Goal: Information Seeking & Learning: Check status

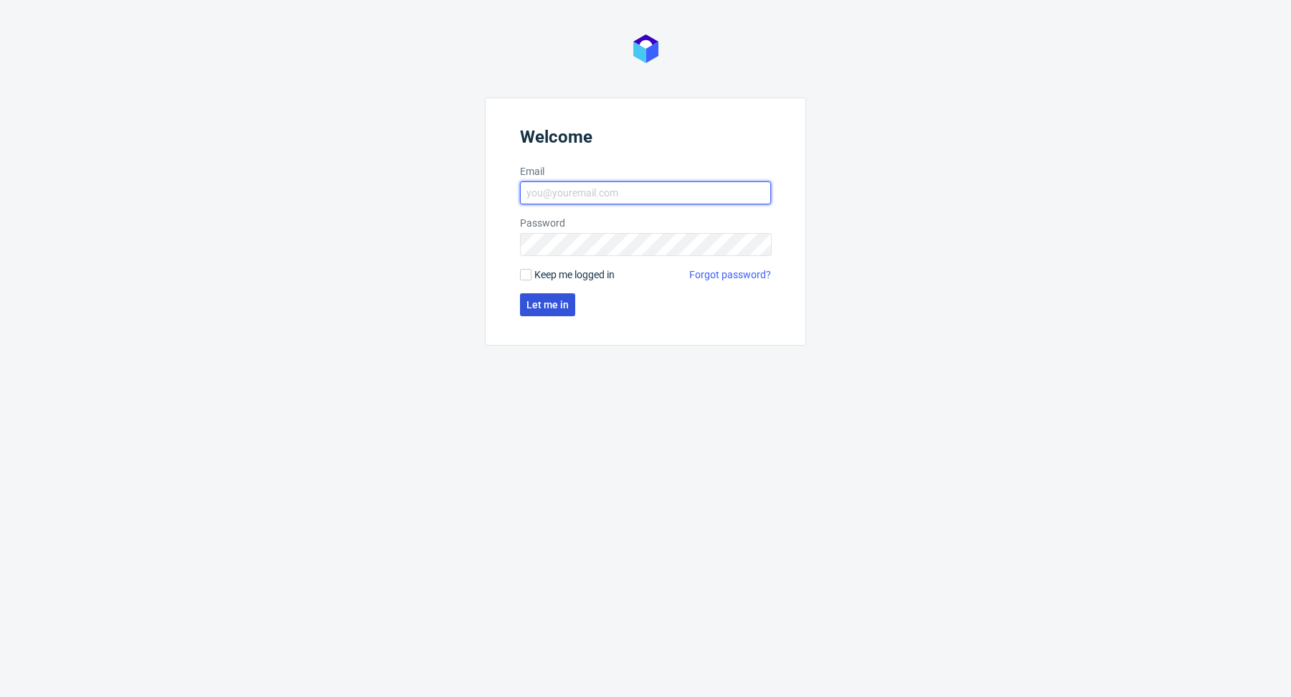
type input "[PERSON_NAME][EMAIL_ADDRESS][PERSON_NAME][DOMAIN_NAME]"
click at [554, 309] on span "Let me in" at bounding box center [547, 305] width 42 height 10
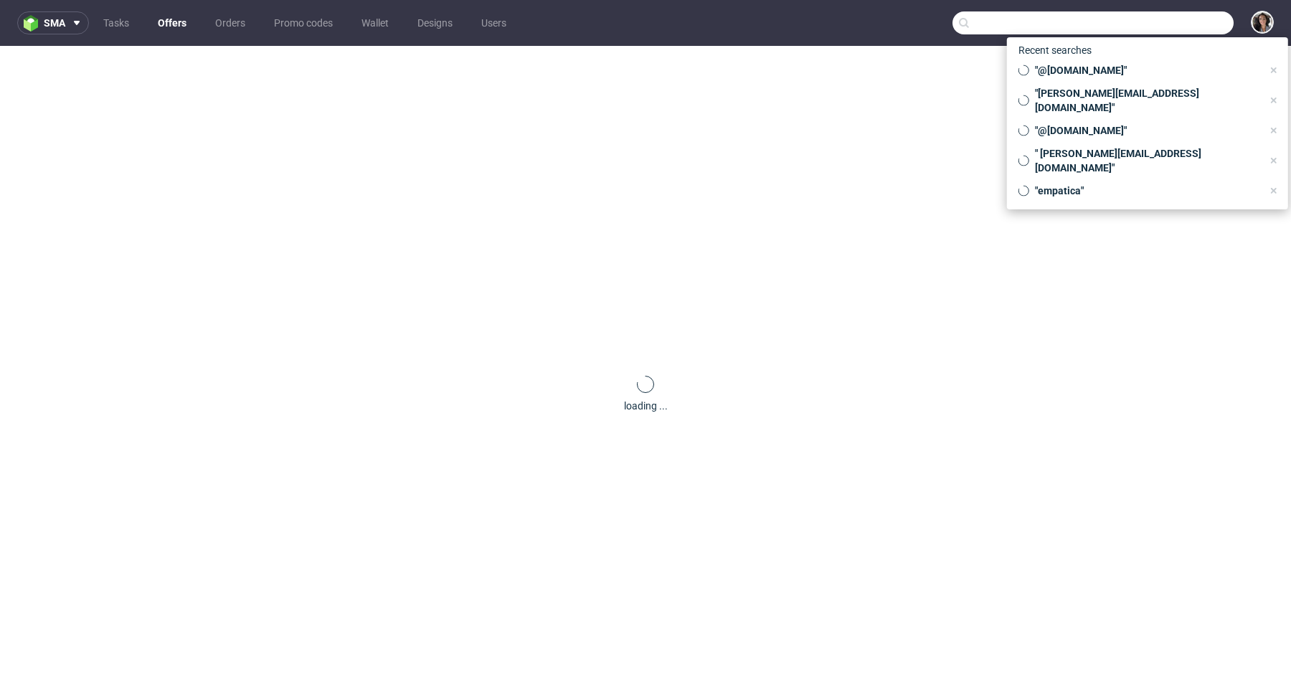
click at [1162, 17] on input "text" at bounding box center [1092, 22] width 281 height 23
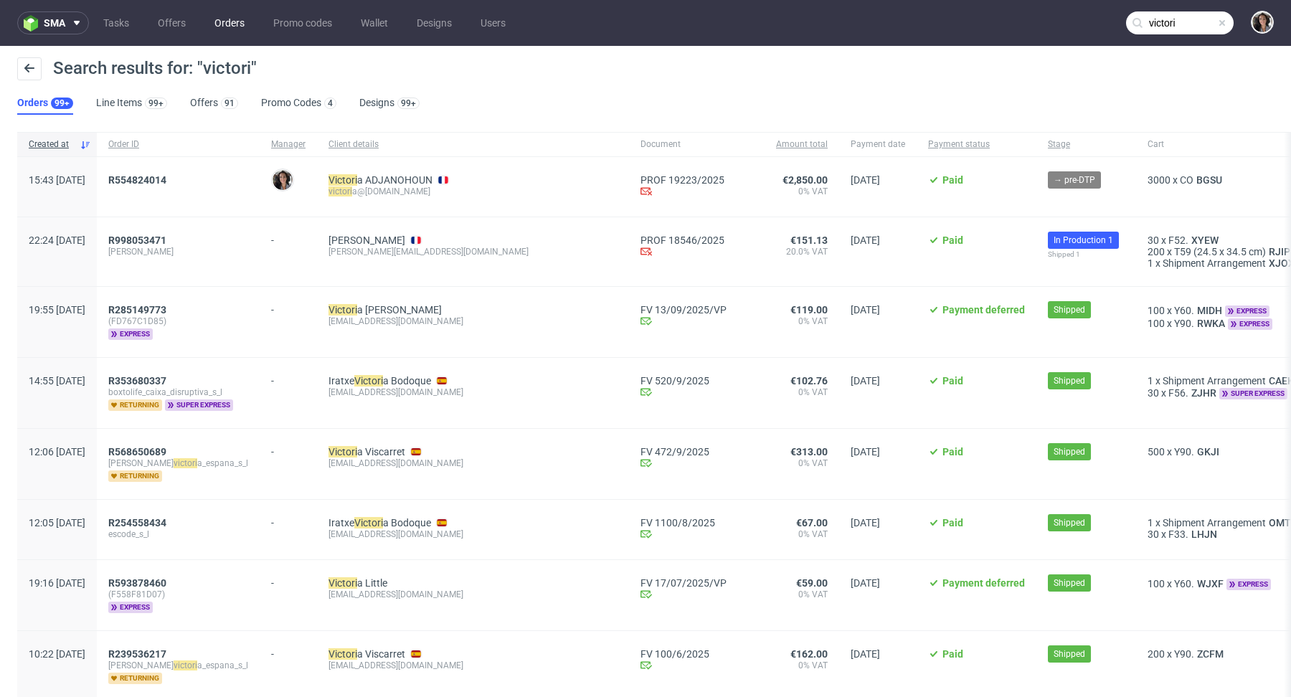
click at [224, 21] on link "Orders" at bounding box center [229, 22] width 47 height 23
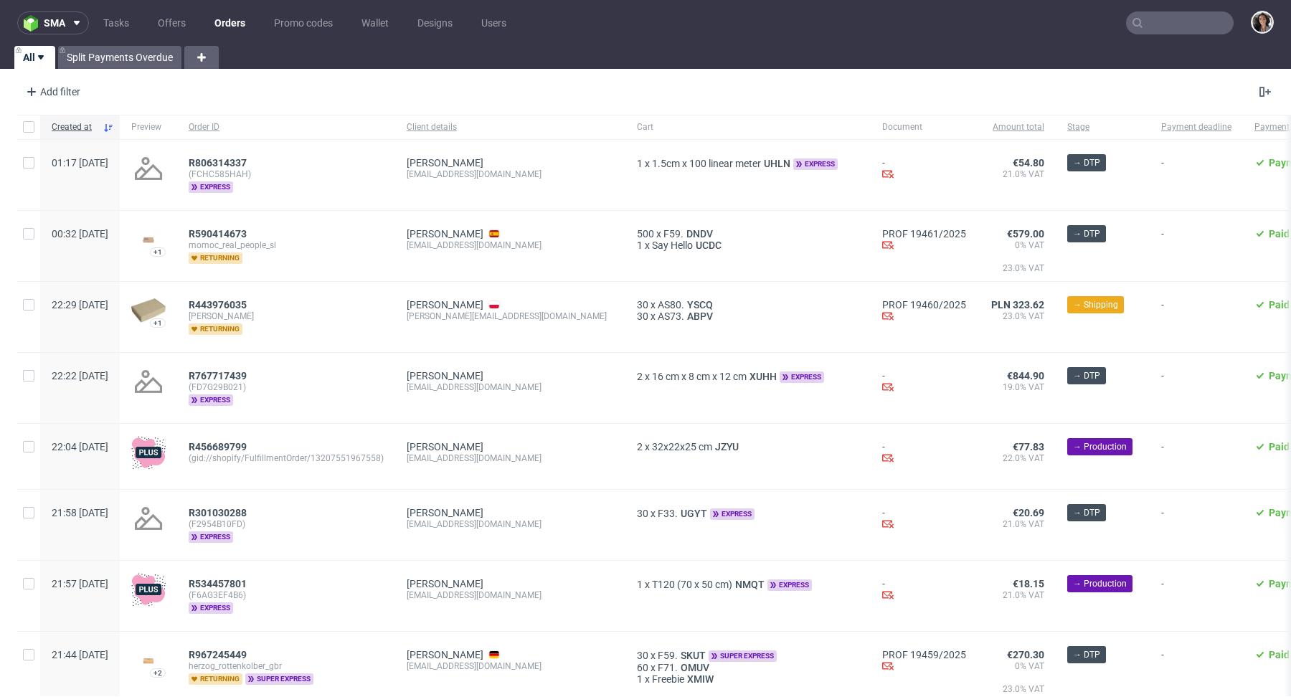
type input "victori"
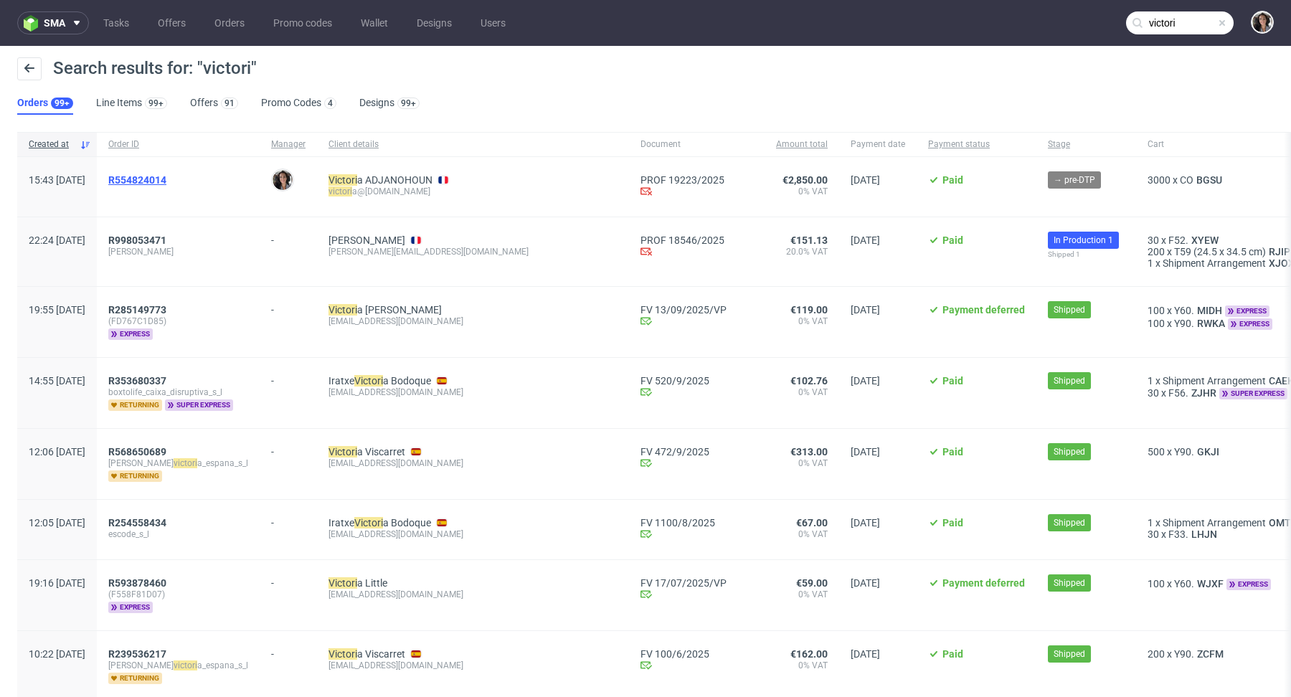
click at [166, 180] on span "R554824014" at bounding box center [137, 179] width 58 height 11
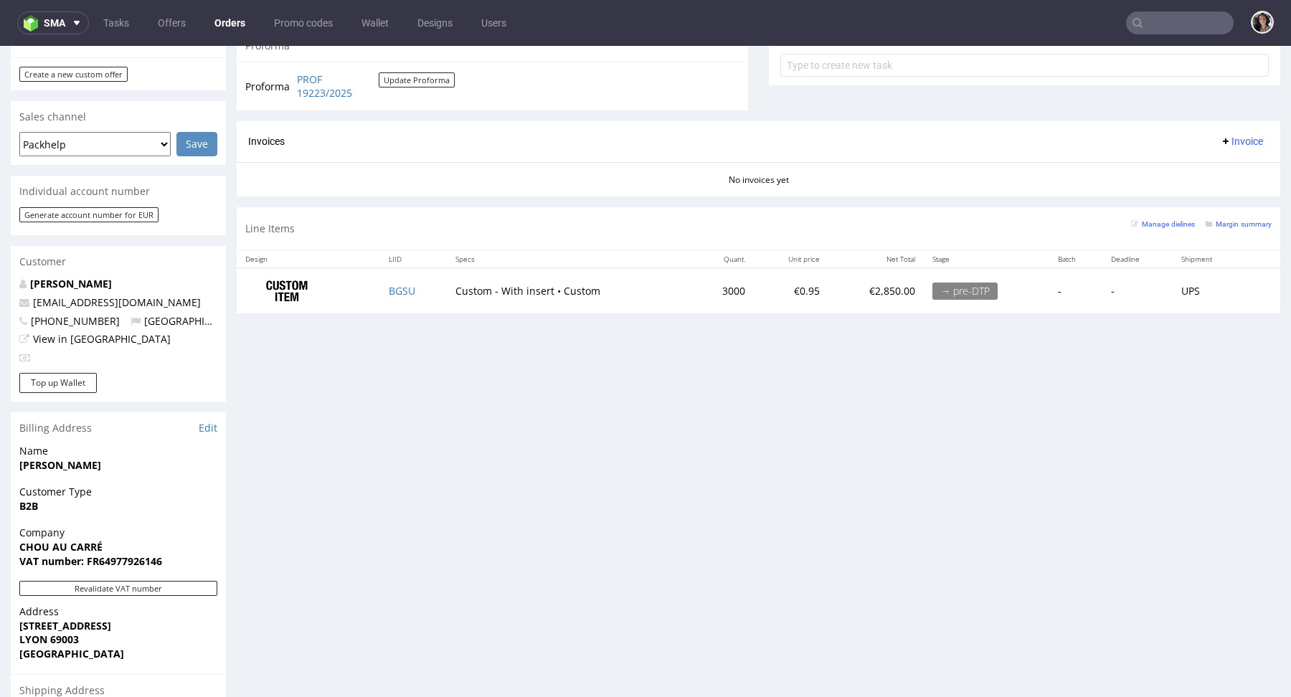
scroll to position [612, 0]
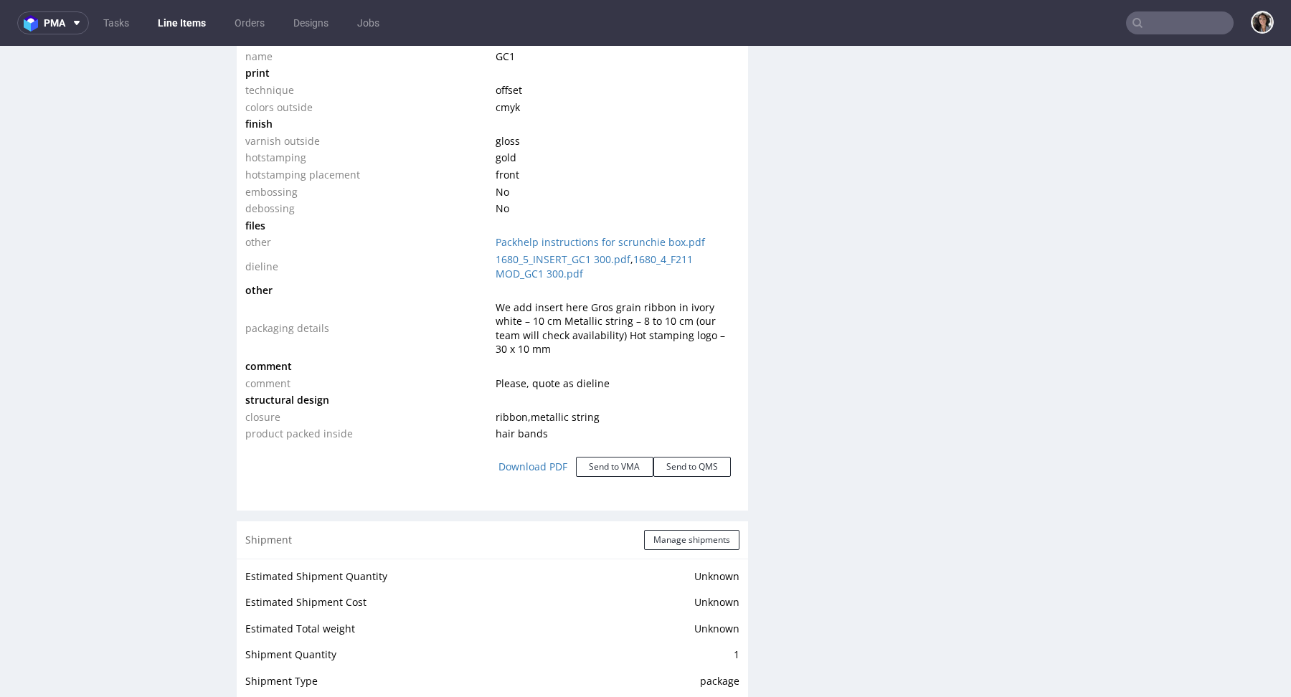
scroll to position [1585, 0]
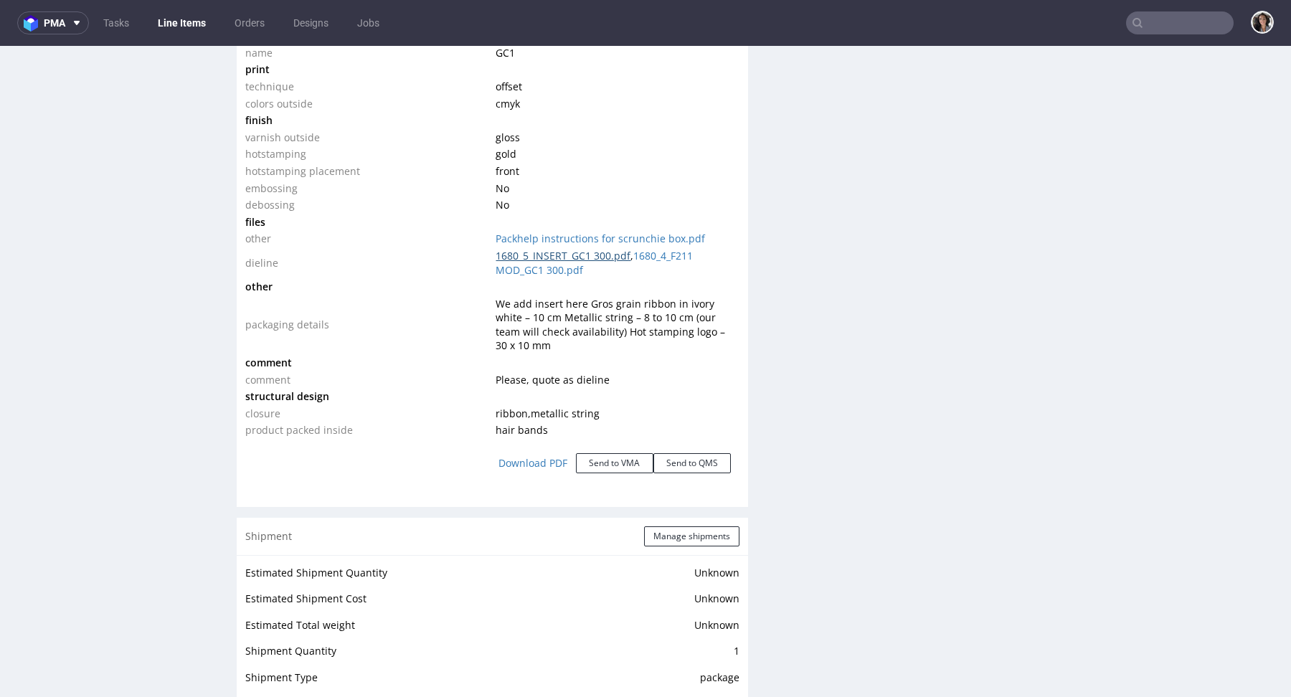
click at [554, 256] on link "1680_5_INSERT_GC1 300.pdf" at bounding box center [562, 256] width 135 height 14
click at [673, 252] on link "1680_4_F211 MOD_GC1 300.pdf" at bounding box center [593, 263] width 197 height 28
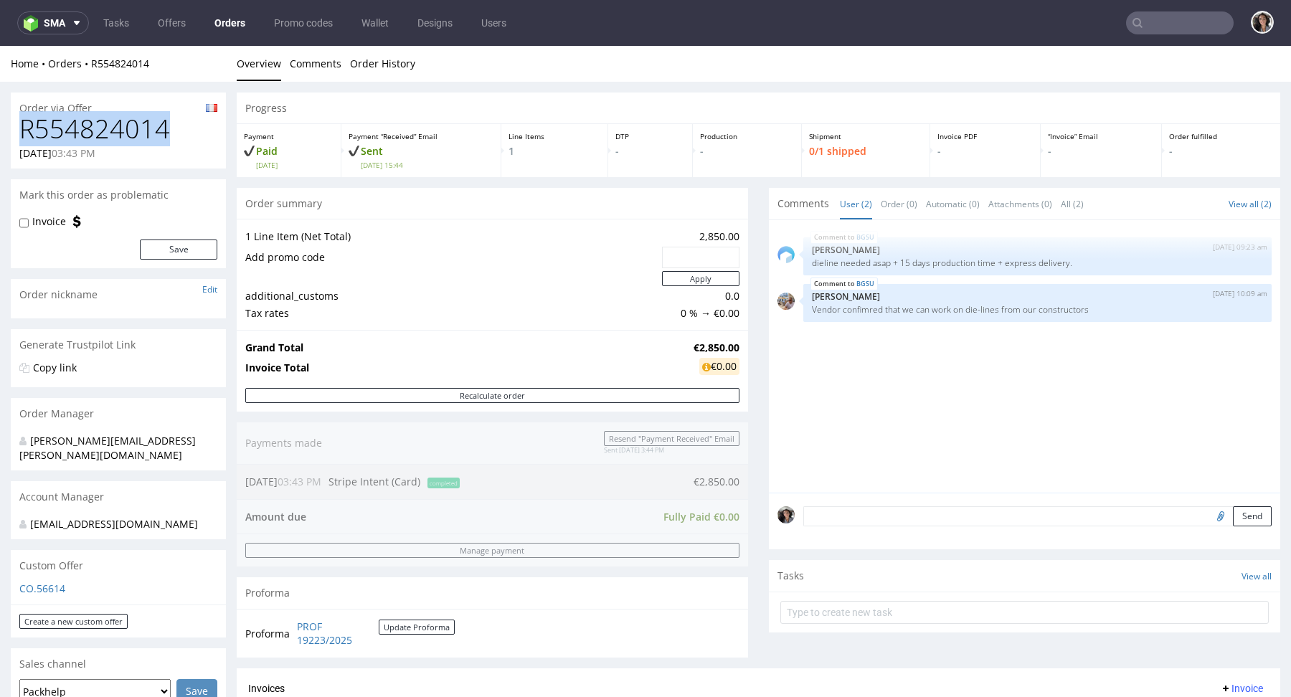
copy h1 "R554824014"
drag, startPoint x: 182, startPoint y: 125, endPoint x: 2, endPoint y: 125, distance: 180.0
click at [1159, 27] on input "text" at bounding box center [1180, 22] width 108 height 23
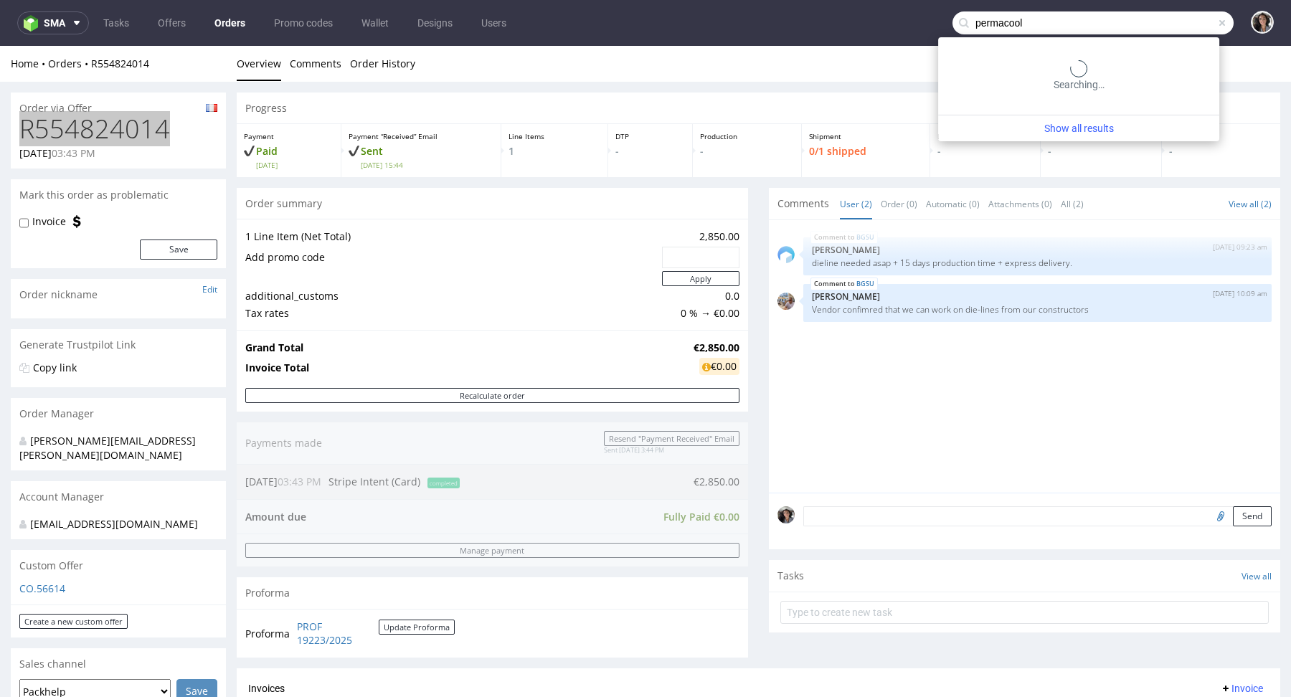
type input "permacool"
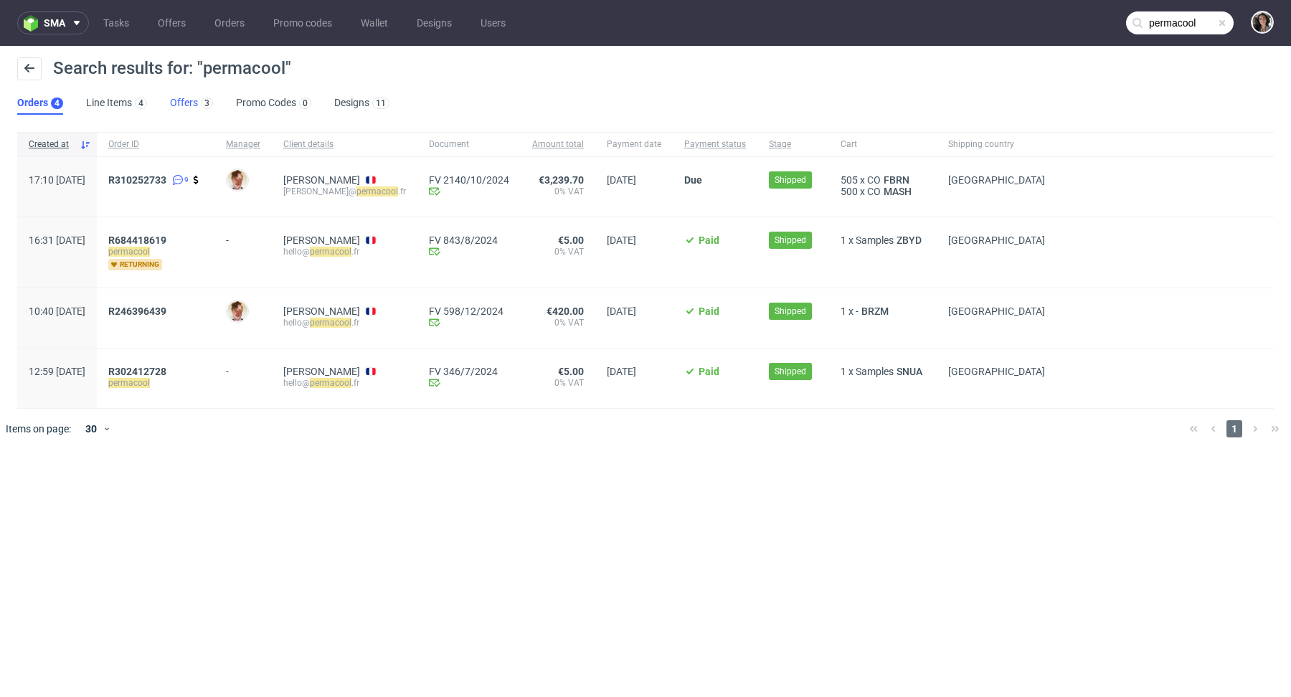
click at [192, 103] on link "Offers 3" at bounding box center [191, 103] width 43 height 23
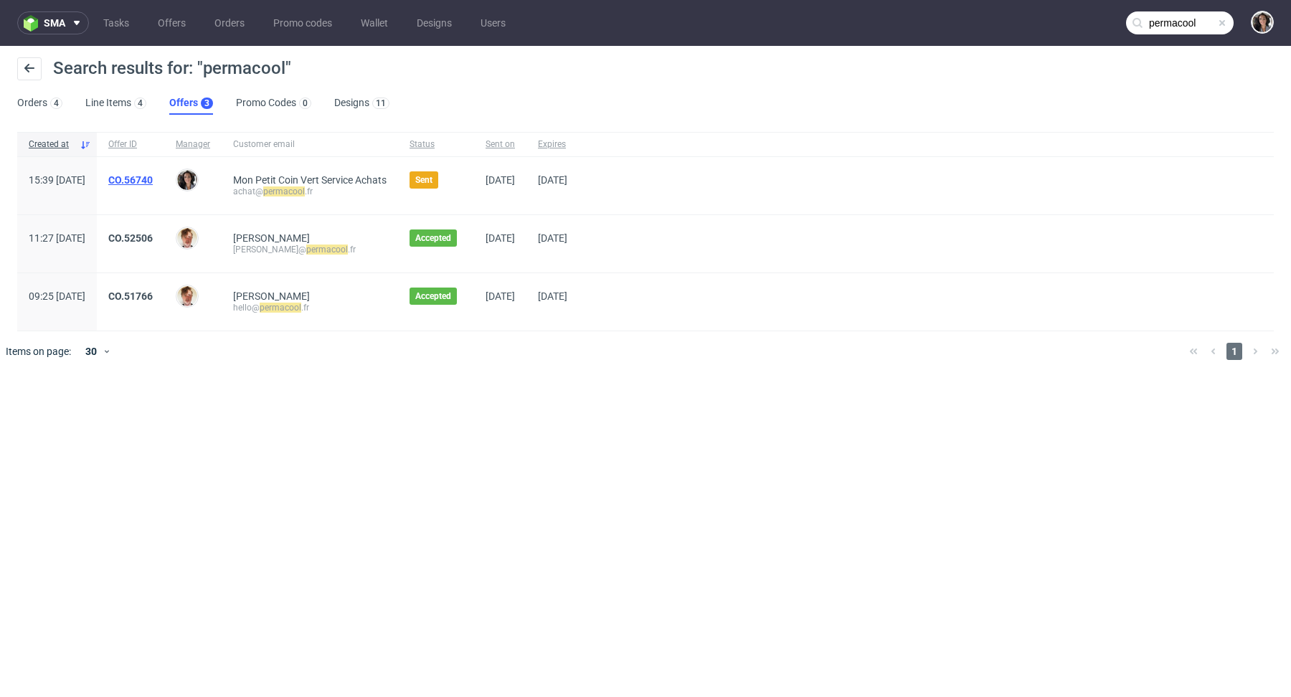
click at [153, 180] on link "CO.56740" at bounding box center [130, 179] width 44 height 11
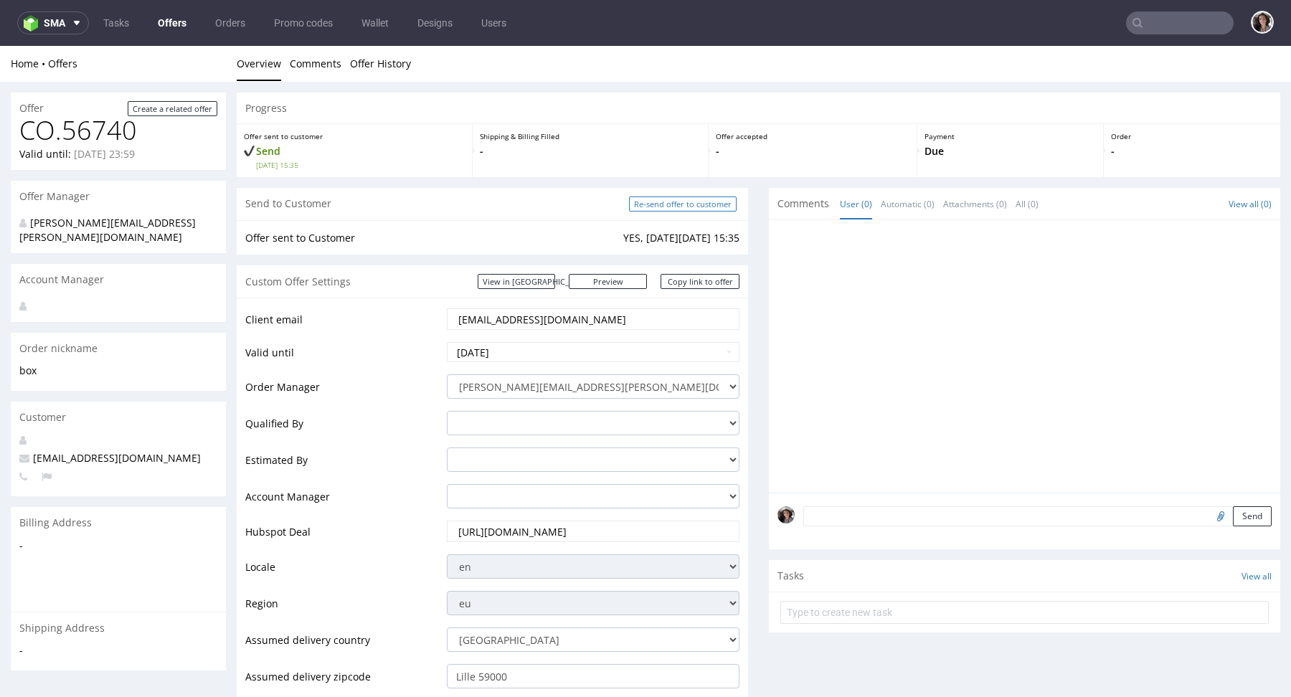
click at [693, 199] on input "Re-send offer to customer" at bounding box center [683, 203] width 108 height 15
type input "In progress..."
click at [555, 279] on link "View in [GEOGRAPHIC_DATA]" at bounding box center [516, 281] width 77 height 15
click at [597, 318] on input "[EMAIL_ADDRESS][DOMAIN_NAME]" at bounding box center [593, 319] width 272 height 20
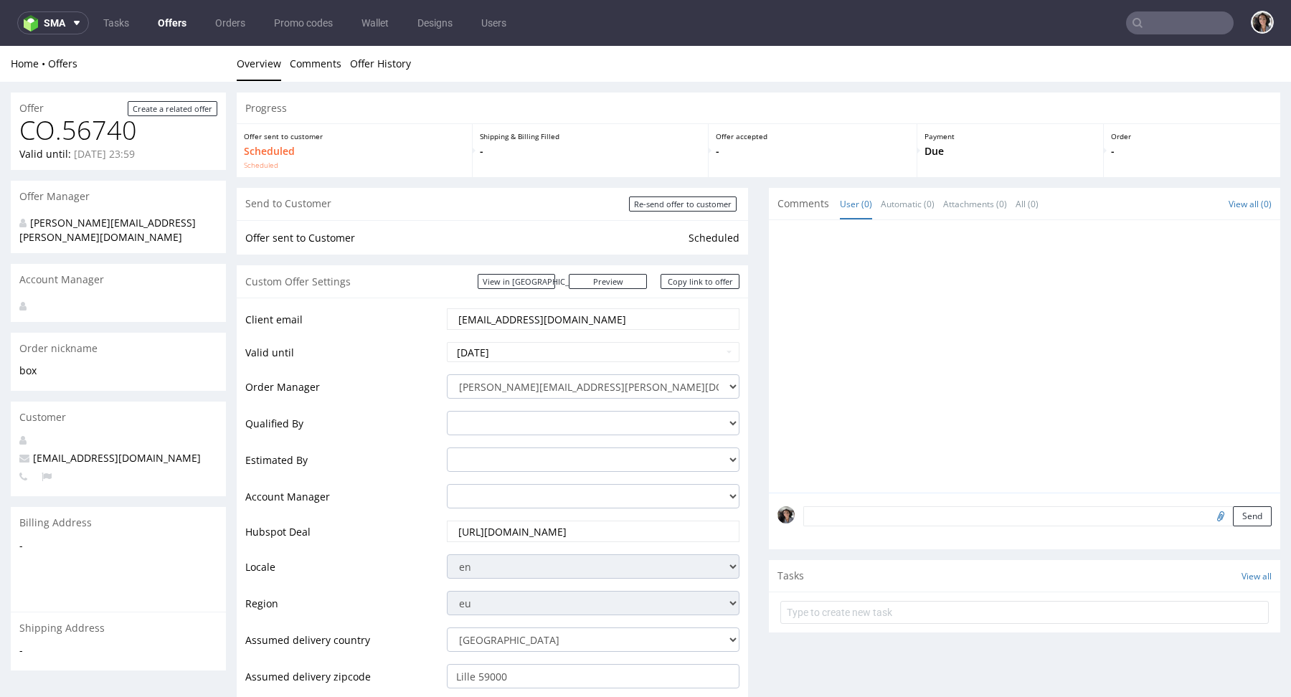
click at [597, 318] on input "[EMAIL_ADDRESS][DOMAIN_NAME]" at bounding box center [593, 319] width 272 height 20
click at [1172, 14] on input "text" at bounding box center [1180, 22] width 108 height 23
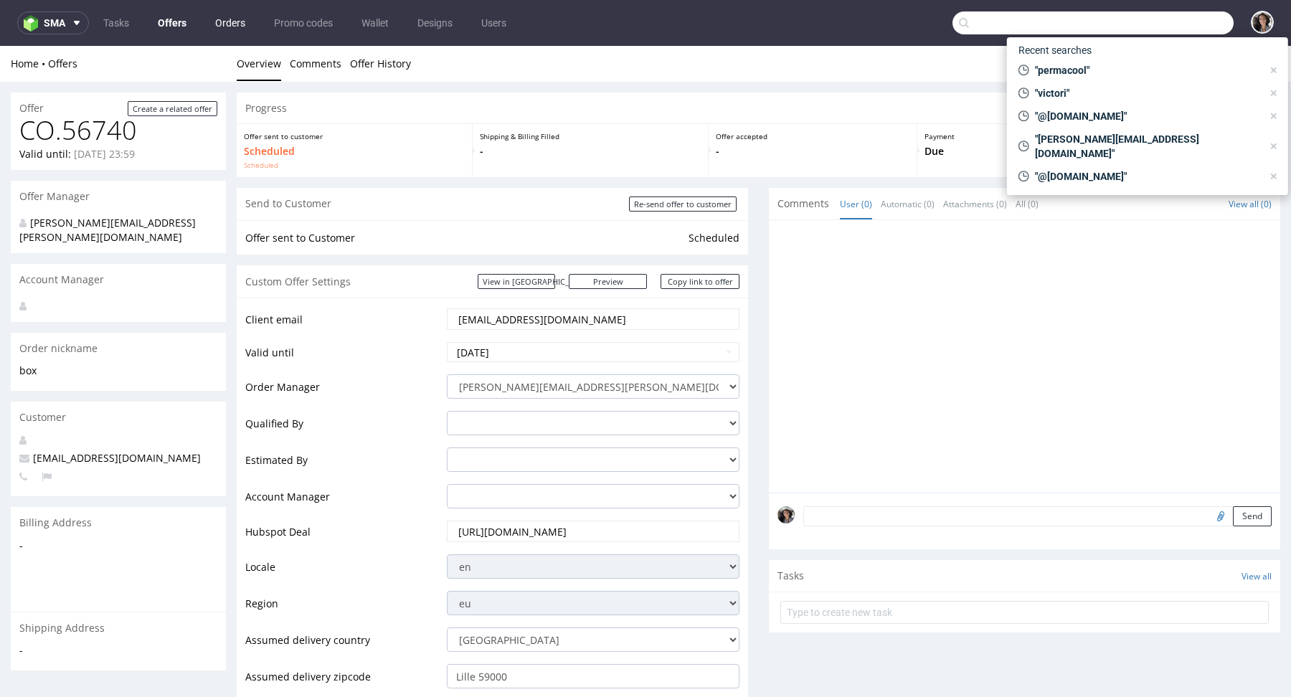
click at [226, 29] on link "Orders" at bounding box center [229, 22] width 47 height 23
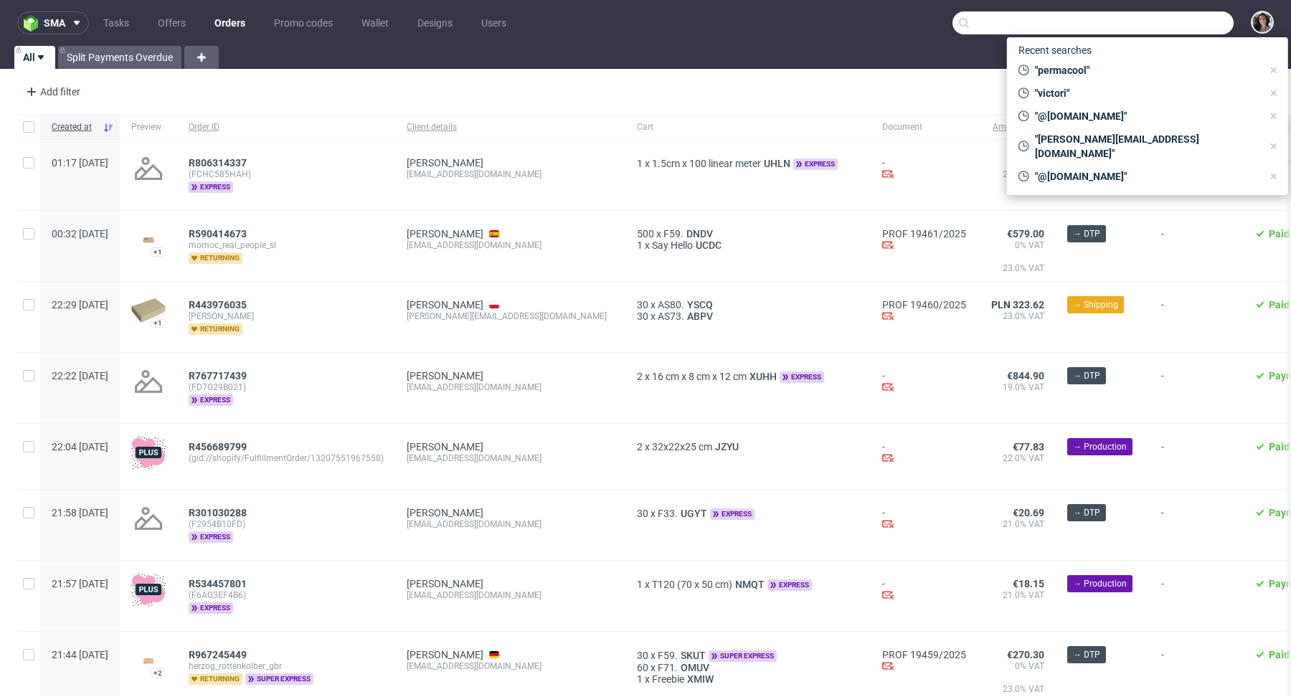
click at [226, 29] on link "Orders" at bounding box center [230, 22] width 48 height 23
click at [981, 19] on input "text" at bounding box center [1092, 22] width 281 height 23
click at [1057, 93] on span ""victori"" at bounding box center [1145, 93] width 233 height 14
type input "victori"
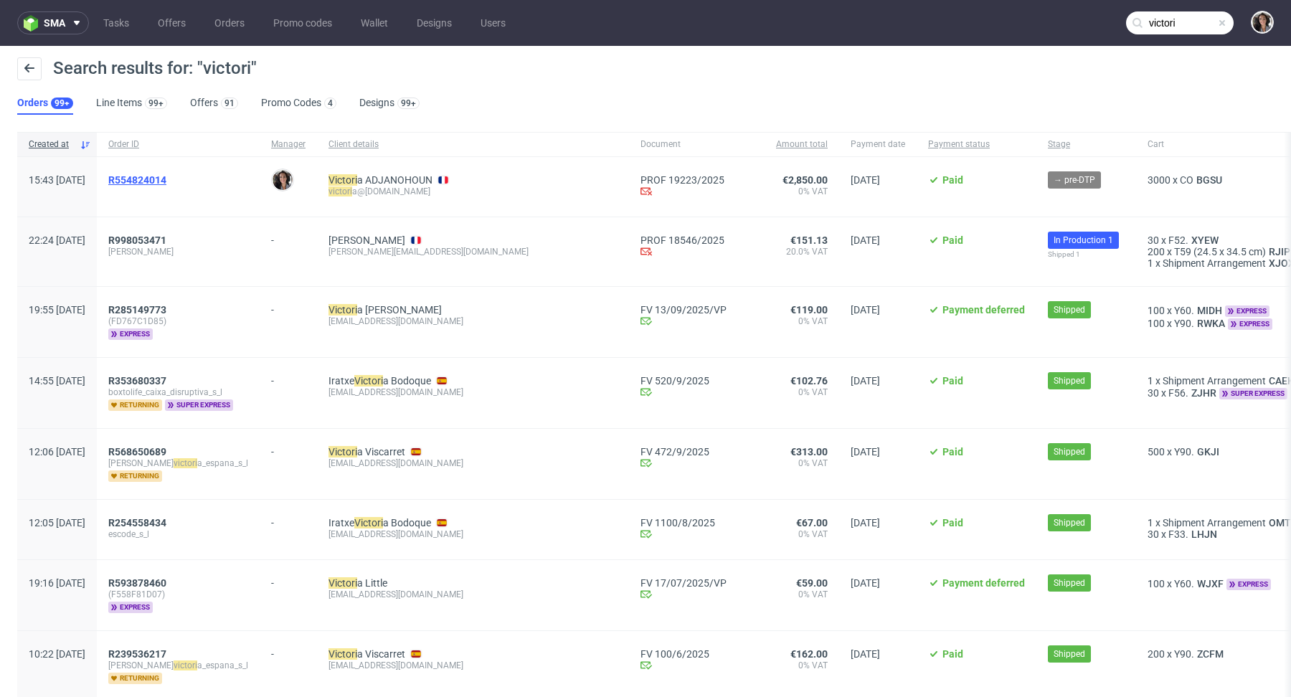
click at [166, 178] on span "R554824014" at bounding box center [137, 179] width 58 height 11
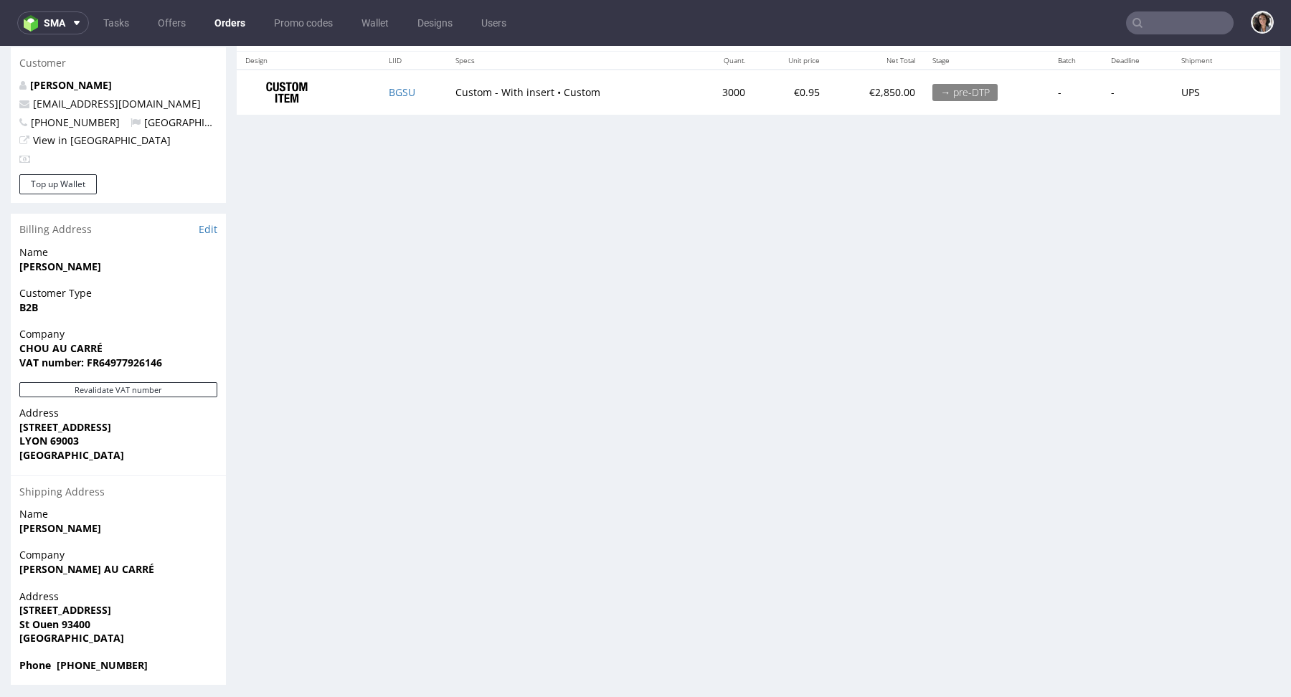
scroll to position [751, 0]
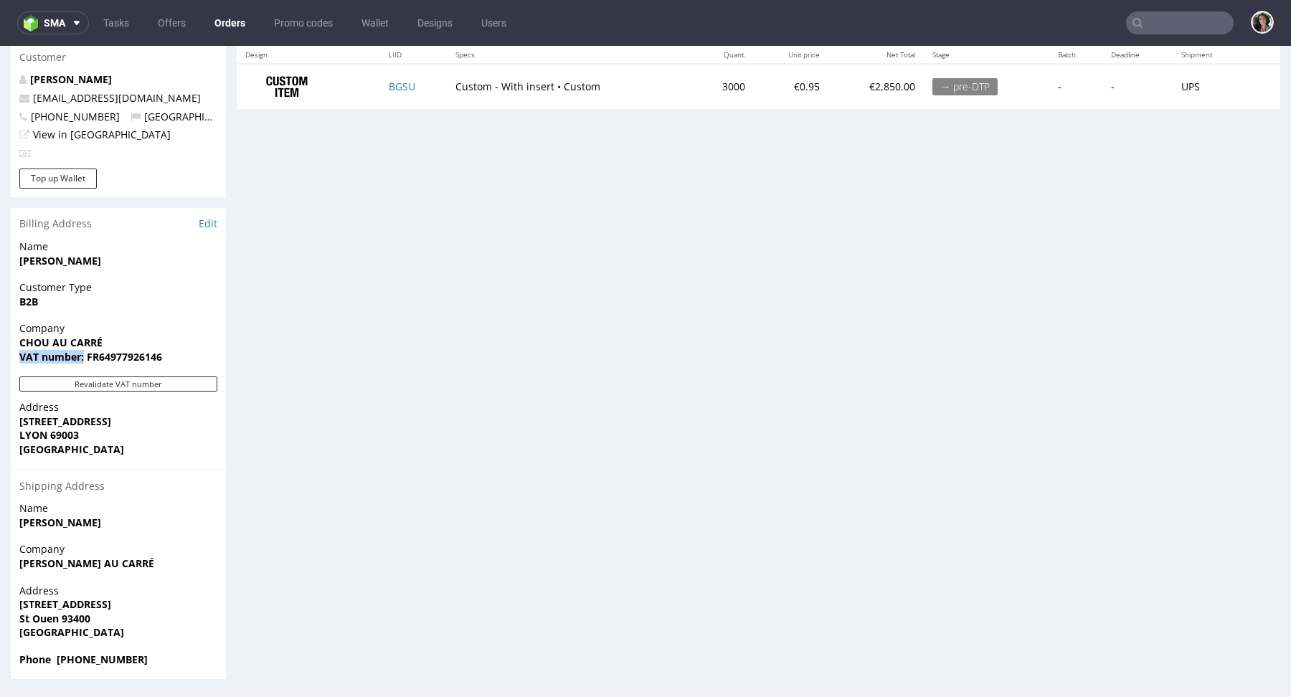
drag, startPoint x: 83, startPoint y: 356, endPoint x: 18, endPoint y: 359, distance: 65.3
click at [17, 359] on div "Company CHOU AU CARRÉ VAT number: FR64977926146" at bounding box center [118, 348] width 215 height 55
copy strong "VAT number:"
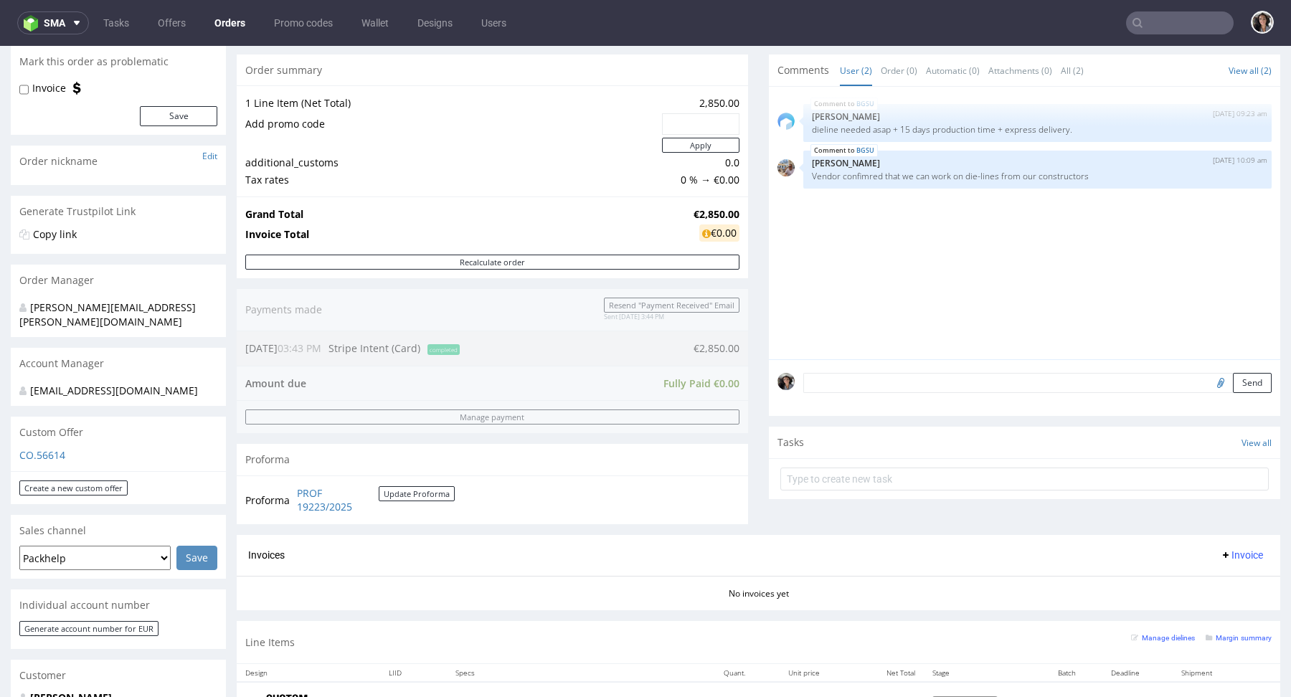
scroll to position [0, 0]
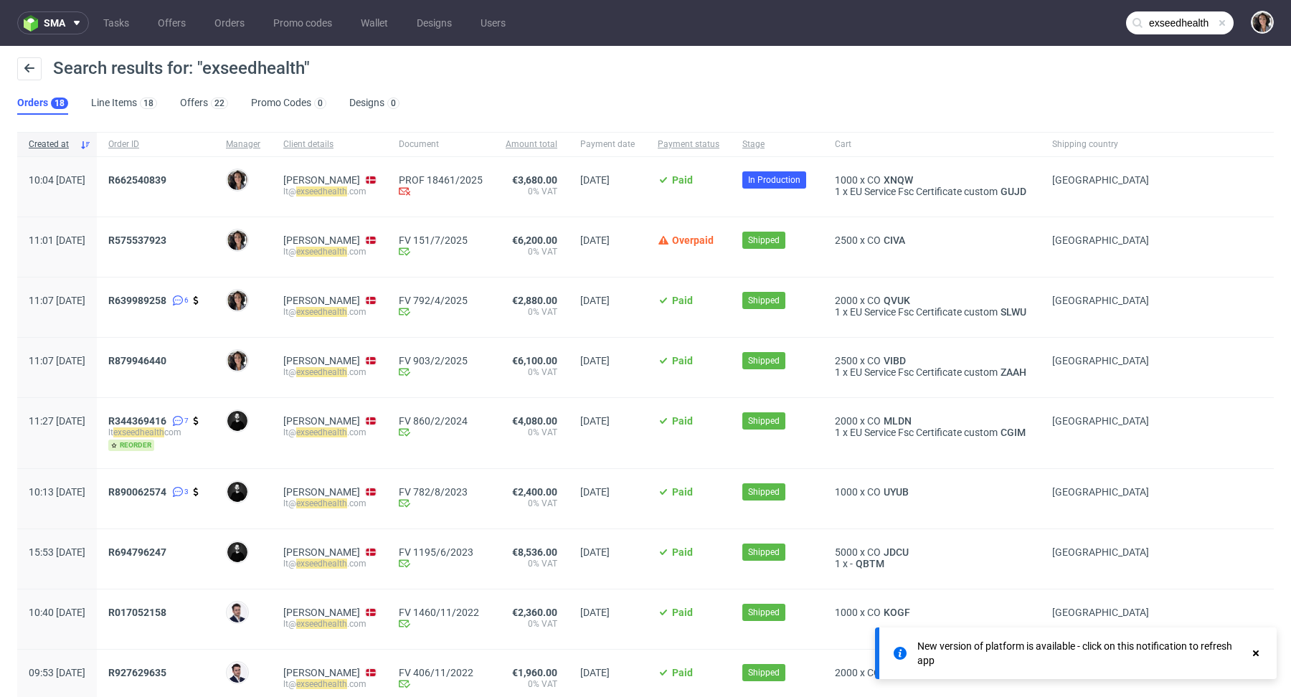
click at [1255, 653] on use at bounding box center [1256, 653] width 6 height 6
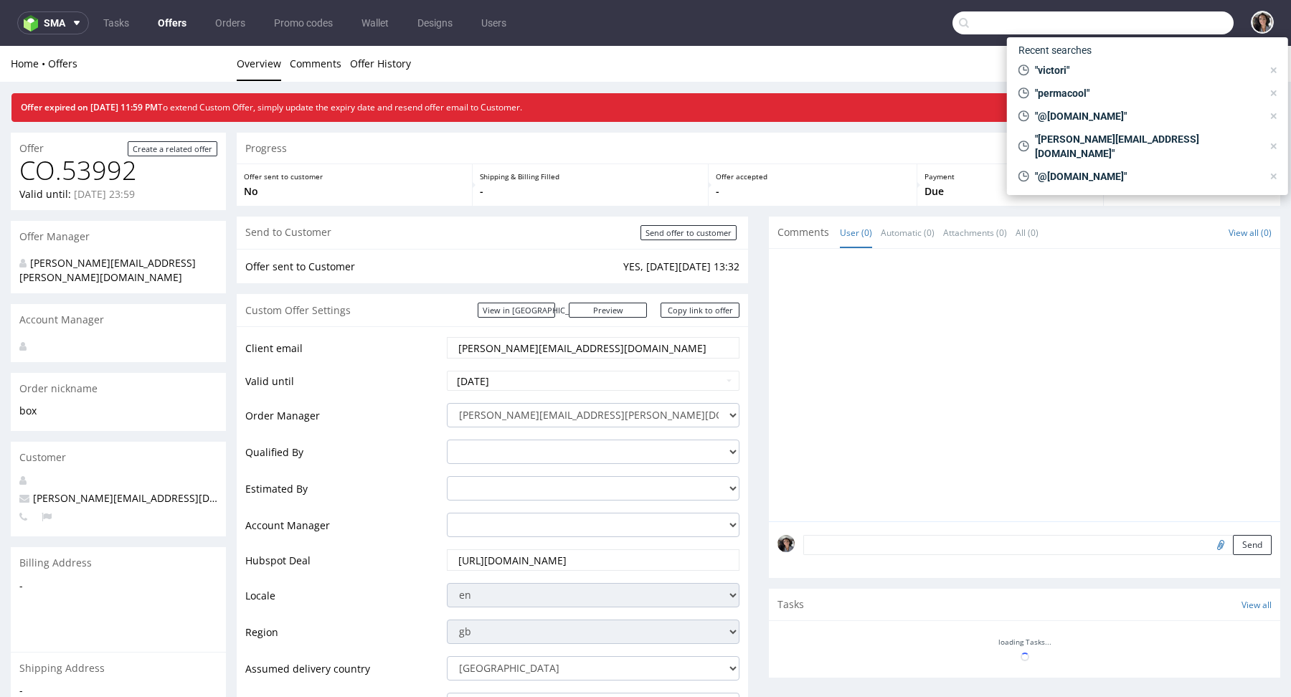
click at [1157, 18] on input "text" at bounding box center [1092, 22] width 281 height 23
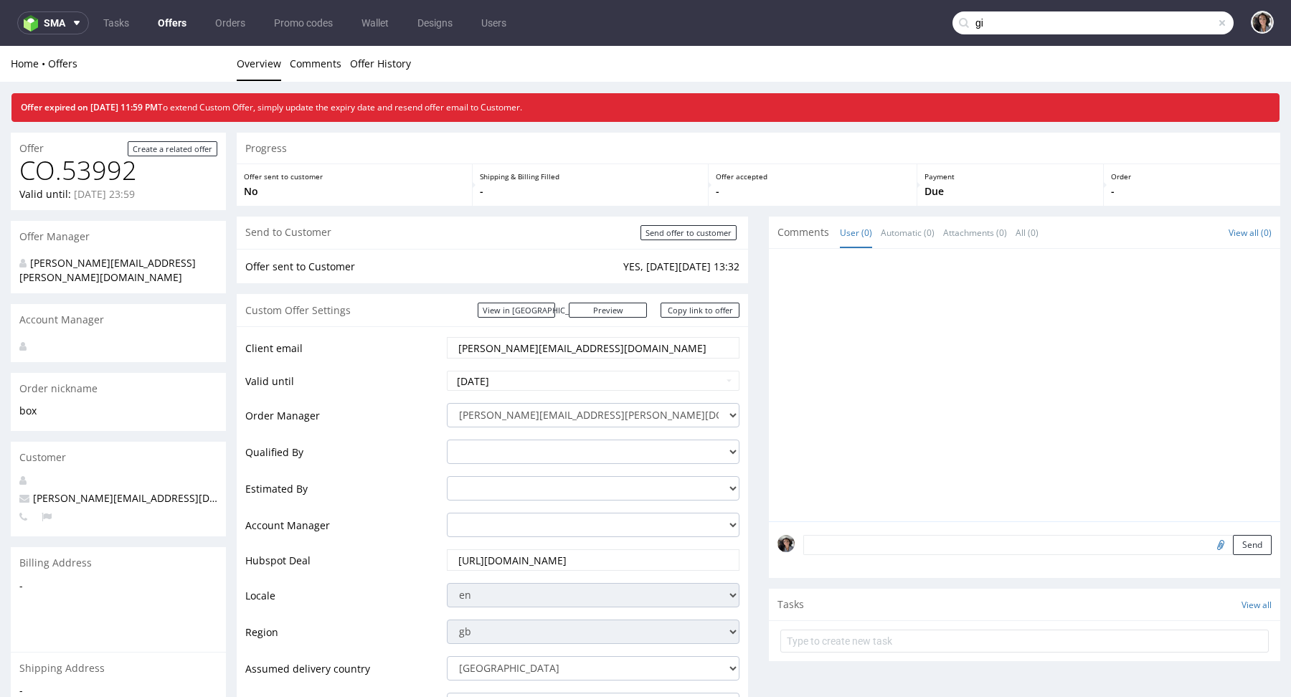
type input "g"
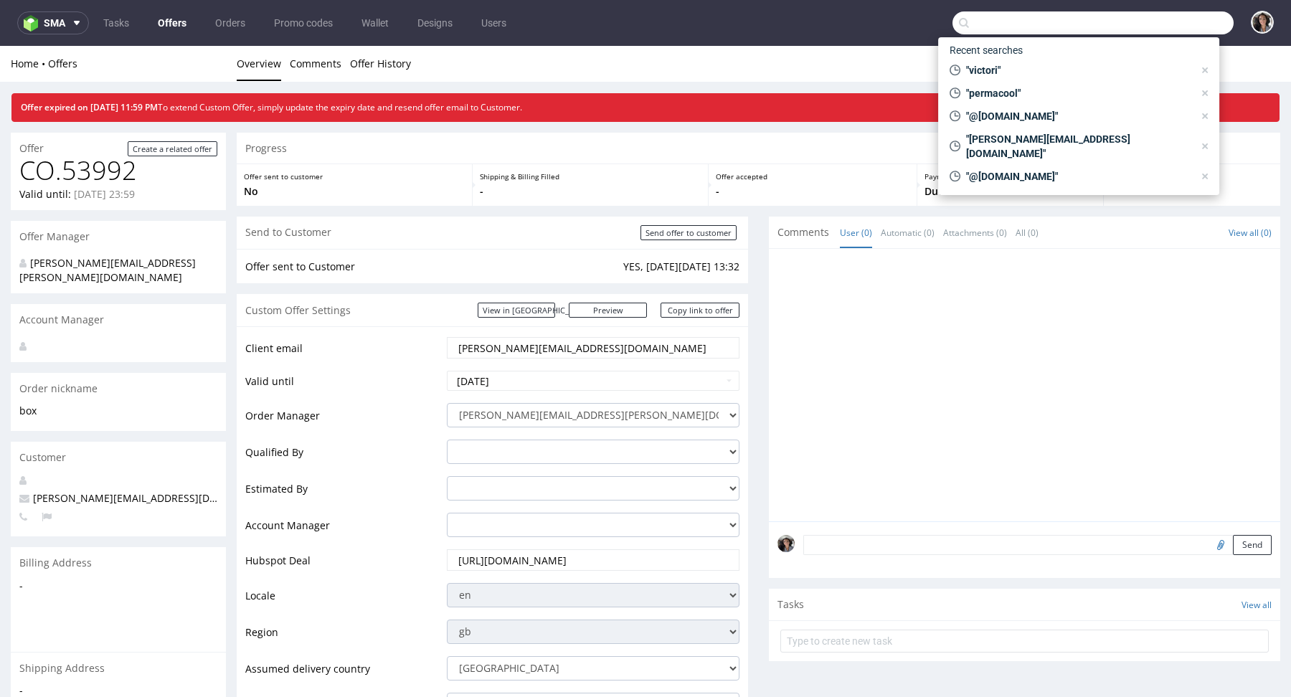
paste input "Maria.Martone@giftpoint.co.uk"
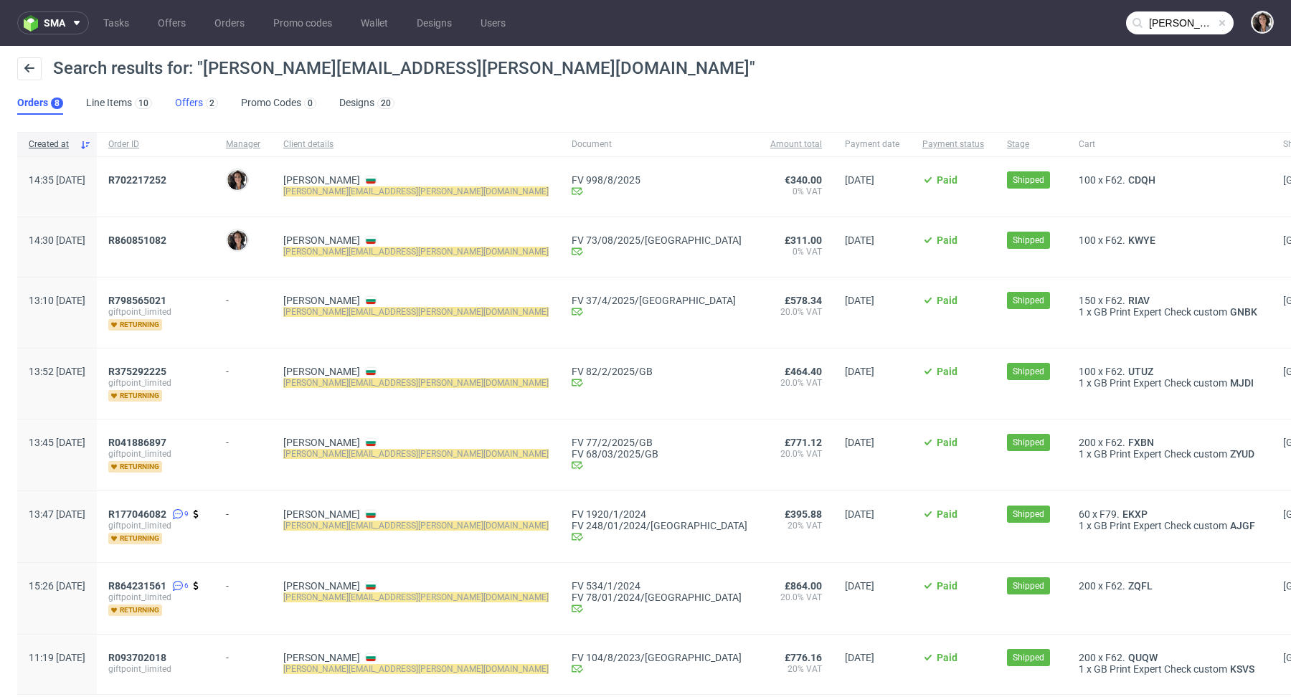
click at [203, 100] on div "2" at bounding box center [210, 102] width 15 height 14
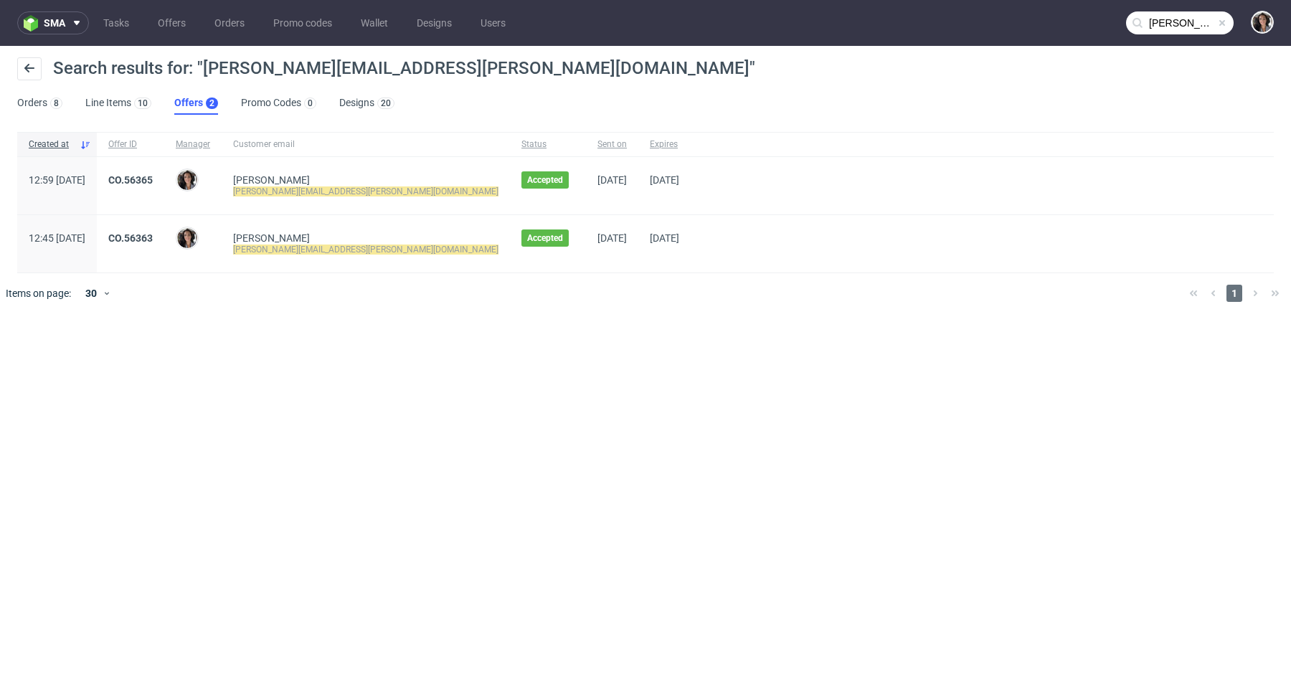
click at [1174, 25] on input "Maria.Martone@giftpoint.co.uk" at bounding box center [1180, 22] width 108 height 23
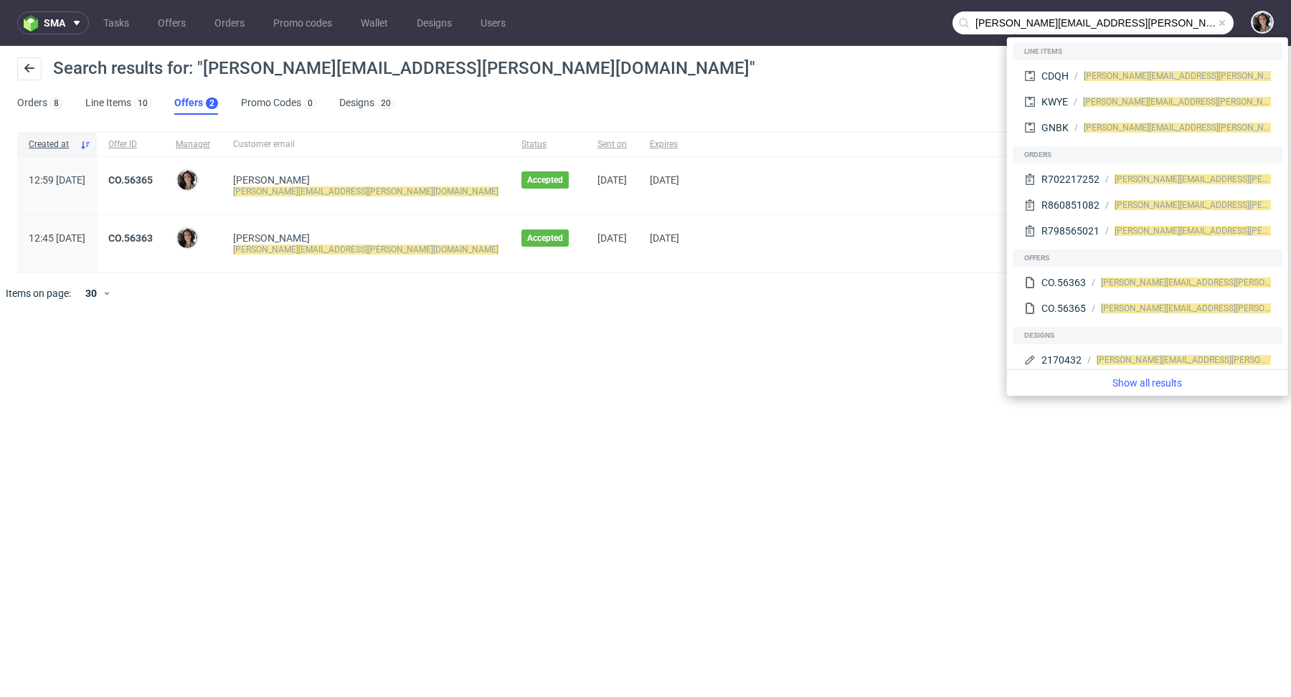
drag, startPoint x: 1042, startPoint y: 20, endPoint x: 939, endPoint y: 20, distance: 103.2
click at [939, 20] on nav "sma Tasks Offers Orders Promo codes Wallet Designs Users Maria.Martone@giftpoin…" at bounding box center [645, 23] width 1291 height 46
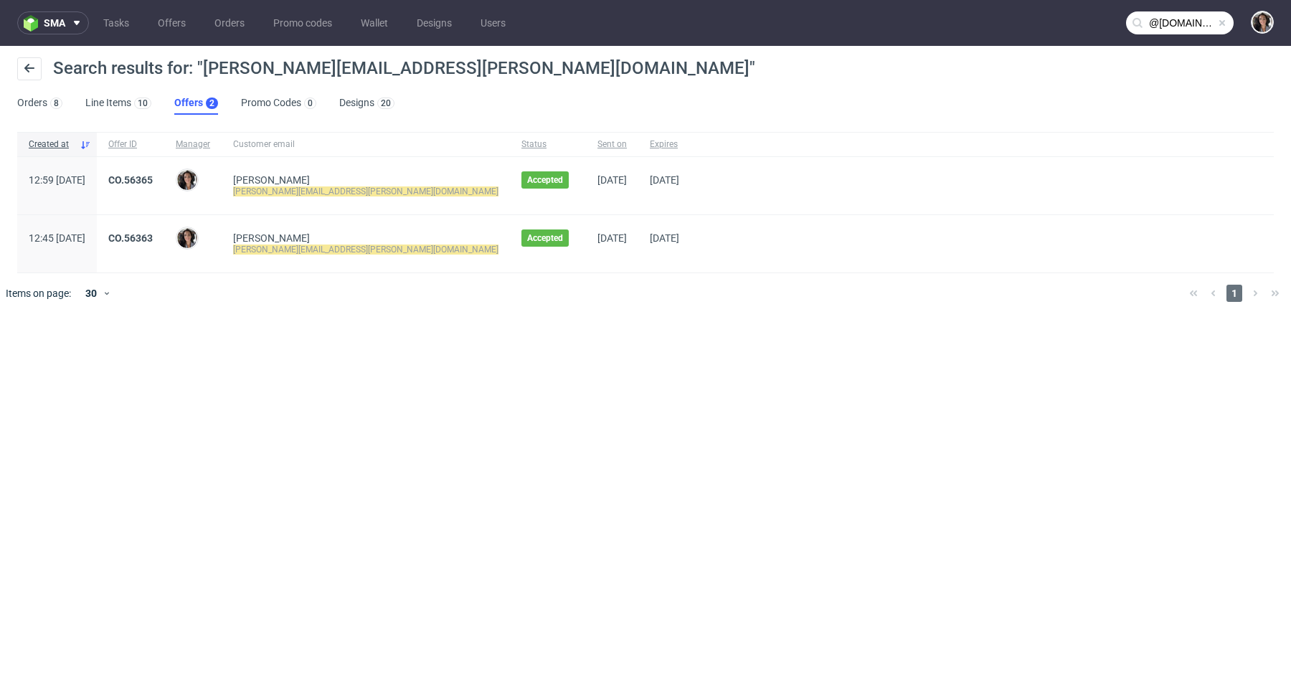
type input "@giftpoint.co.uk"
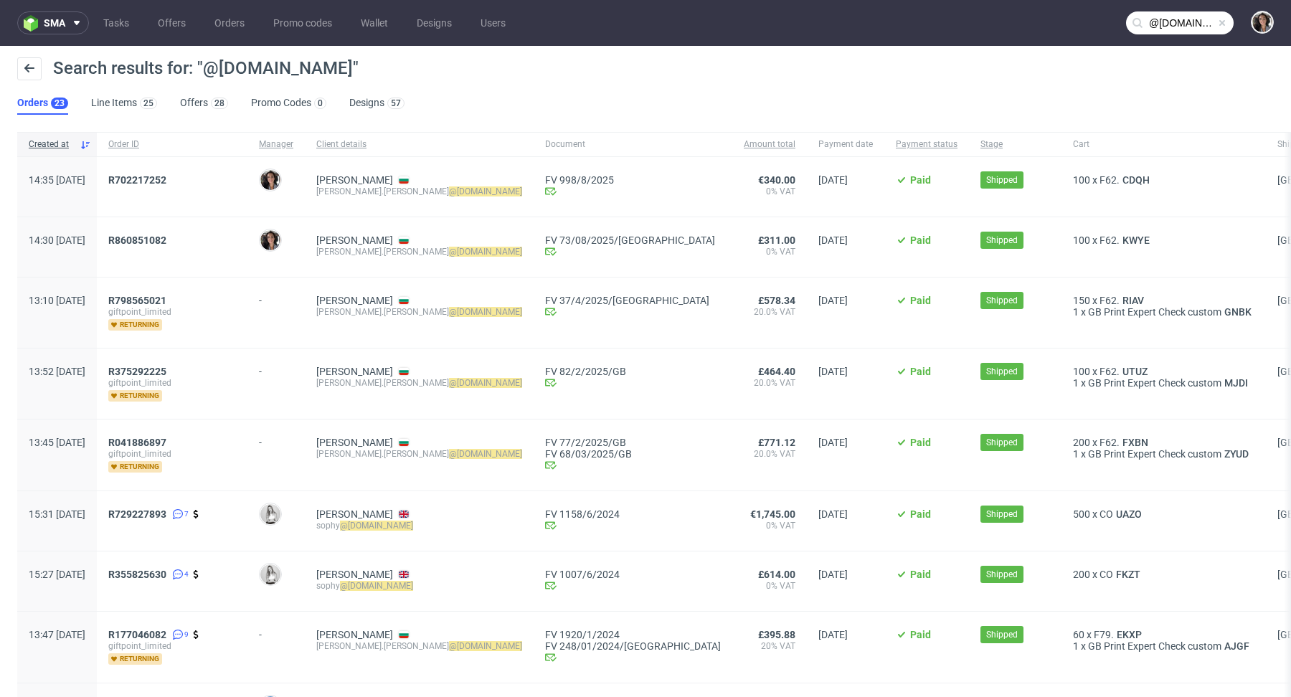
click at [177, 116] on div "Search results for: "@giftpoint.co.uk" Orders 23 Line Items 25 Offers 28 Promo …" at bounding box center [645, 86] width 1291 height 80
click at [196, 103] on link "Offers 28" at bounding box center [204, 103] width 48 height 23
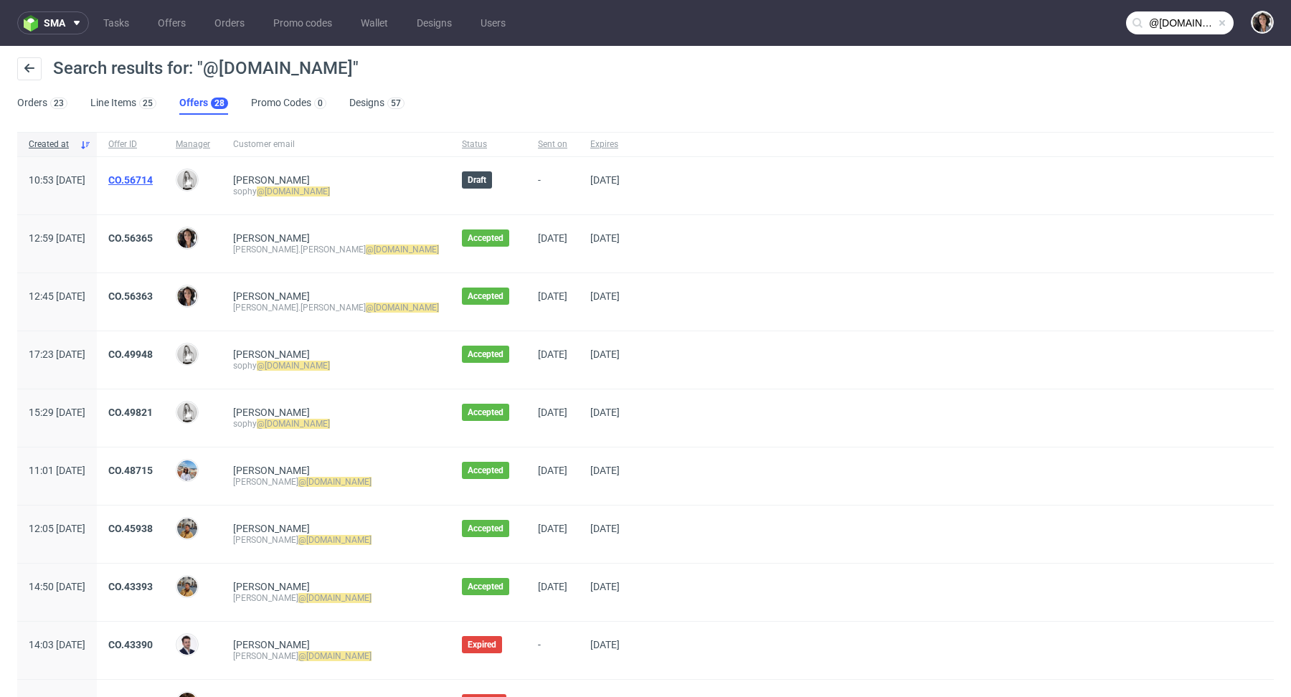
click at [153, 176] on link "CO.56714" at bounding box center [130, 179] width 44 height 11
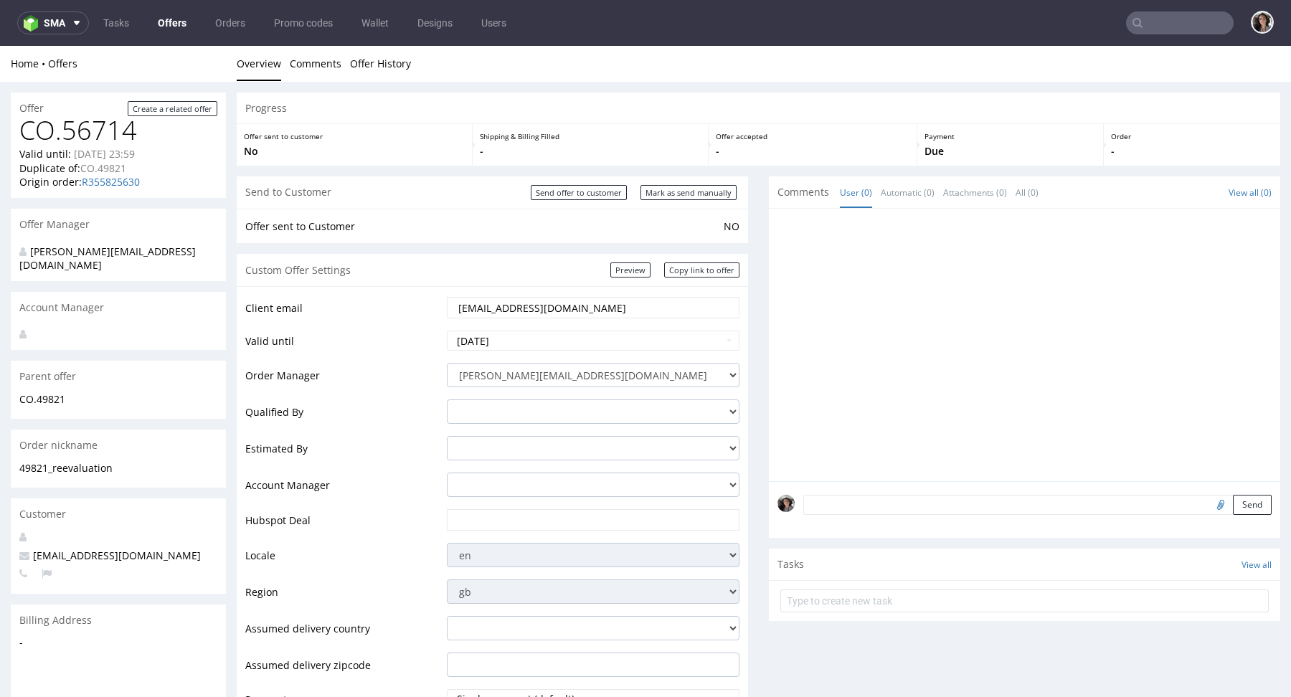
drag, startPoint x: 533, startPoint y: 305, endPoint x: 571, endPoint y: 305, distance: 38.0
click at [571, 305] on input "sophy@giftpoint.co.uk" at bounding box center [593, 308] width 272 height 20
type input "sophy@giftpoint.com"
type input "In progress..."
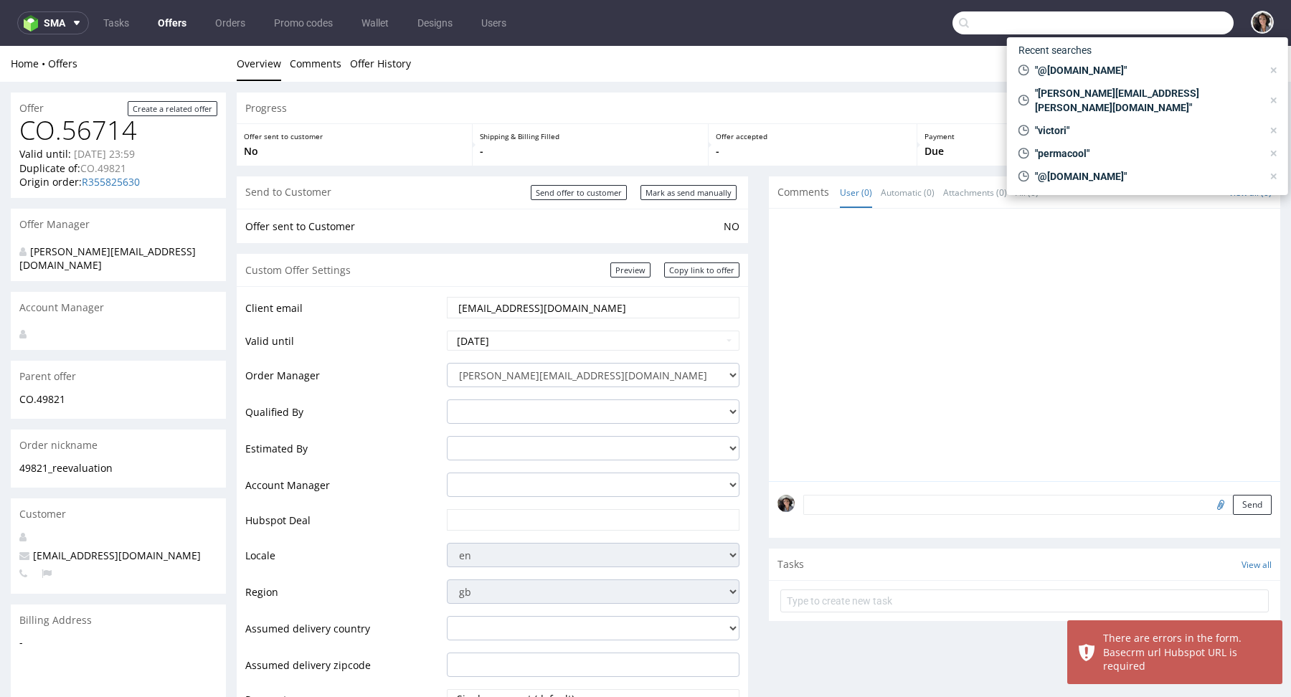
click at [1159, 28] on input "text" at bounding box center [1092, 22] width 281 height 23
paste input "Maria.Martone@giftpoint.co.uk"
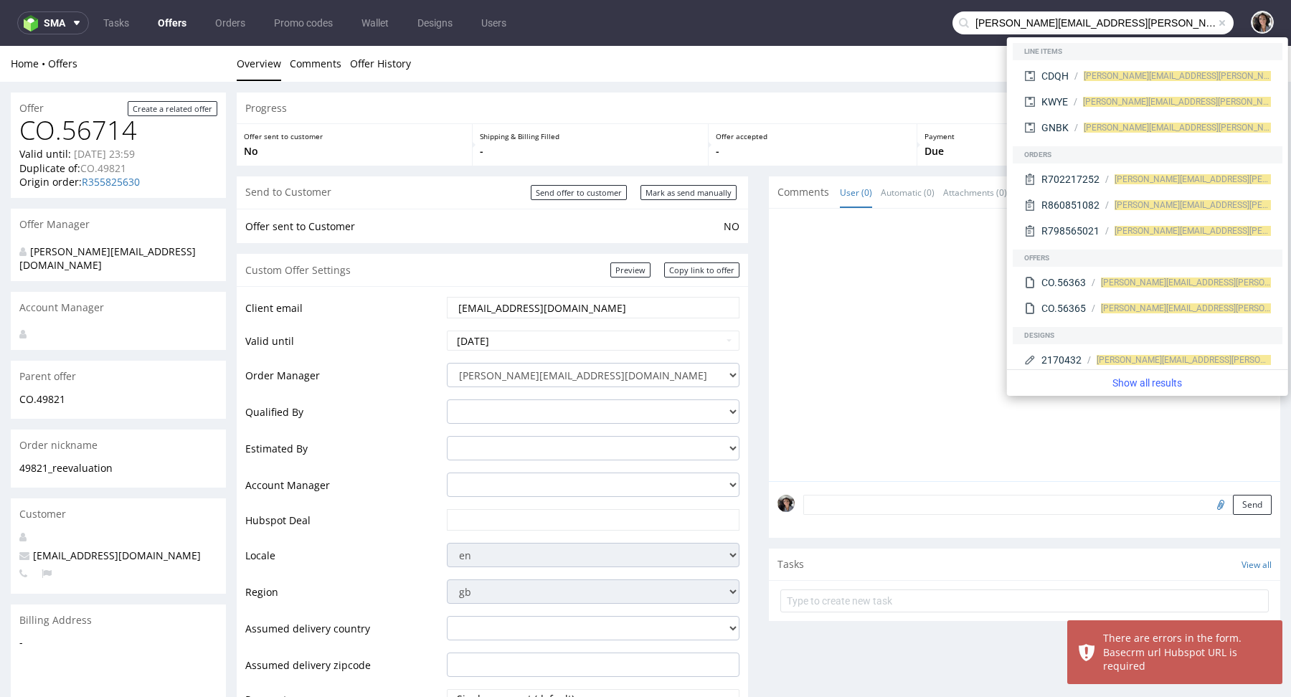
drag, startPoint x: 1125, startPoint y: 18, endPoint x: 1076, endPoint y: 19, distance: 48.8
click at [1076, 19] on input "Maria.Martone@giftpoint.co.uk" at bounding box center [1092, 22] width 281 height 23
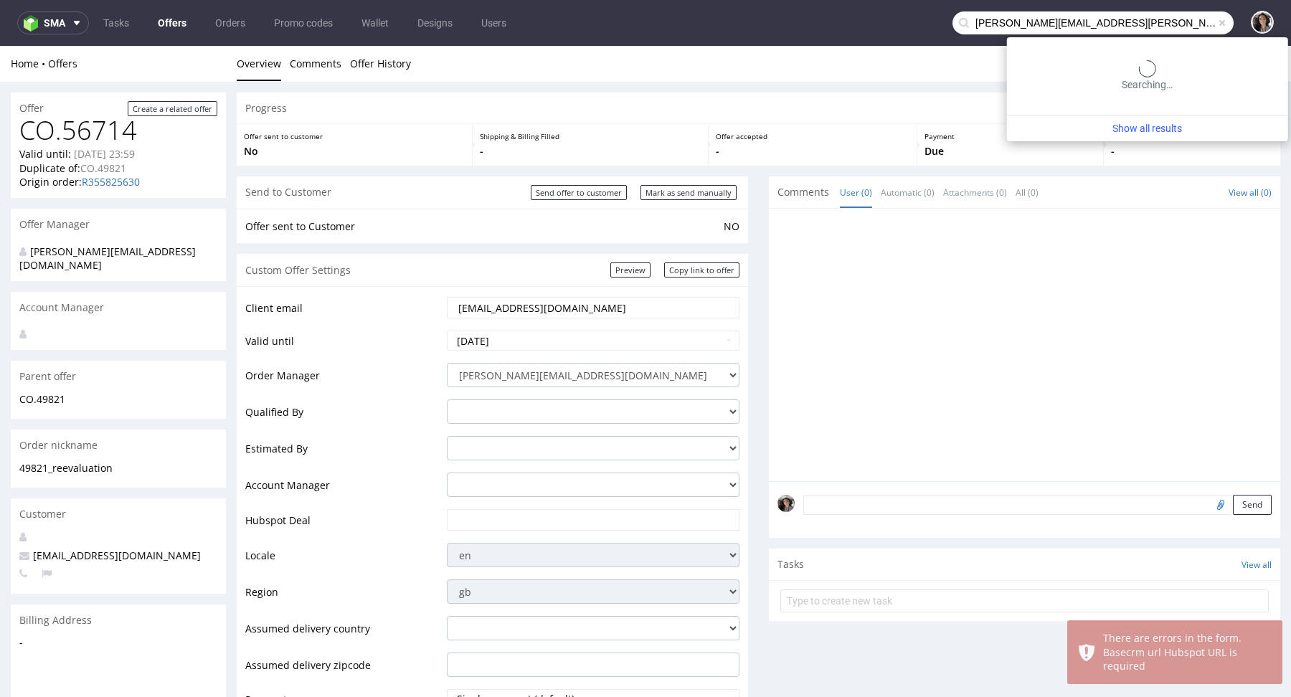
type input "Maria.Martone@giftpoint.com"
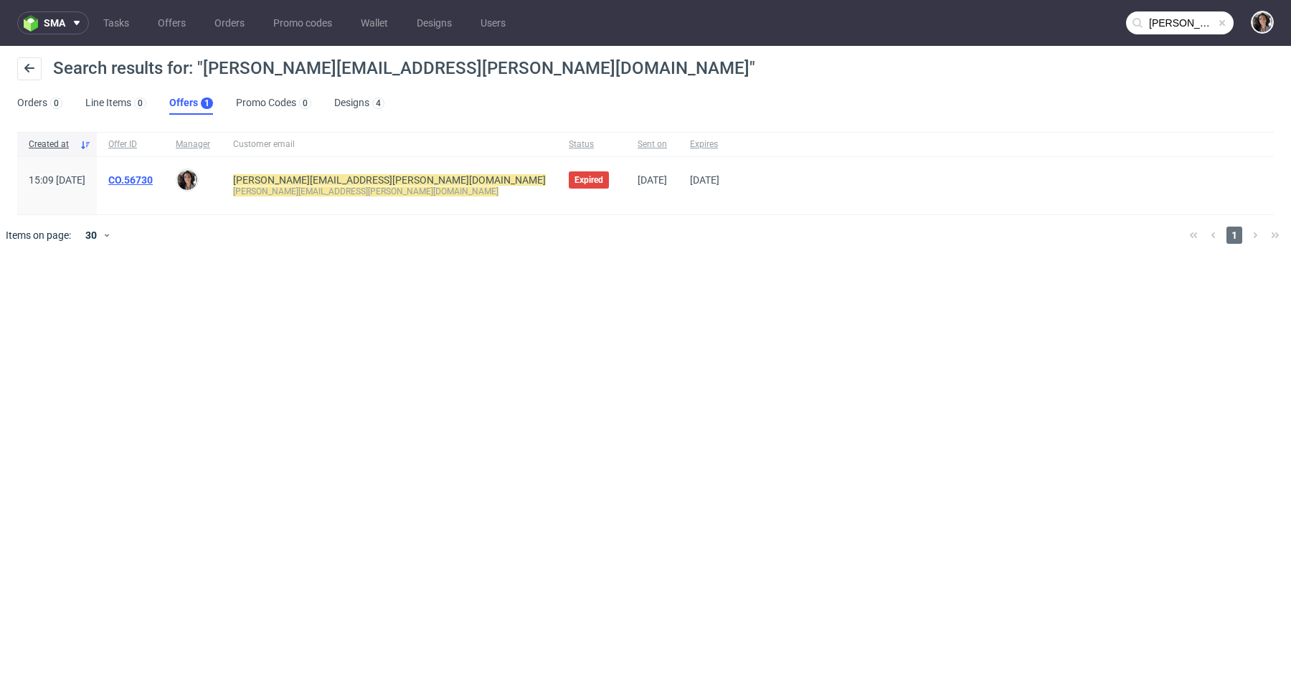
click at [153, 180] on link "CO.56730" at bounding box center [130, 179] width 44 height 11
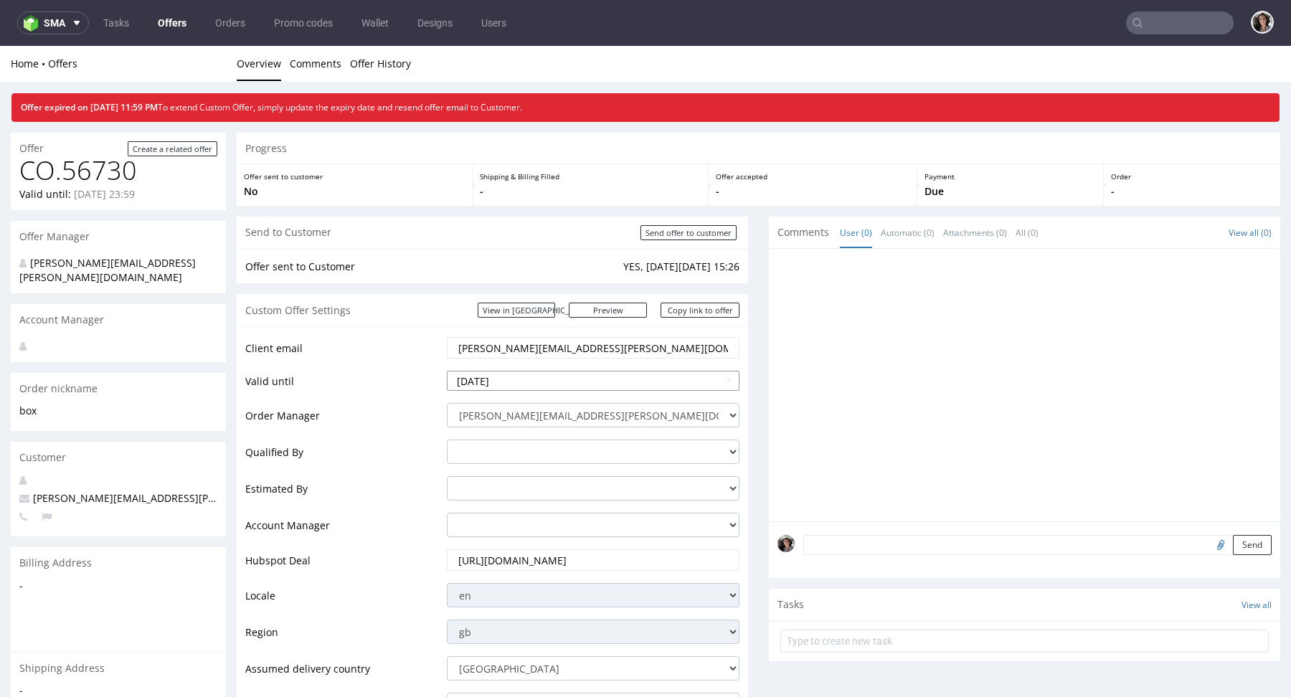
scroll to position [515, 0]
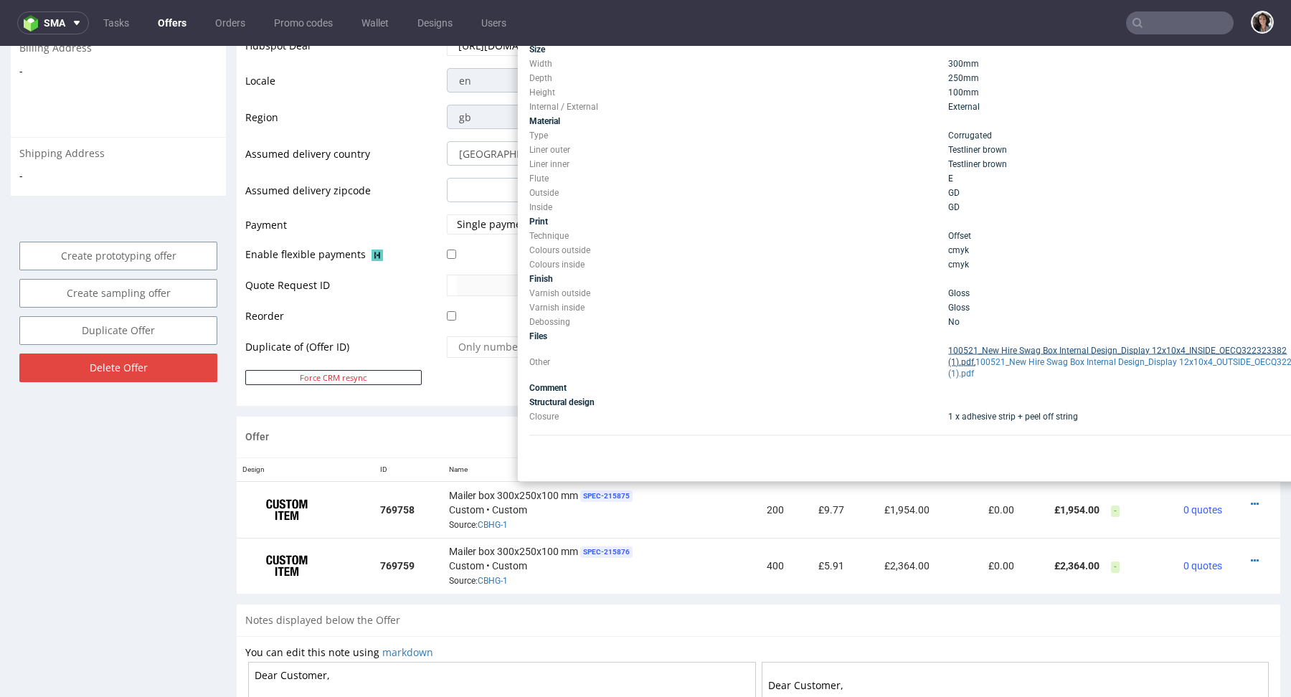
click at [1082, 359] on link "100521_New Hire Swag Box Internal Design_Display 12x10x4_INSIDE_OECQ322323382 (…" at bounding box center [1117, 357] width 338 height 22
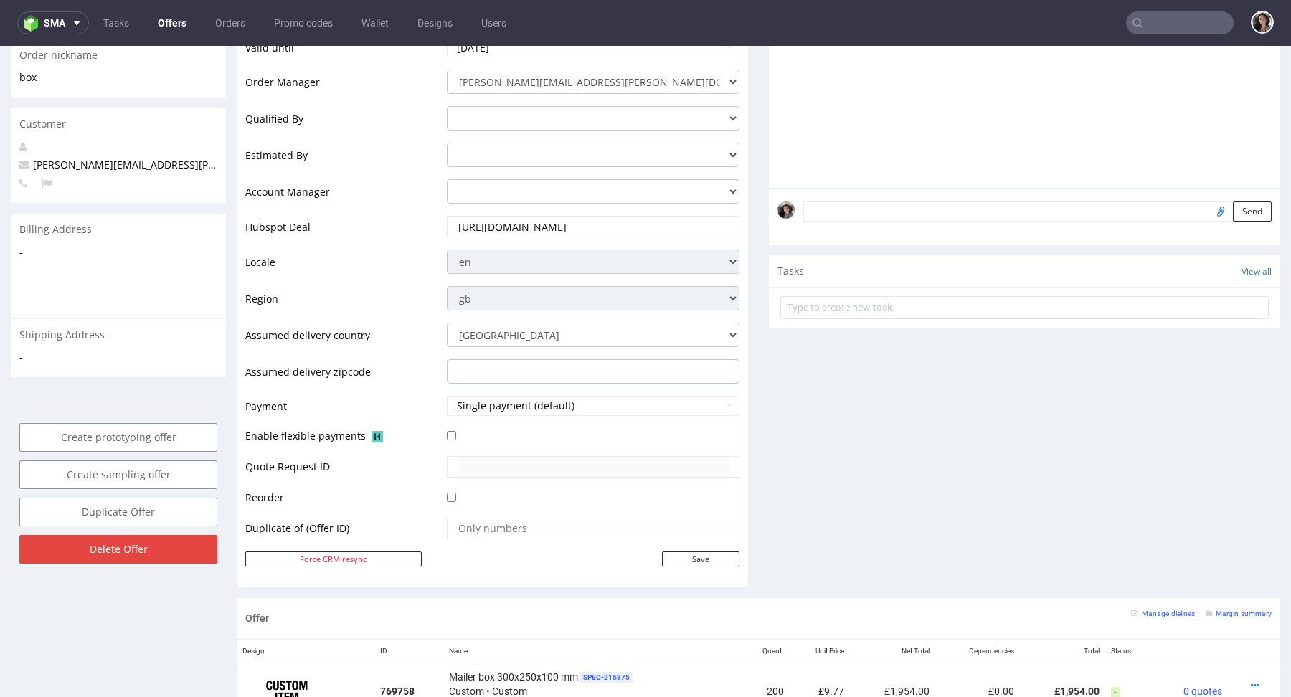
scroll to position [652, 0]
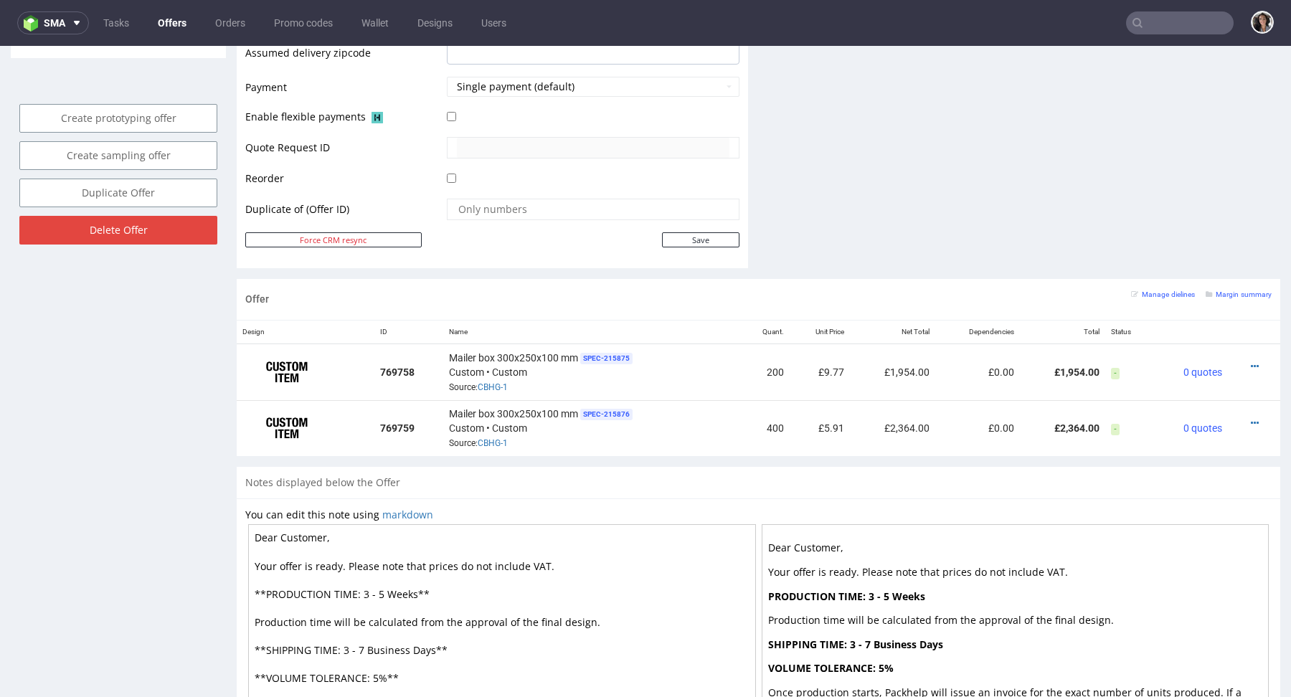
type input "Maria.Martone@giftpoint.com"
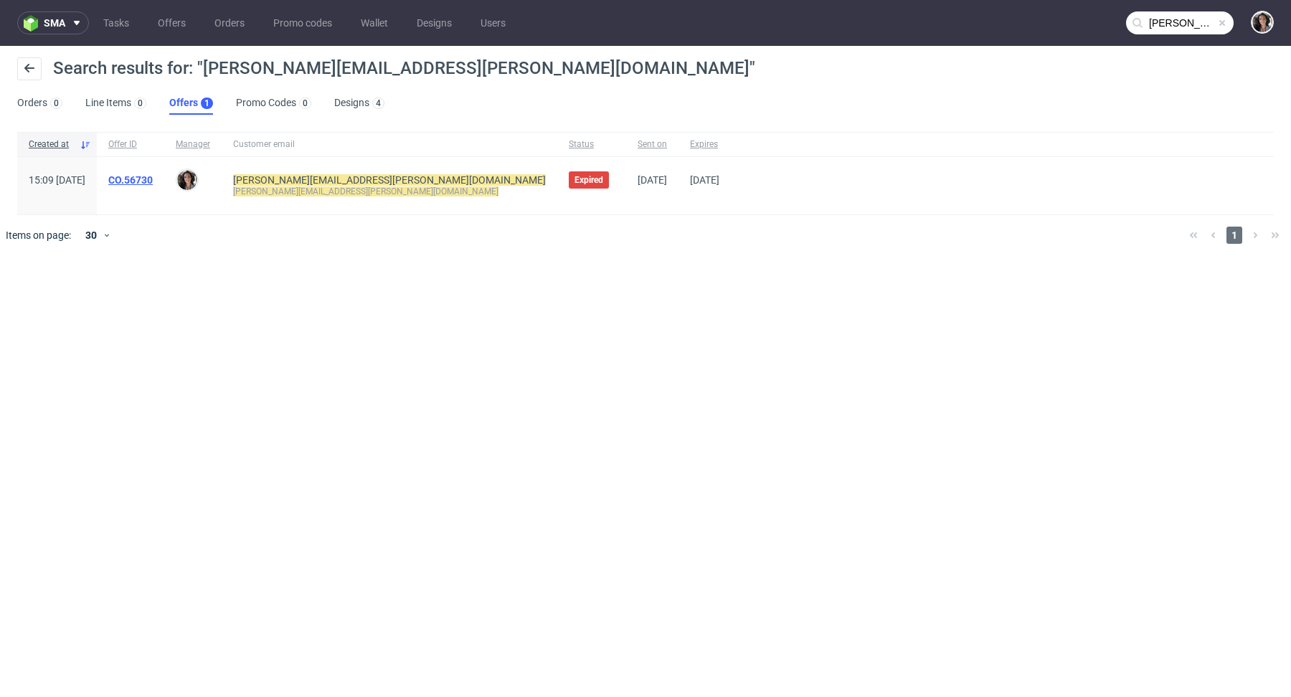
click at [153, 180] on link "CO.56730" at bounding box center [130, 179] width 44 height 11
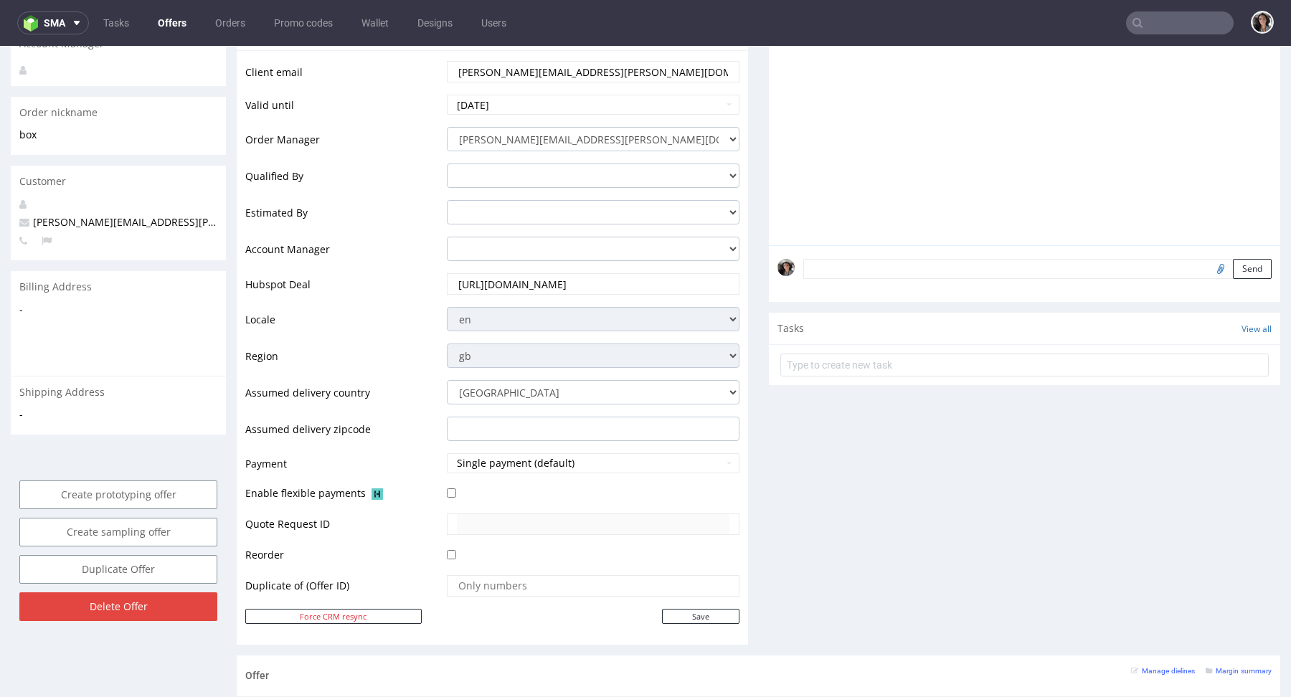
scroll to position [689, 0]
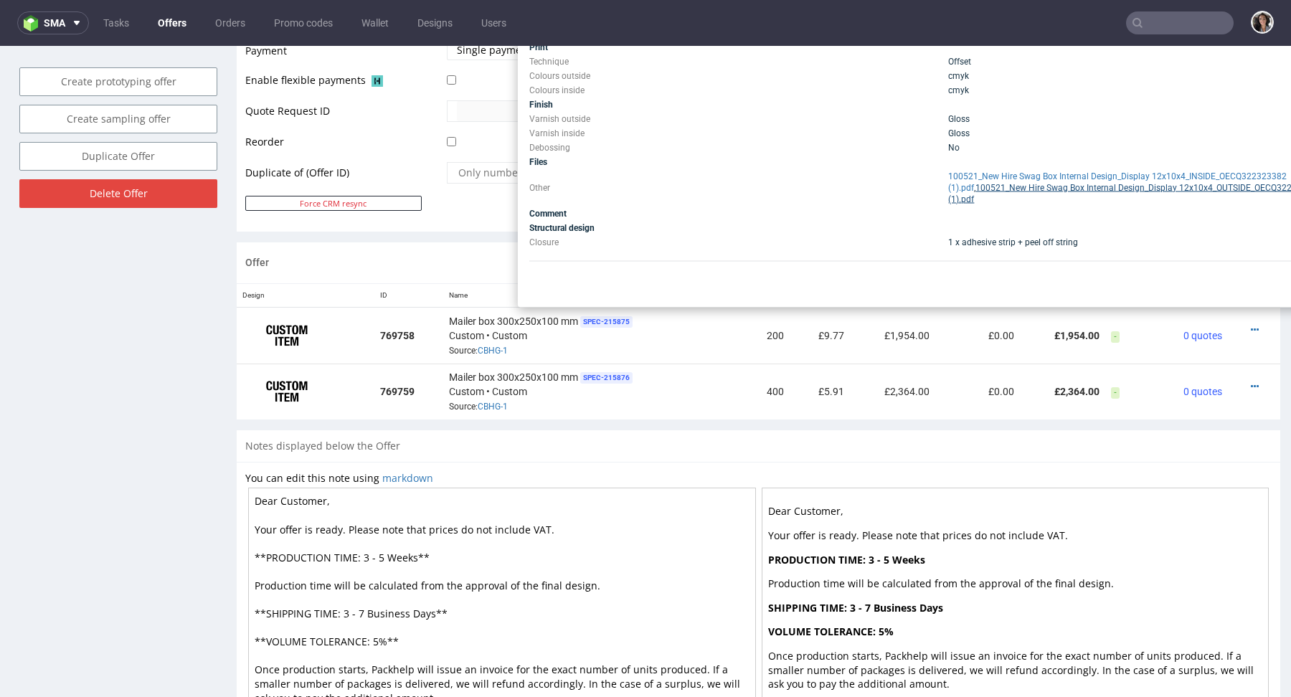
click at [992, 196] on link "100521_New Hire Swag Box Internal Design_Display 12x10x4_OUTSIDE_OECQ322323382 …" at bounding box center [1141, 194] width 386 height 22
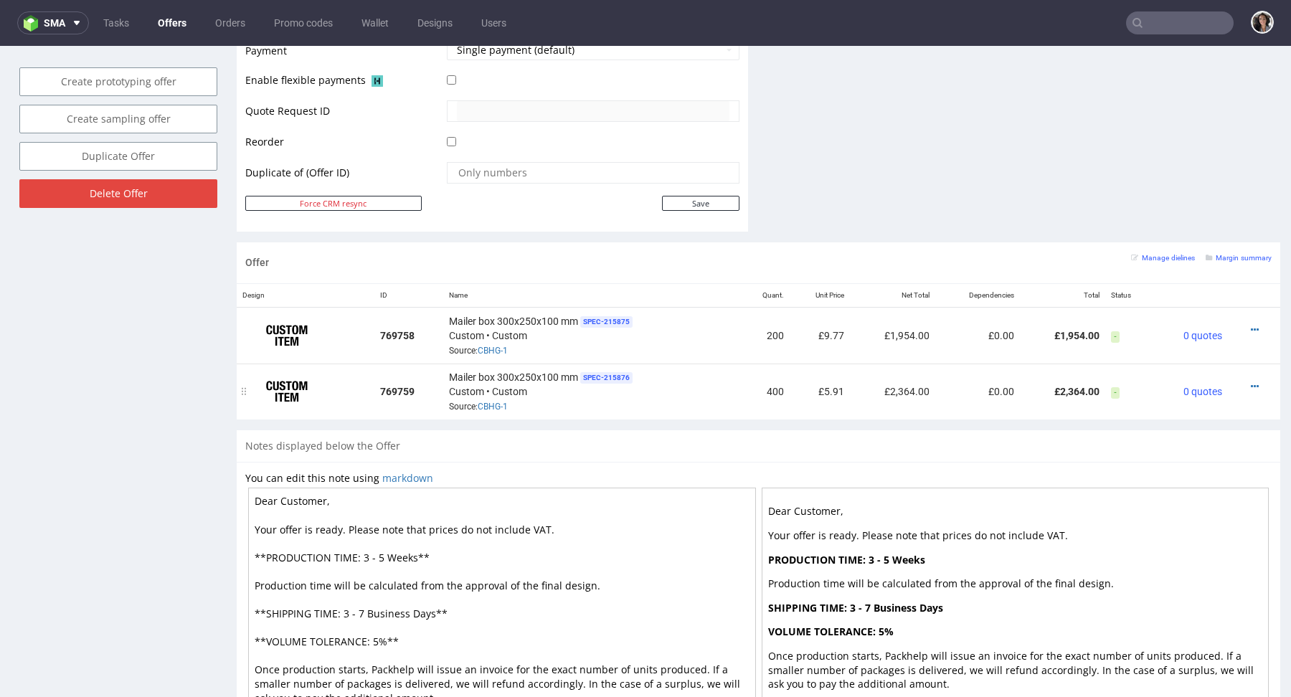
click at [810, 394] on td "£5.91" at bounding box center [819, 392] width 60 height 56
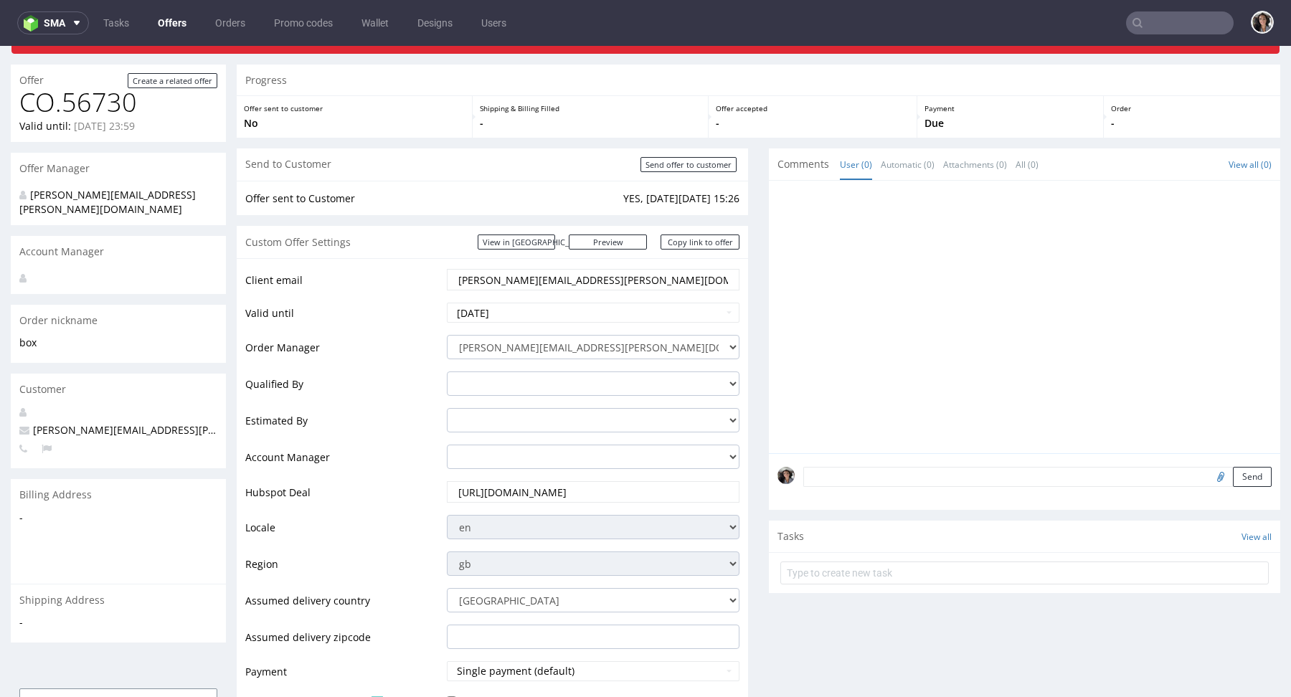
scroll to position [0, 0]
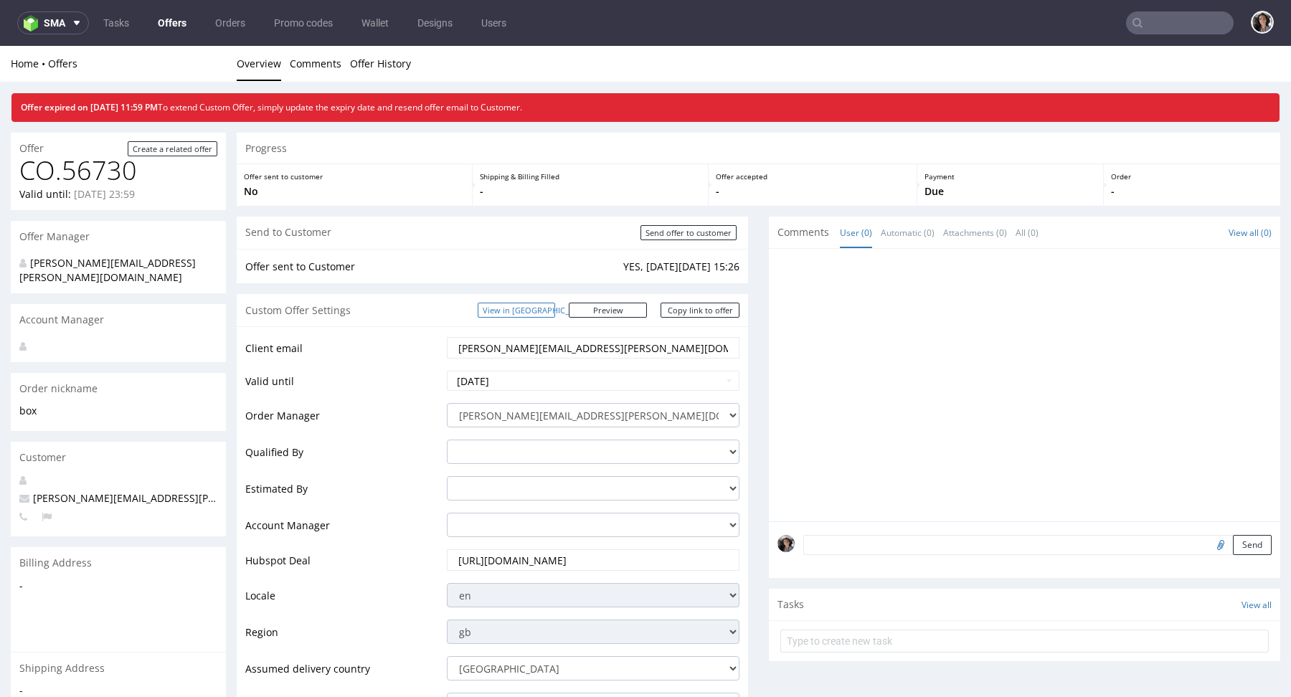
click at [550, 309] on link "View in [GEOGRAPHIC_DATA]" at bounding box center [516, 310] width 77 height 15
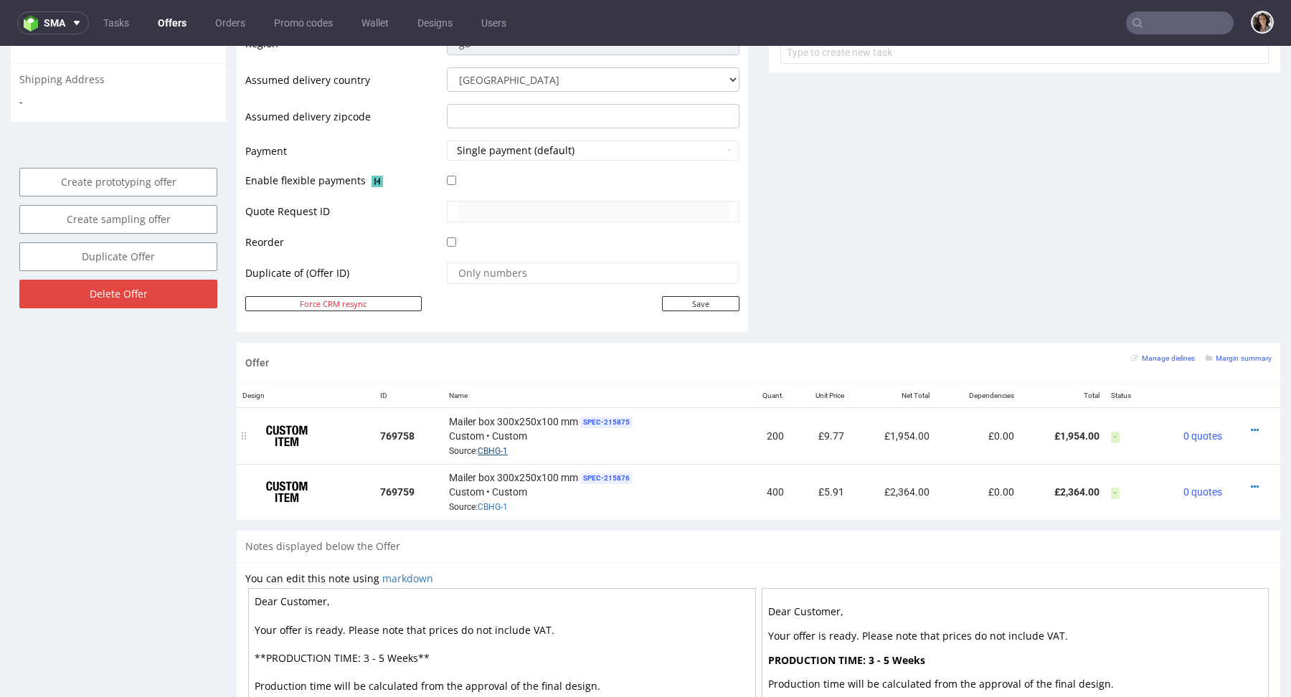
click at [488, 449] on link "CBHG-1" at bounding box center [493, 451] width 30 height 10
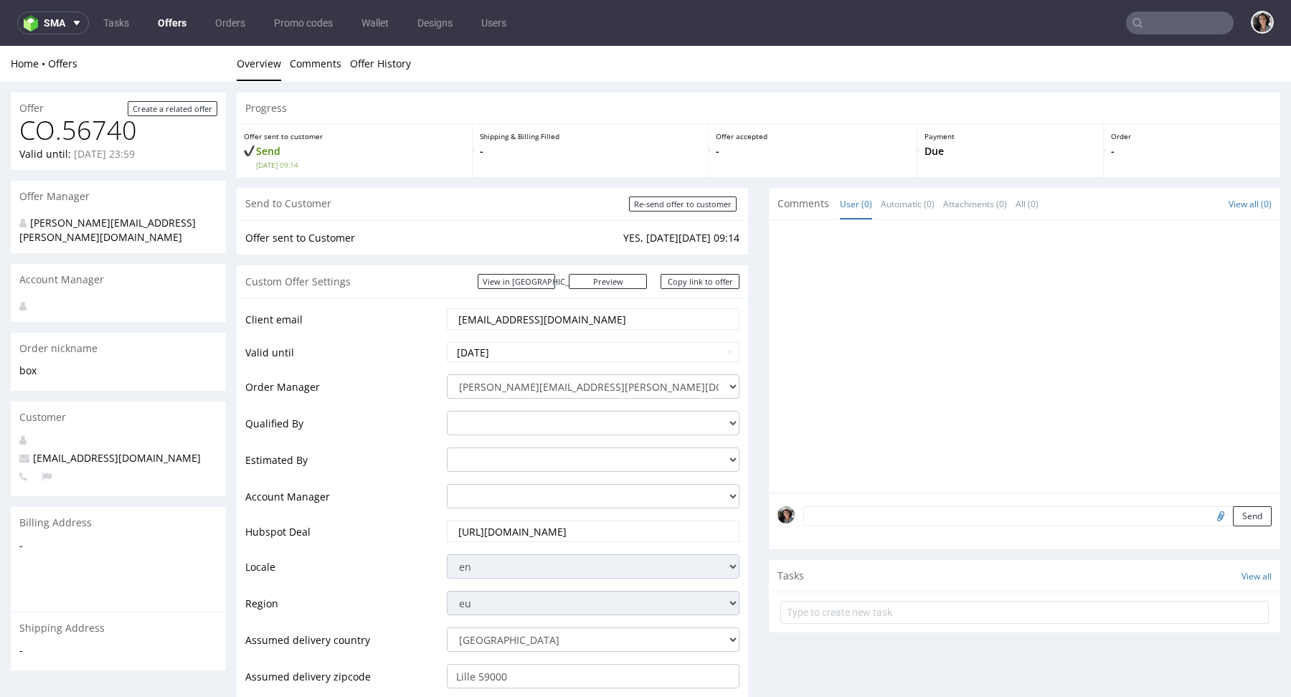
click at [534, 318] on input "[EMAIL_ADDRESS][DOMAIN_NAME]" at bounding box center [593, 319] width 272 height 20
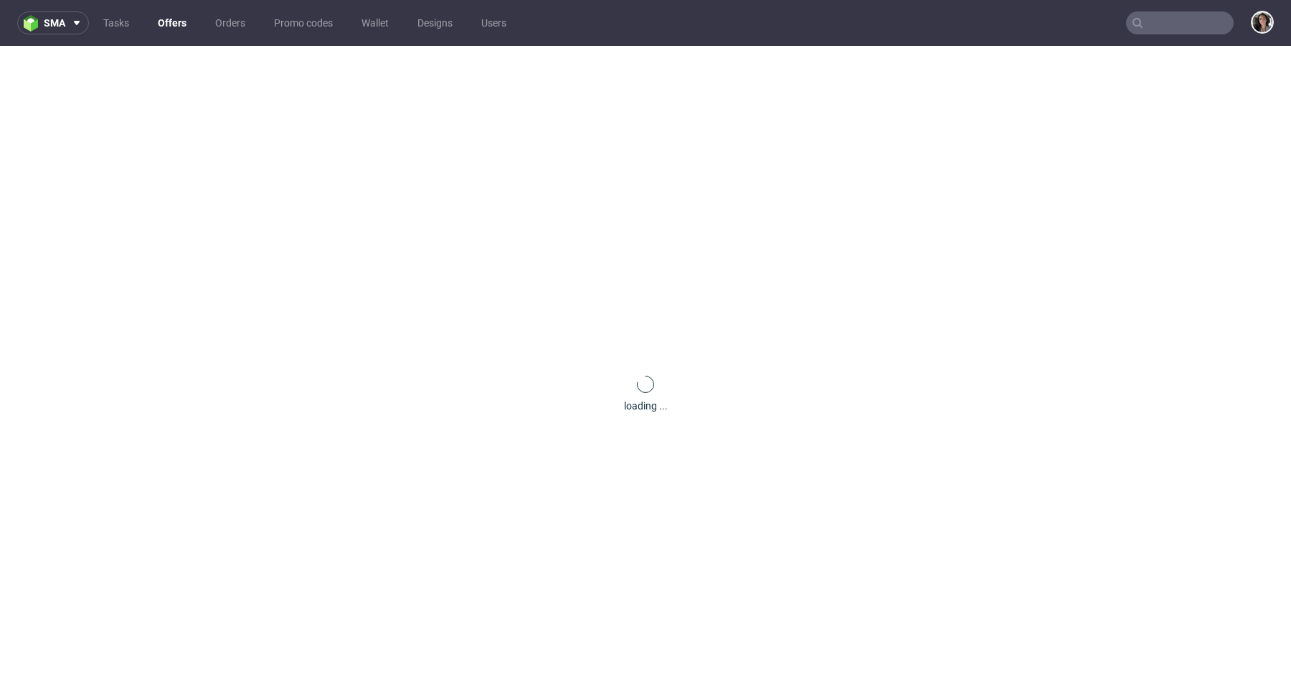
click at [1172, 19] on input "text" at bounding box center [1180, 22] width 108 height 23
paste input "bk@exseedhealth.com"
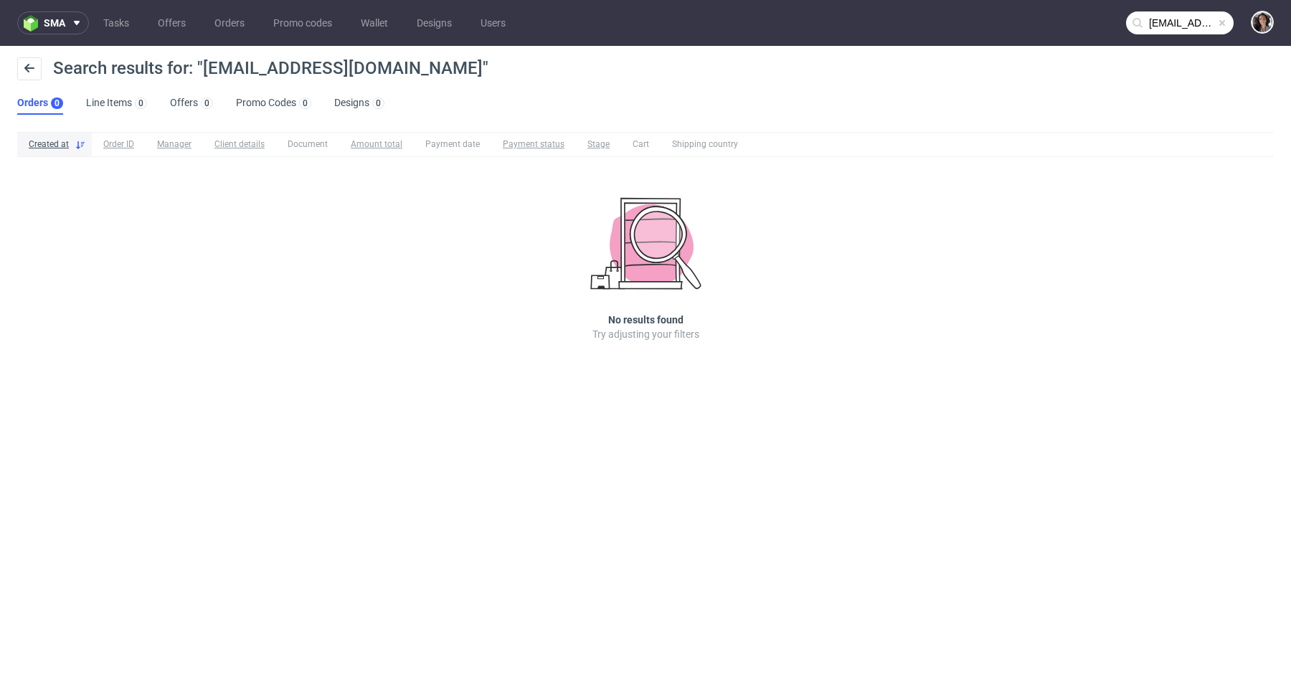
click at [1177, 18] on input "bk@exseedhealth.com" at bounding box center [1180, 22] width 108 height 23
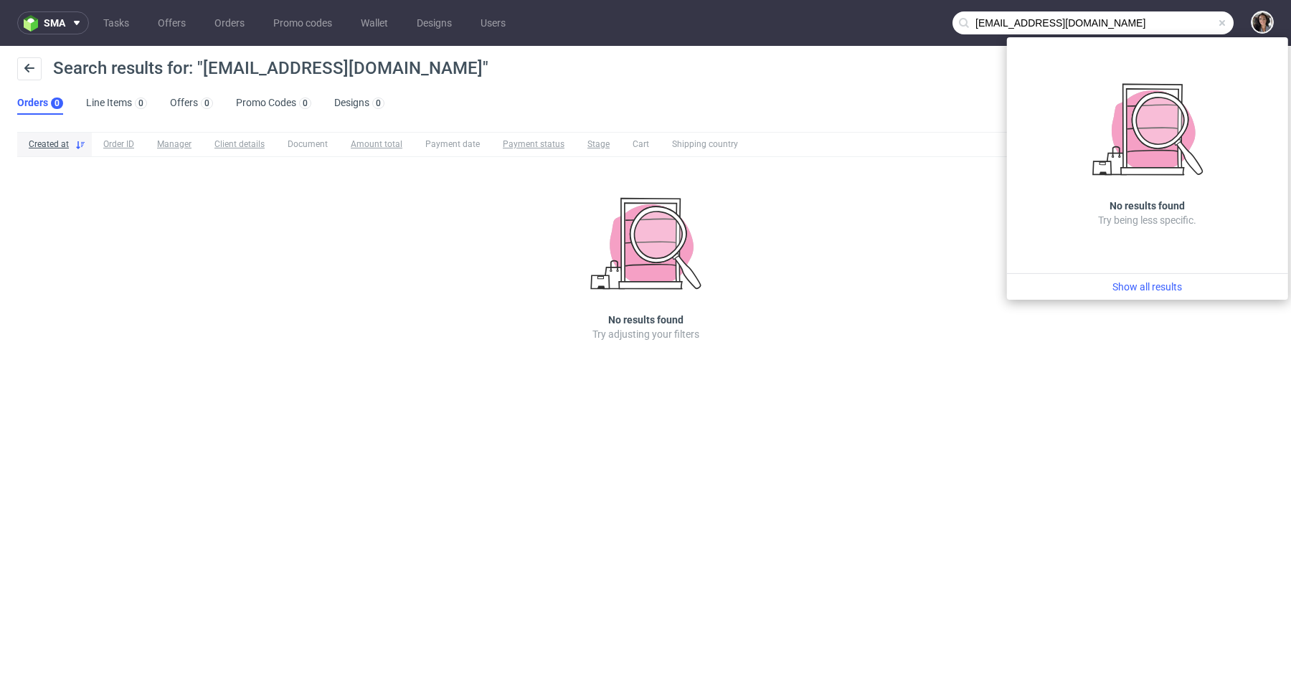
drag, startPoint x: 987, startPoint y: 19, endPoint x: 967, endPoint y: 19, distance: 20.1
click at [967, 19] on div "bk@exseedhealth.com" at bounding box center [1092, 22] width 281 height 23
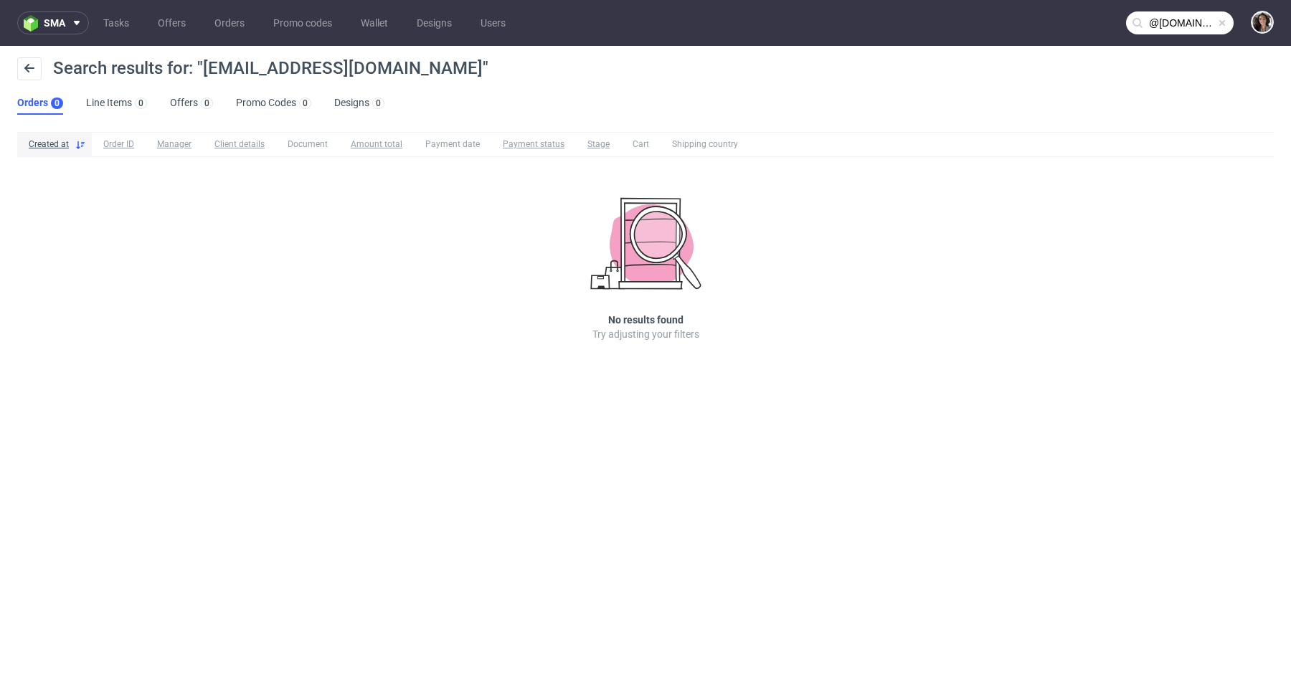
type input "@exseedhealth.com"
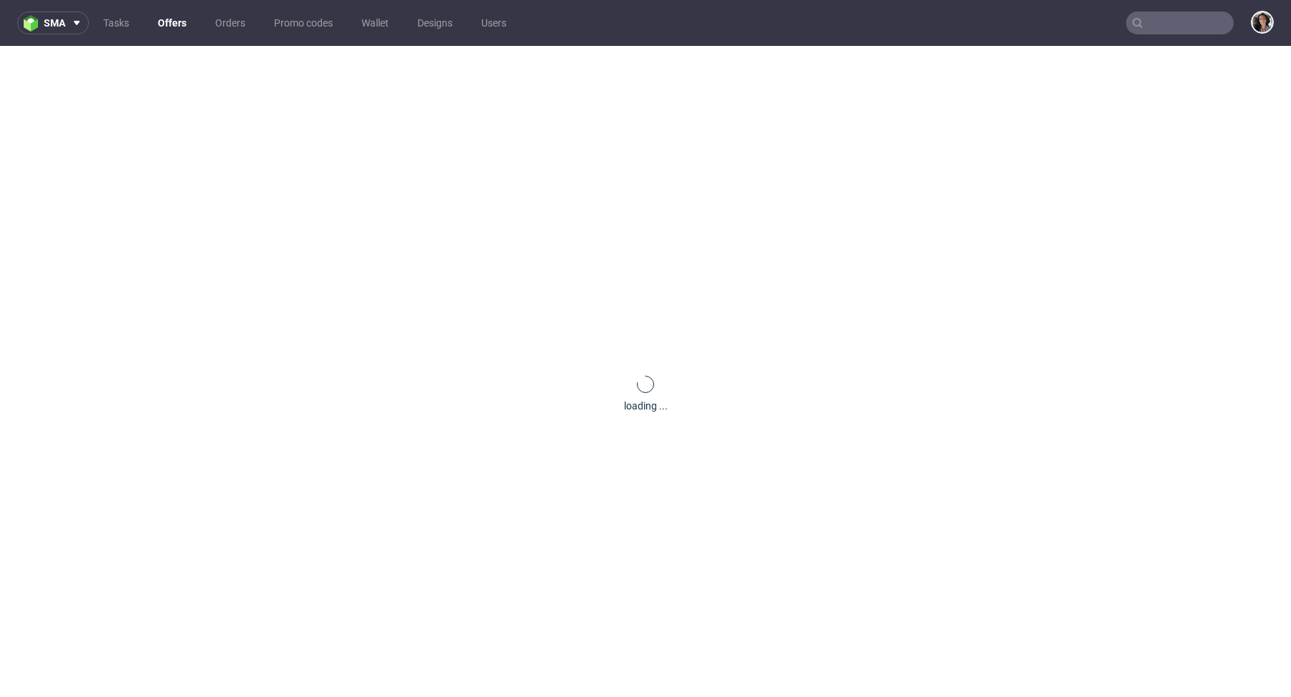
click at [1146, 24] on input "text" at bounding box center [1180, 22] width 108 height 23
paste input "[EMAIL_ADDRESS][DOMAIN_NAME]"
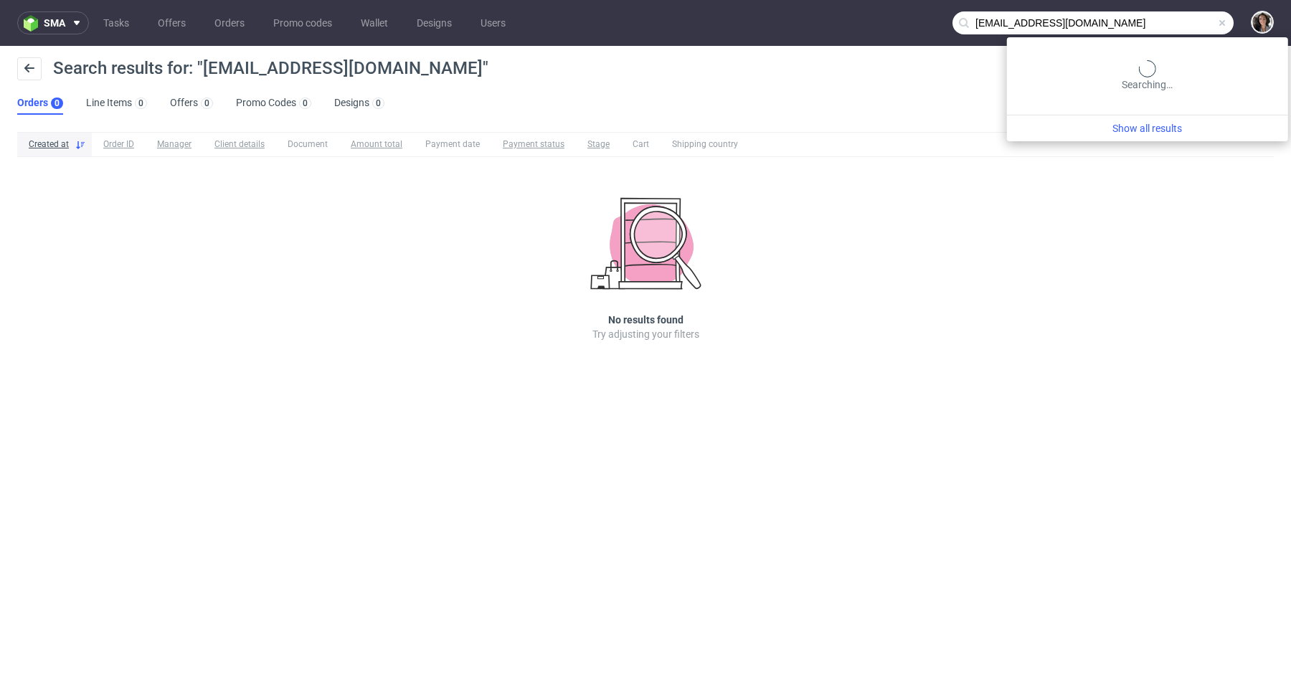
click at [1189, 24] on input "[EMAIL_ADDRESS][DOMAIN_NAME]" at bounding box center [1092, 22] width 281 height 23
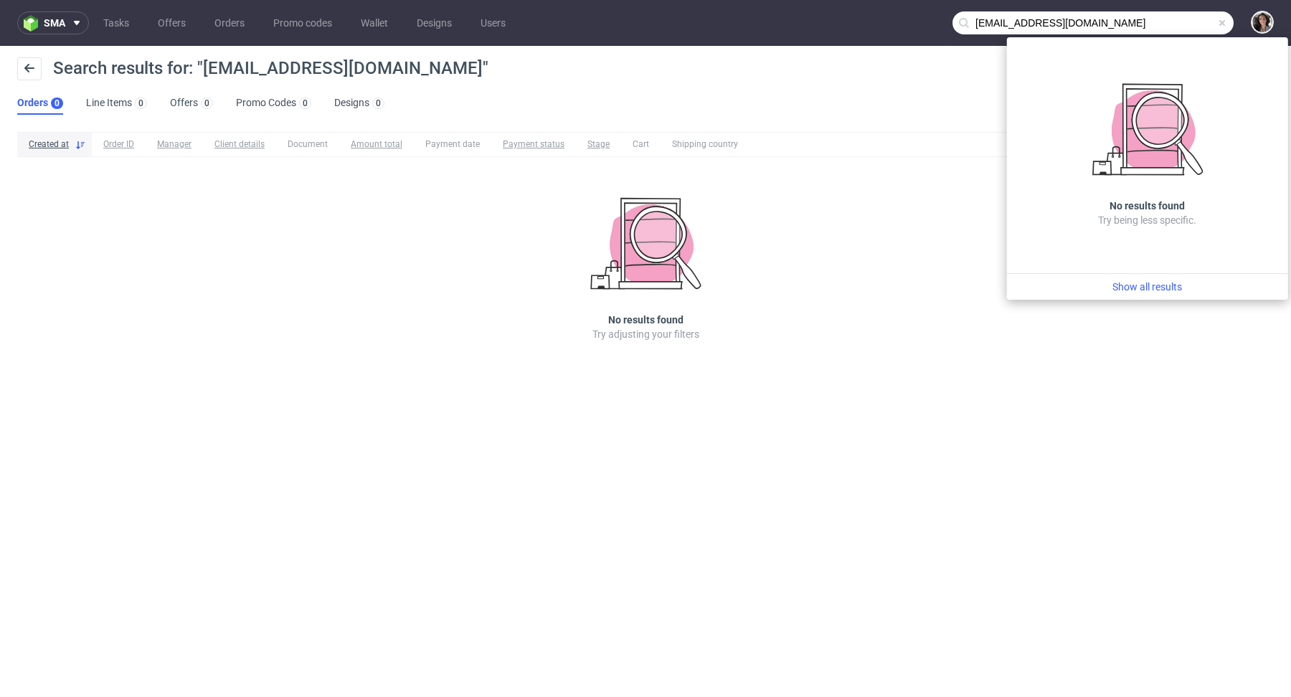
drag, startPoint x: 987, startPoint y: 23, endPoint x: 964, endPoint y: 23, distance: 22.2
click at [965, 23] on div "[EMAIL_ADDRESS][DOMAIN_NAME]" at bounding box center [1092, 22] width 281 height 23
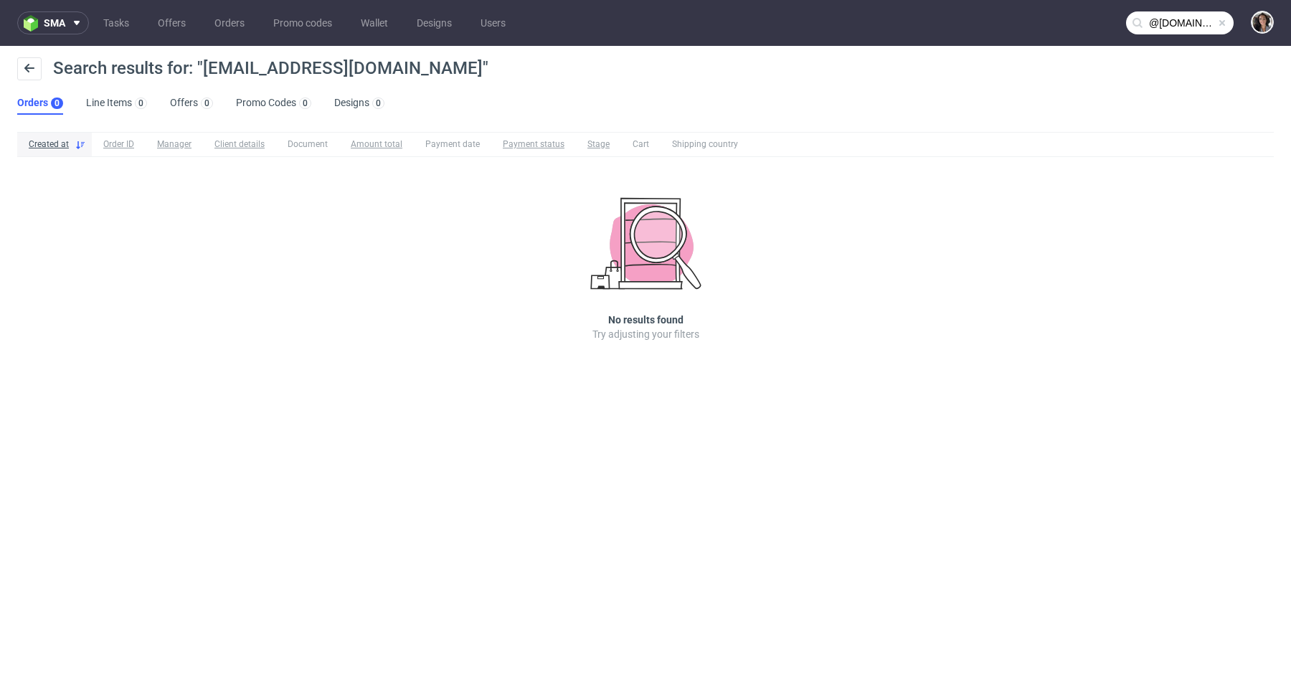
type input "@[DOMAIN_NAME]"
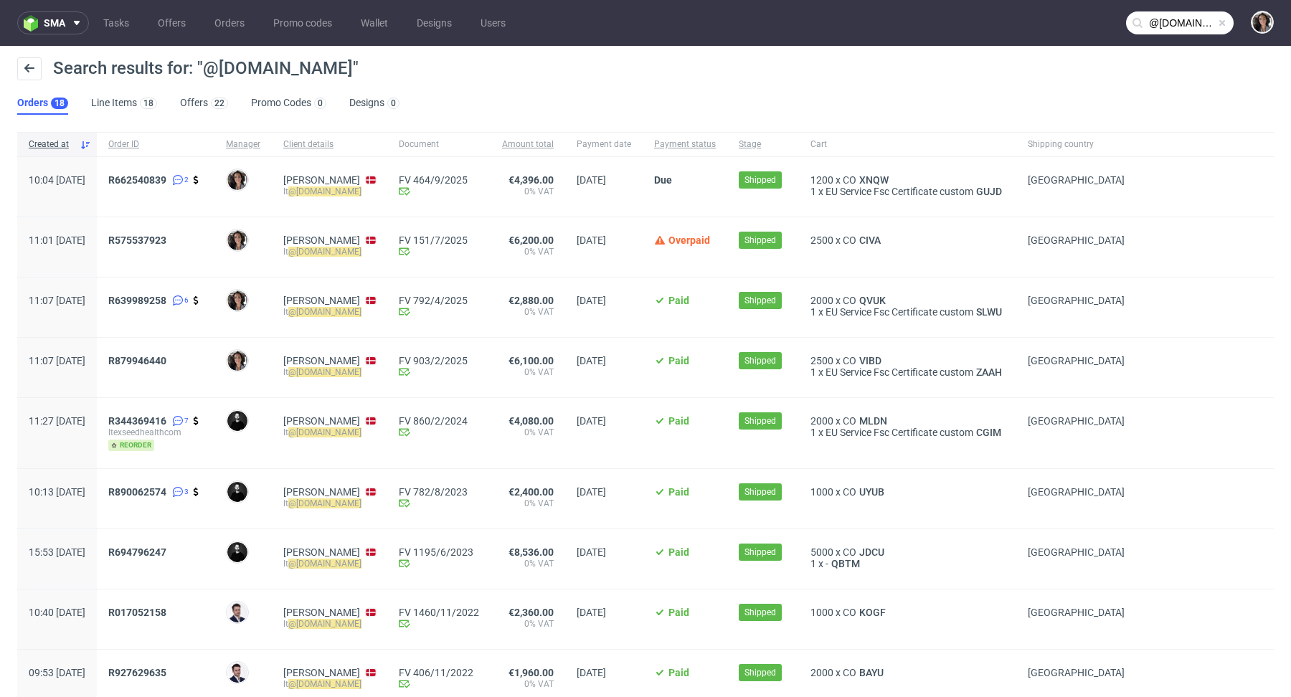
click at [194, 171] on div "R662540839 2" at bounding box center [156, 187] width 118 height 60
click at [166, 174] on span "R662540839" at bounding box center [137, 179] width 58 height 11
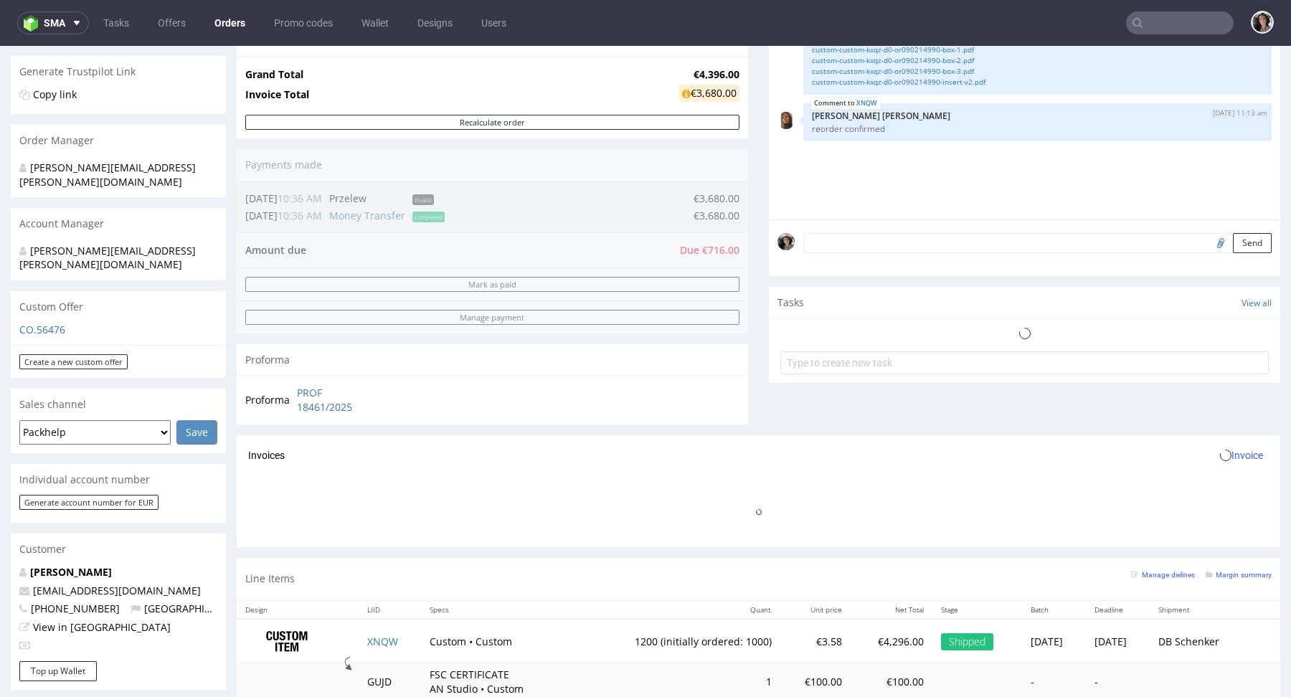
scroll to position [546, 0]
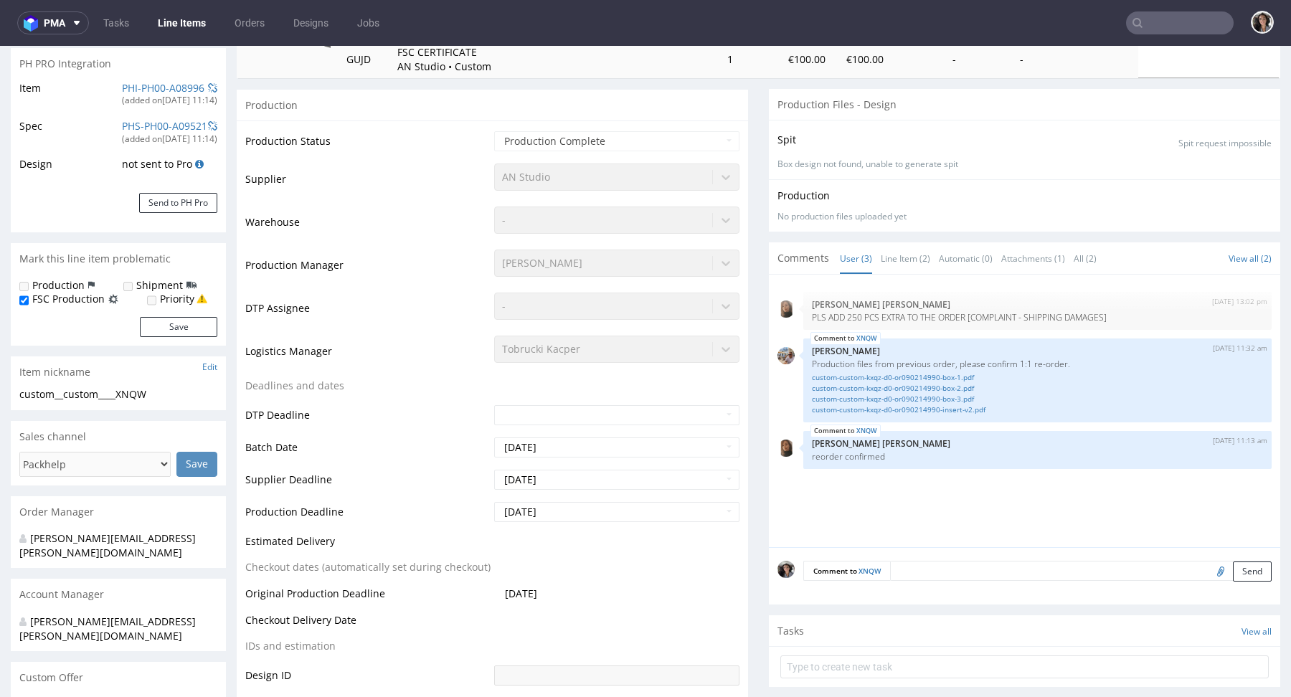
type input "1200"
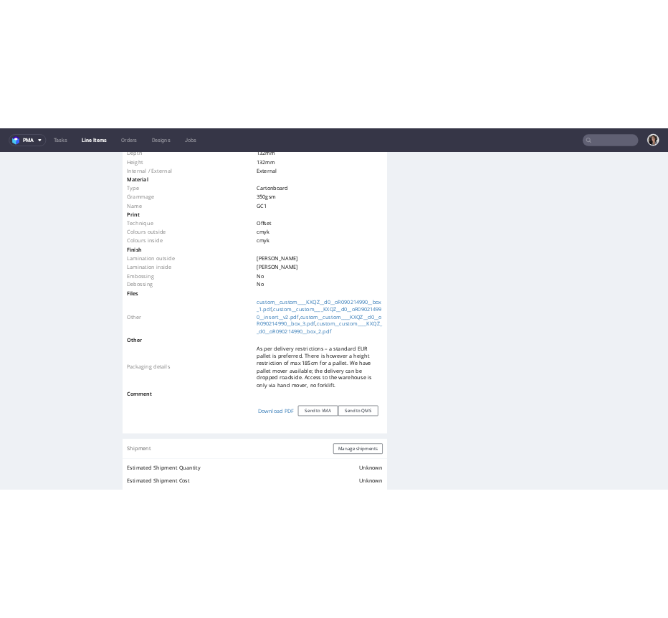
scroll to position [1504, 0]
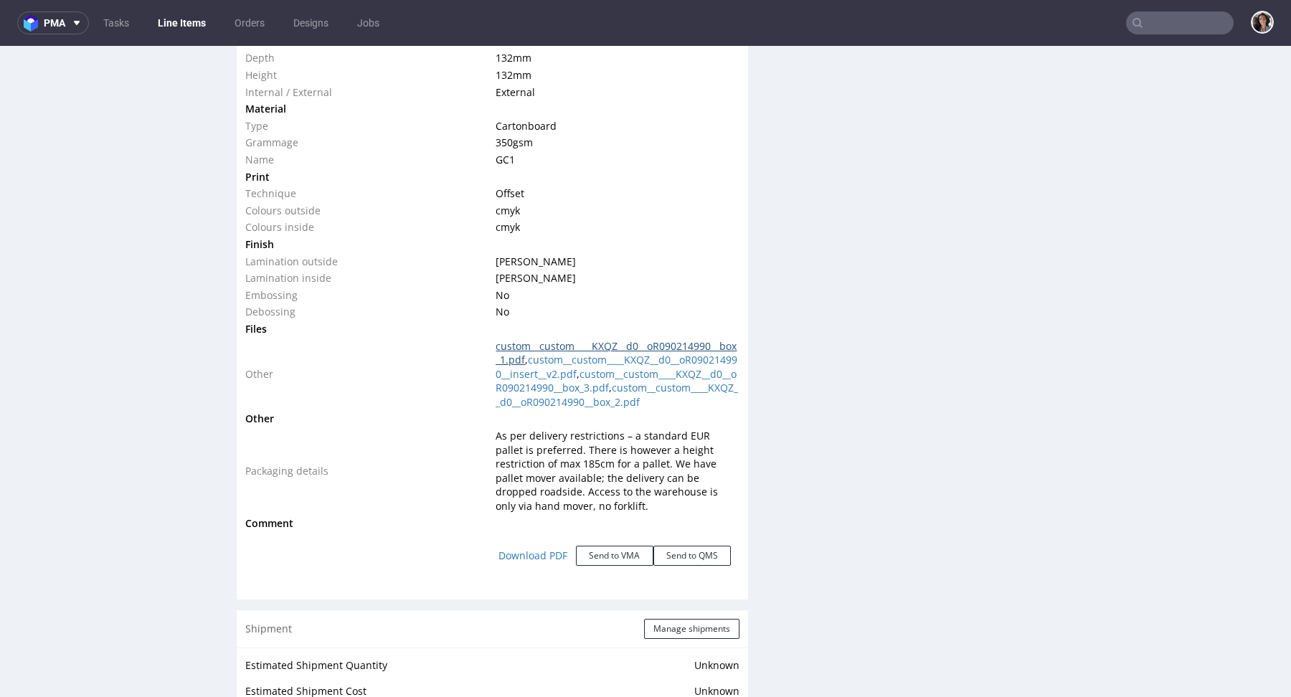
click at [581, 345] on link "custom__custom____KXQZ__d0__oR090214990__box_1.pdf" at bounding box center [615, 353] width 241 height 28
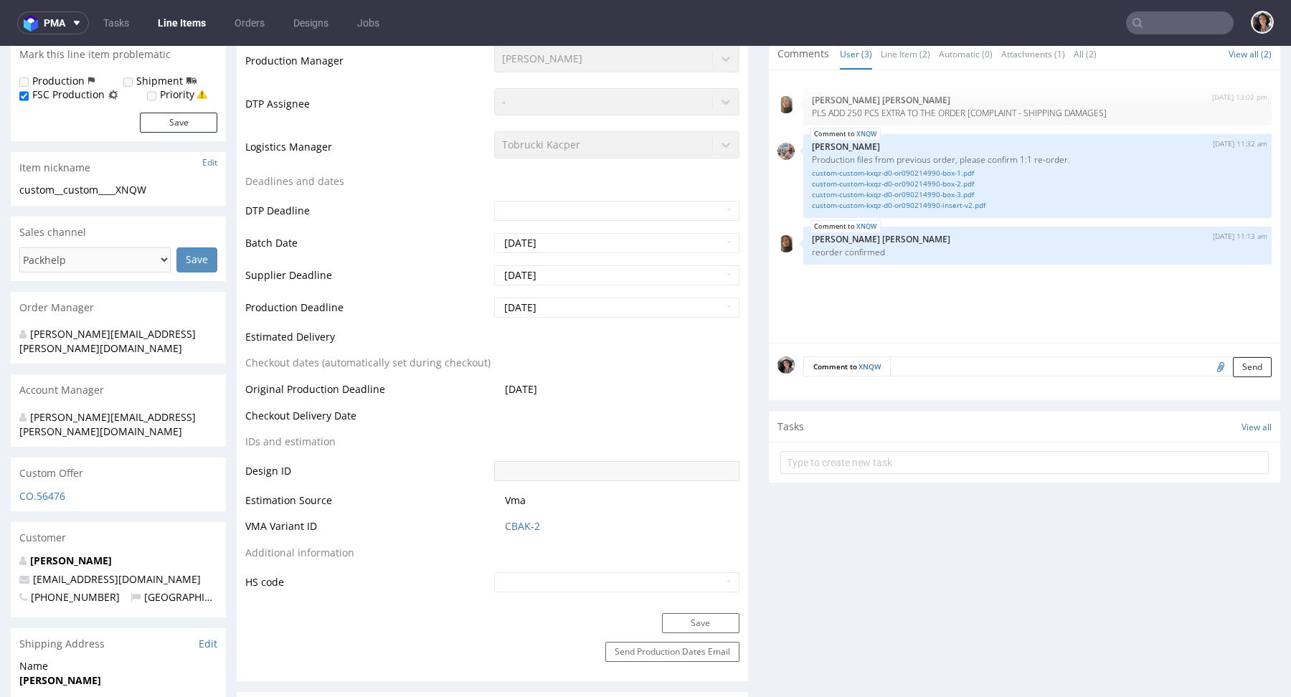
scroll to position [0, 0]
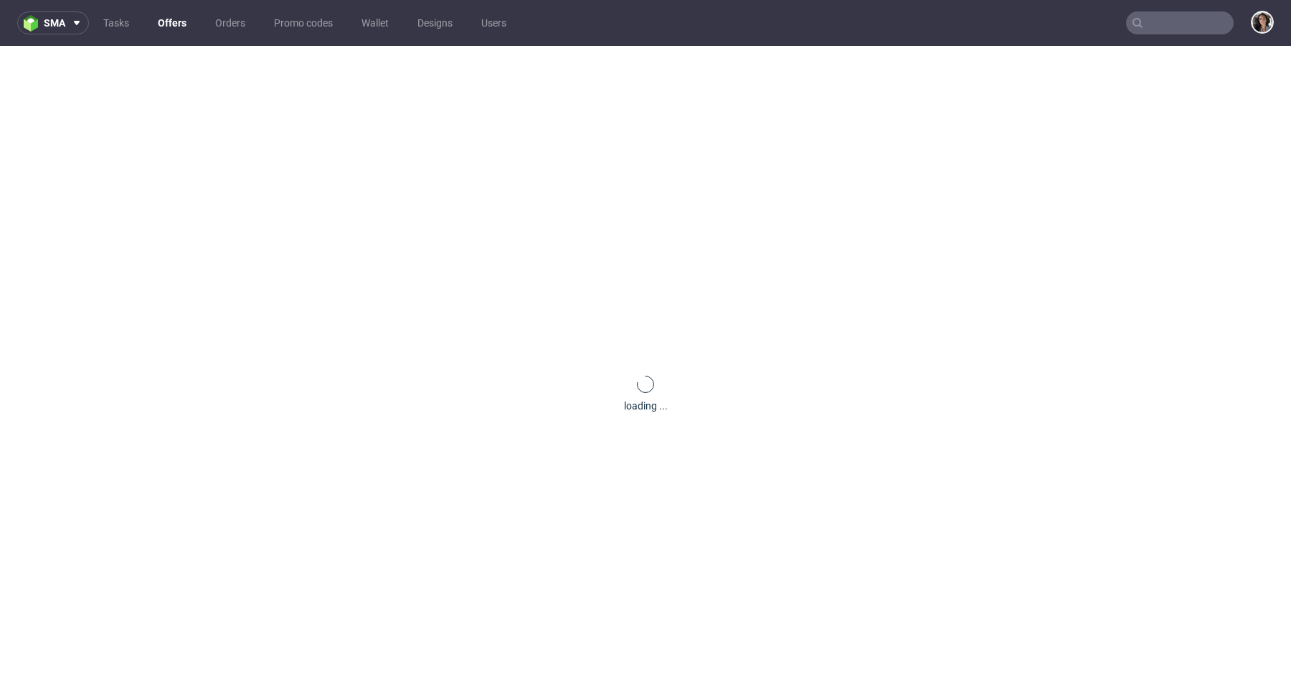
click at [1162, 22] on input "text" at bounding box center [1180, 22] width 108 height 23
paste input "R359418359"
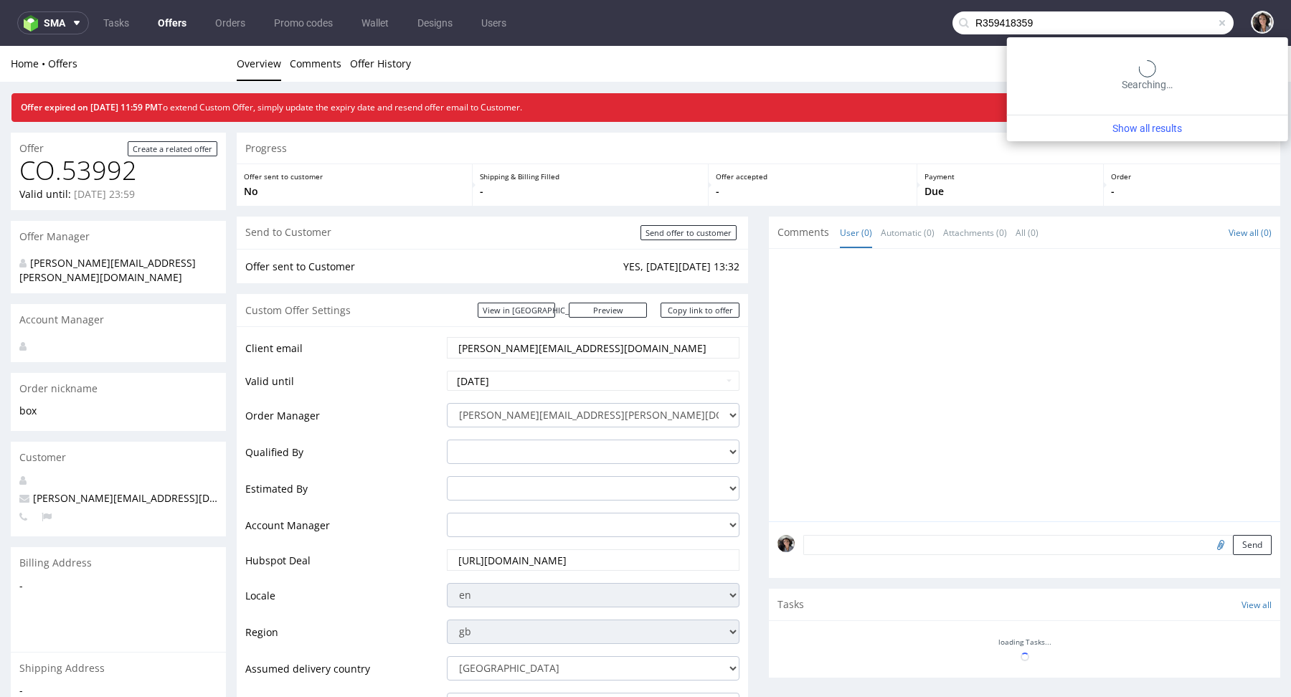
type input "R359418359"
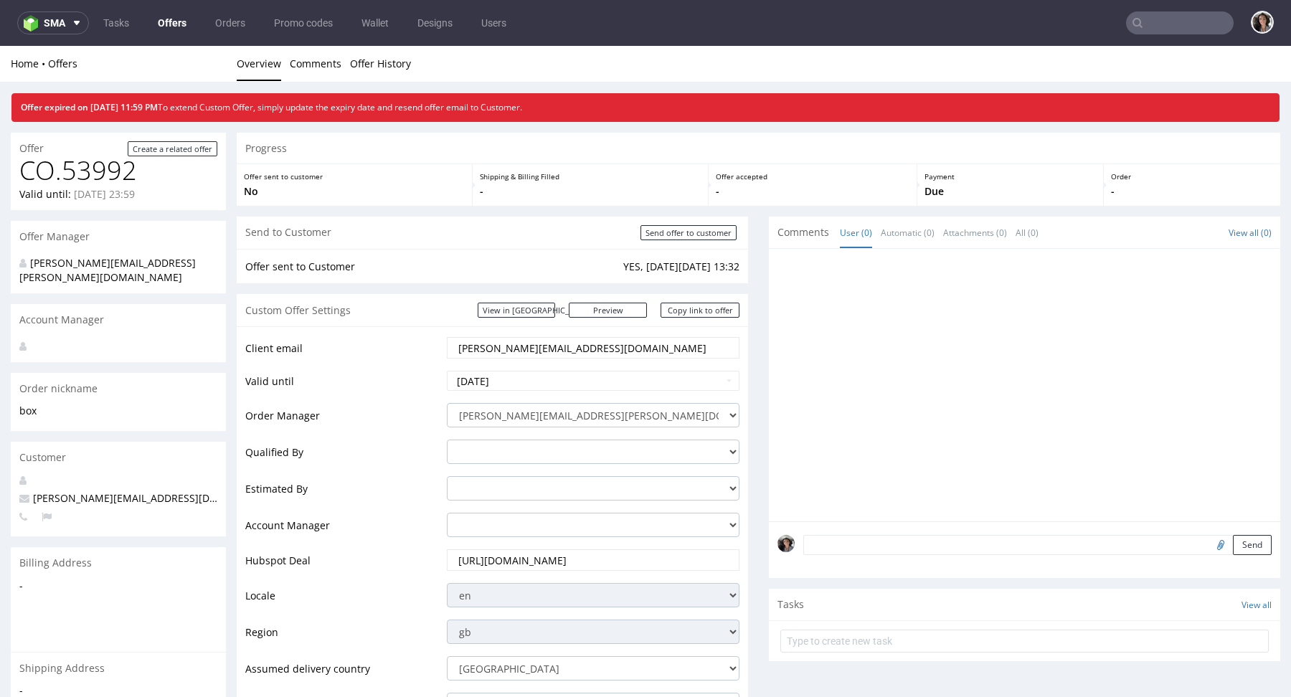
click at [164, 21] on link "Offers" at bounding box center [172, 22] width 46 height 23
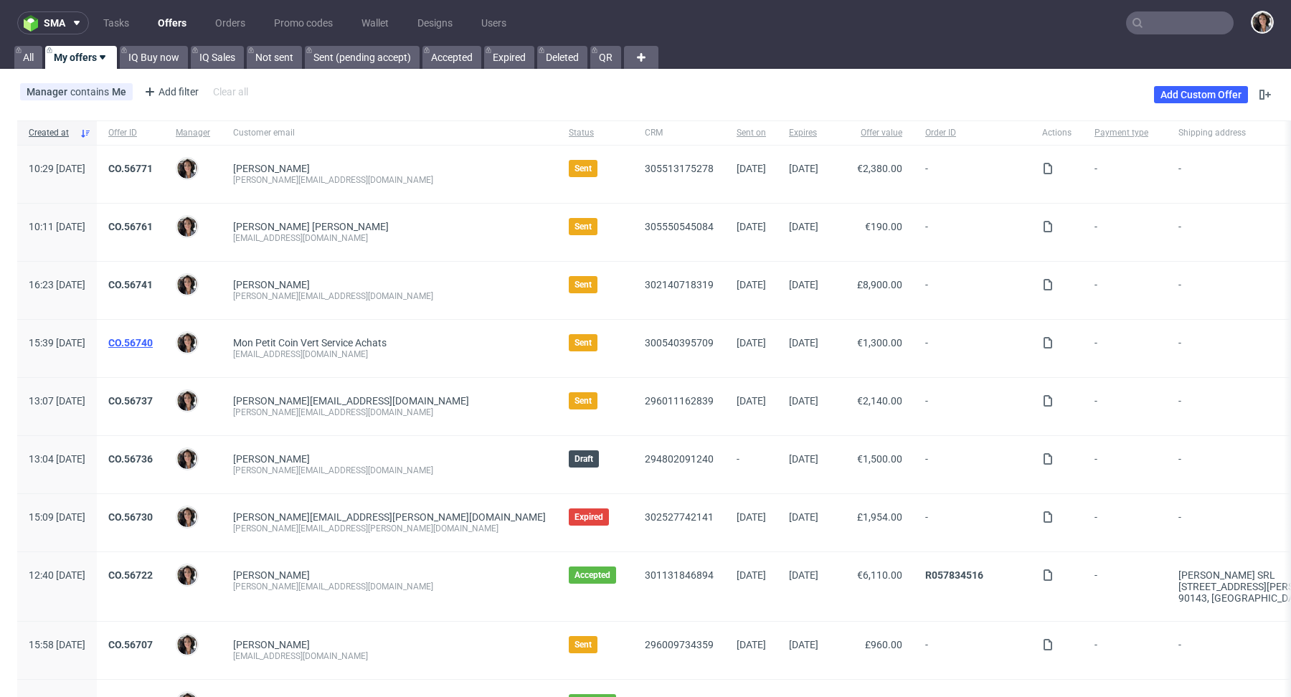
click at [153, 341] on link "CO.56740" at bounding box center [130, 342] width 44 height 11
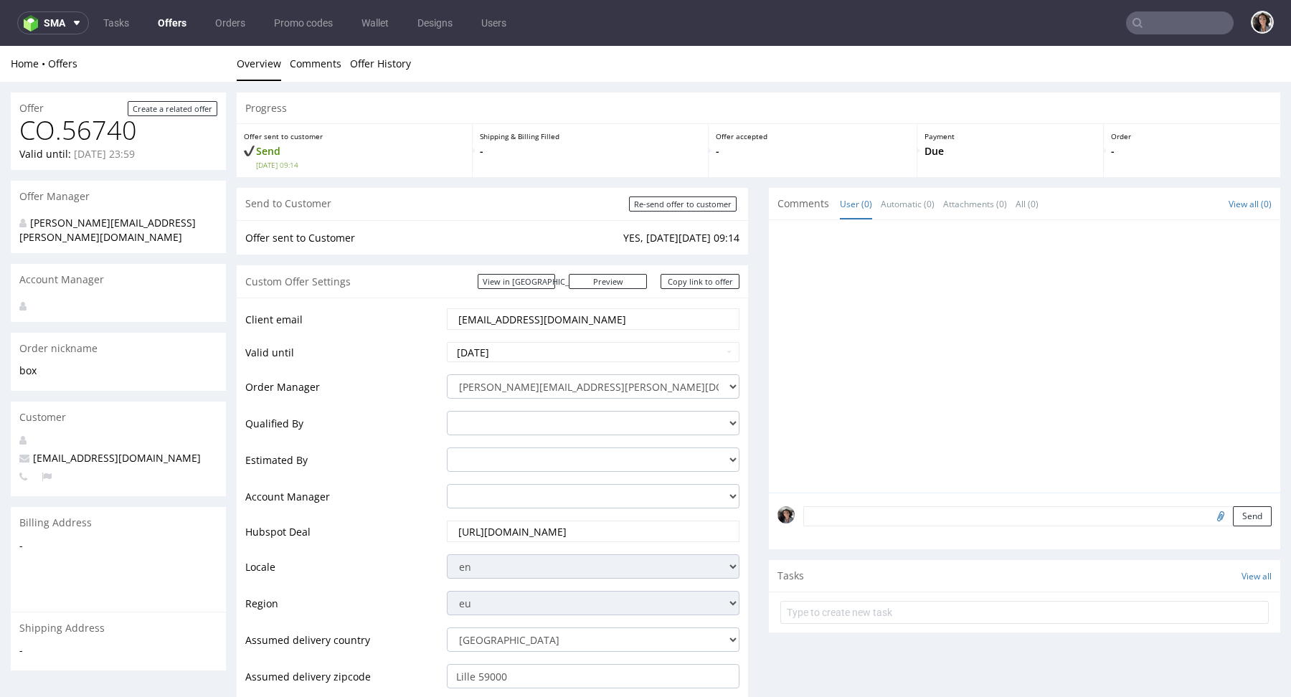
click at [574, 315] on input "achat@permacool.fr" at bounding box center [593, 319] width 272 height 20
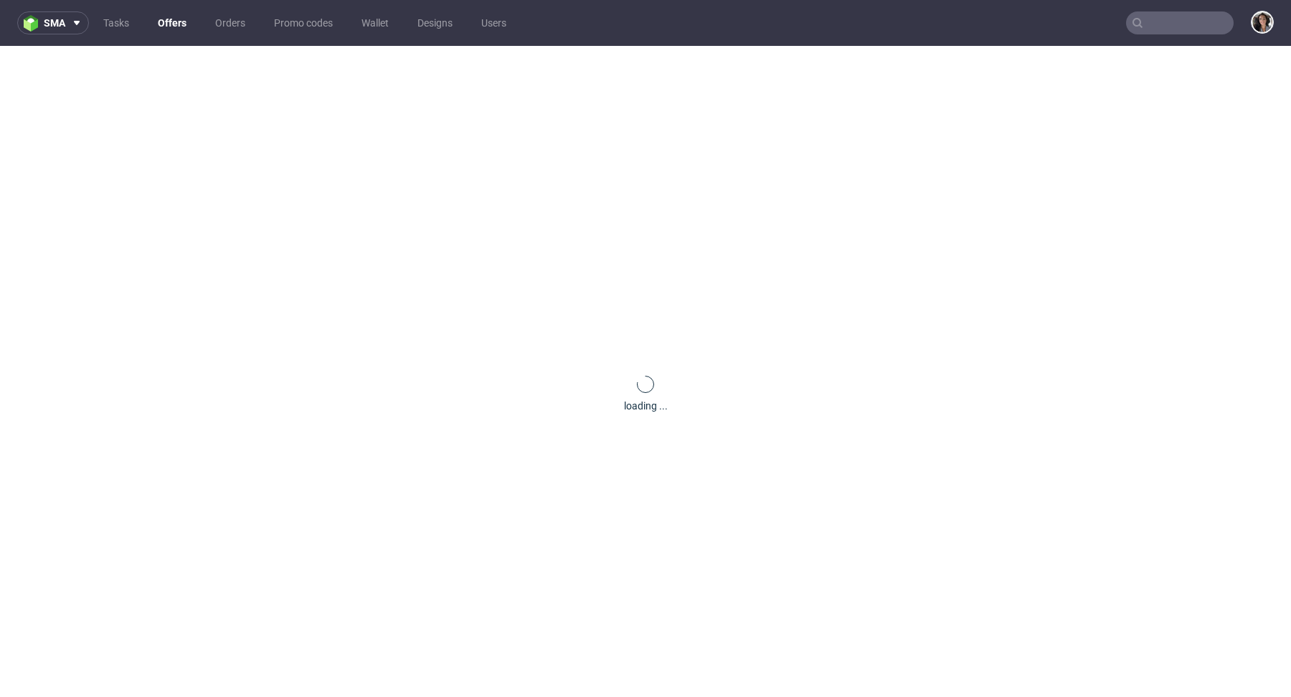
click at [1131, 25] on input "text" at bounding box center [1180, 22] width 108 height 23
paste input "[EMAIL_ADDRESS][DOMAIN_NAME]"
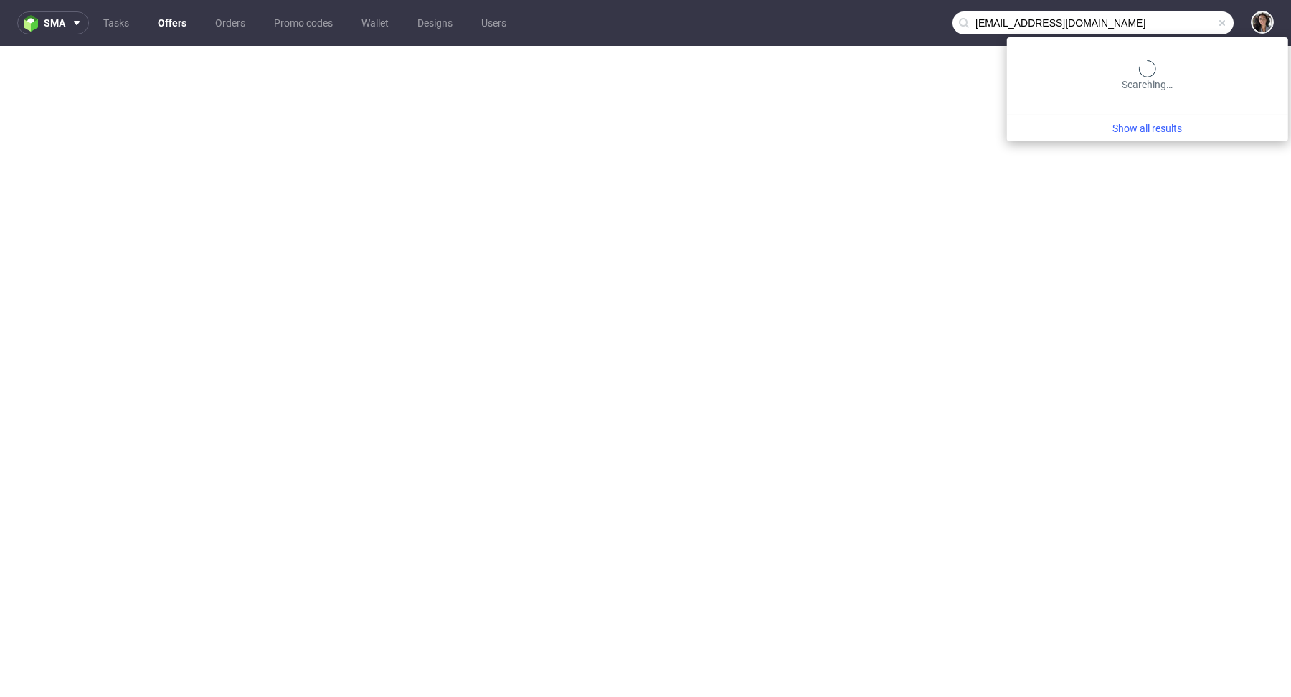
type input "[EMAIL_ADDRESS][DOMAIN_NAME]"
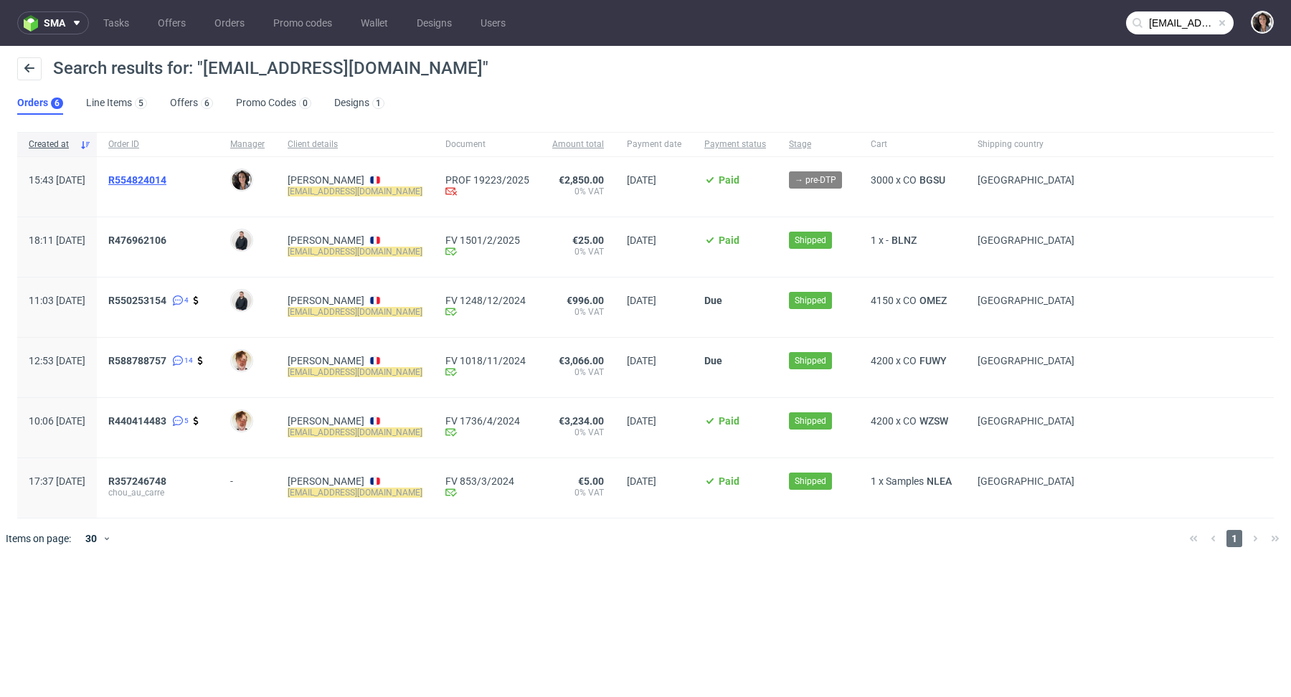
click at [166, 179] on span "R554824014" at bounding box center [137, 179] width 58 height 11
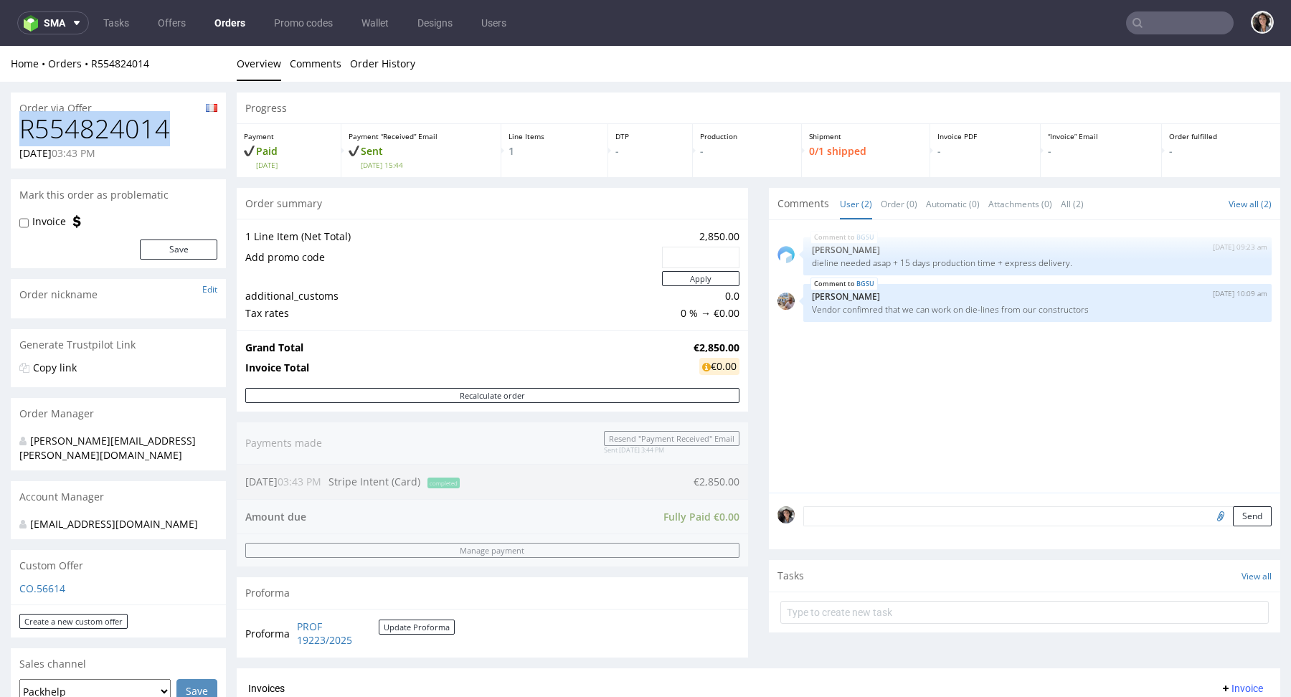
drag, startPoint x: 169, startPoint y: 128, endPoint x: 22, endPoint y: 129, distance: 147.0
click at [22, 129] on h1 "R554824014" at bounding box center [118, 129] width 198 height 29
copy h1 "R554824014"
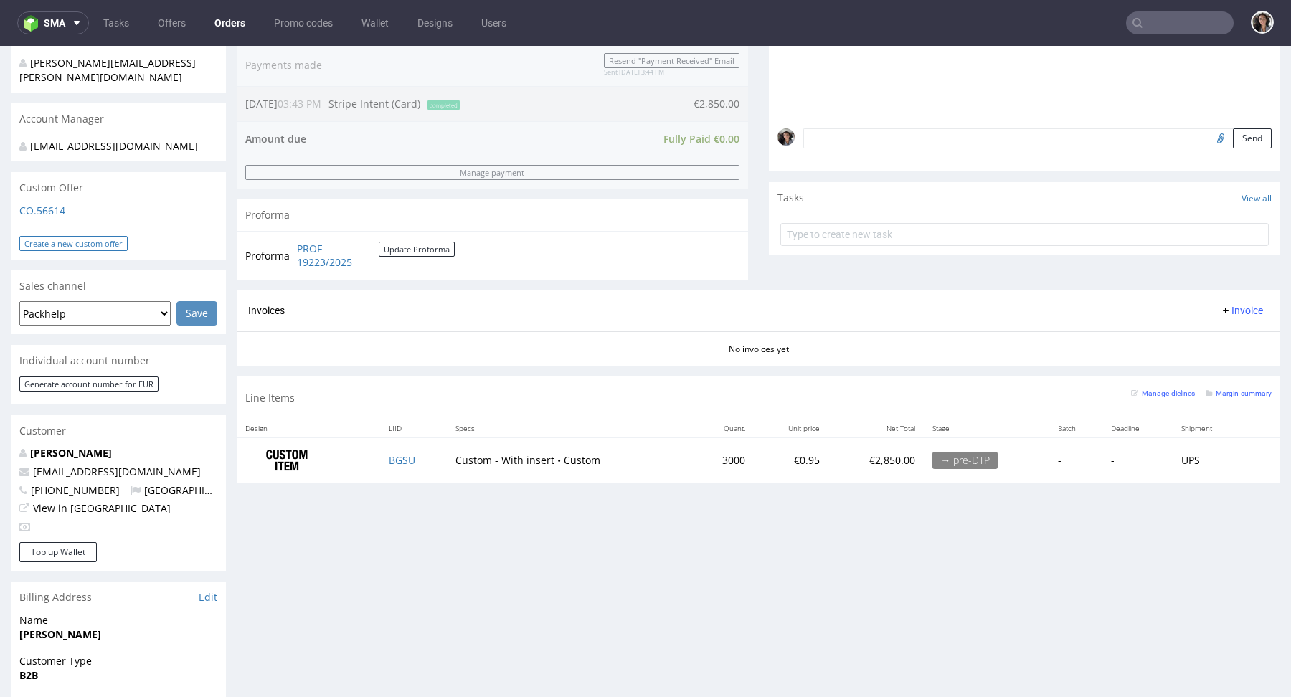
scroll to position [374, 0]
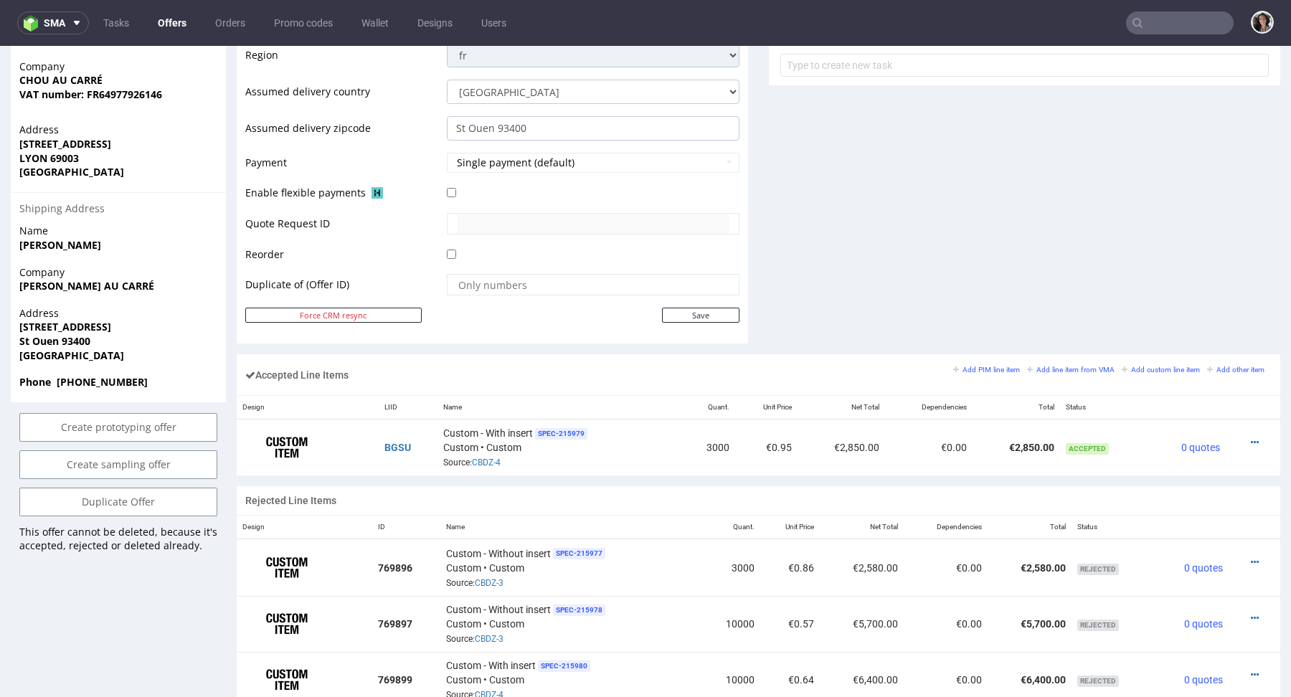
scroll to position [721, 0]
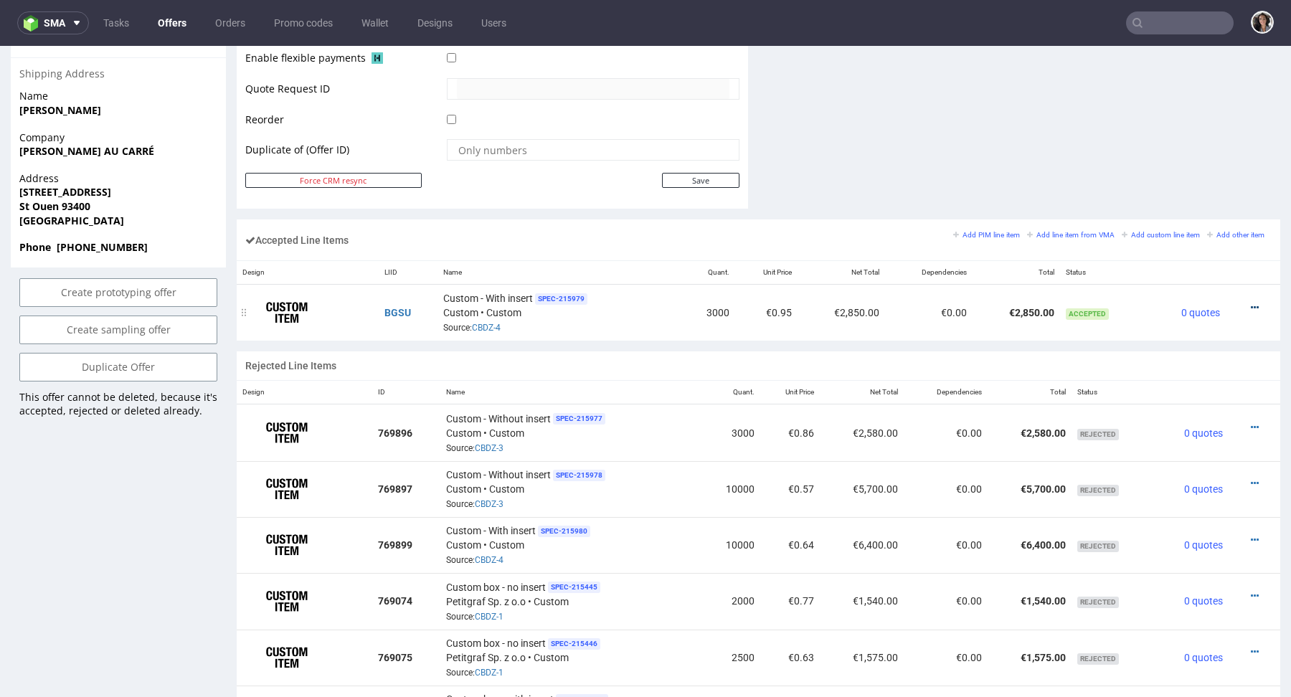
click at [1250, 304] on icon at bounding box center [1254, 308] width 8 height 10
click at [1170, 174] on span "Edit item price" at bounding box center [1195, 172] width 103 height 14
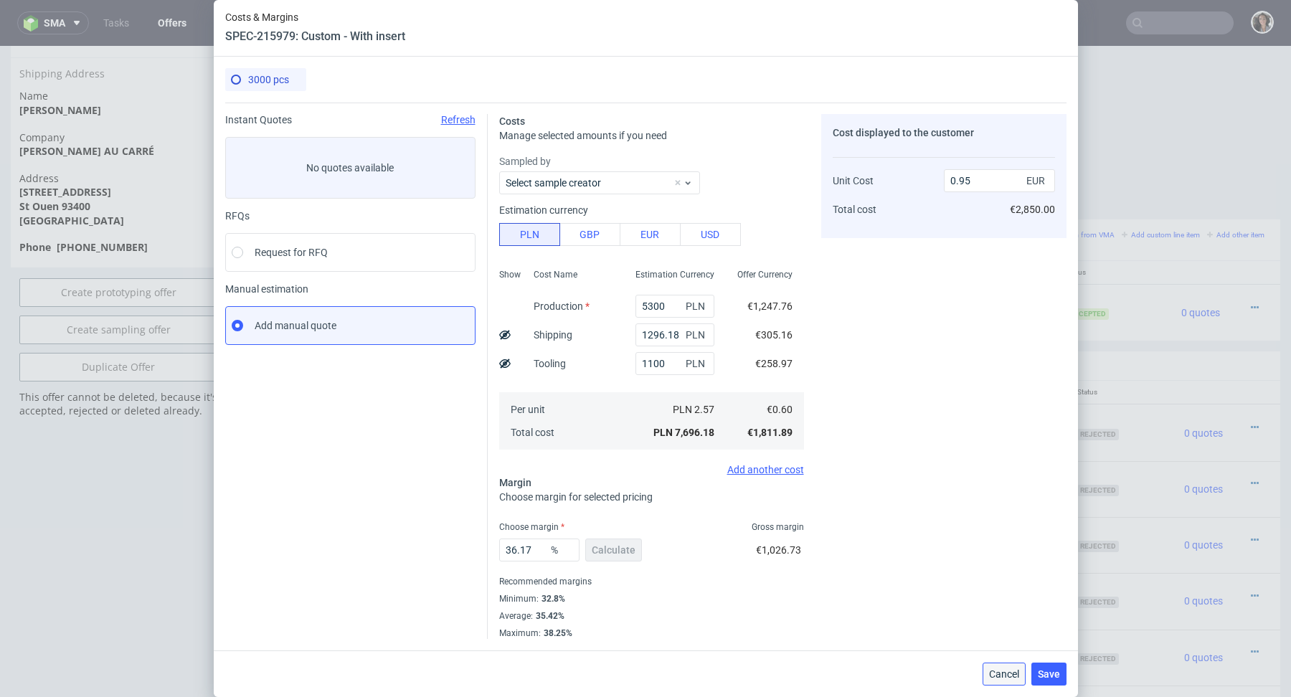
click at [1010, 672] on span "Cancel" at bounding box center [1004, 674] width 30 height 10
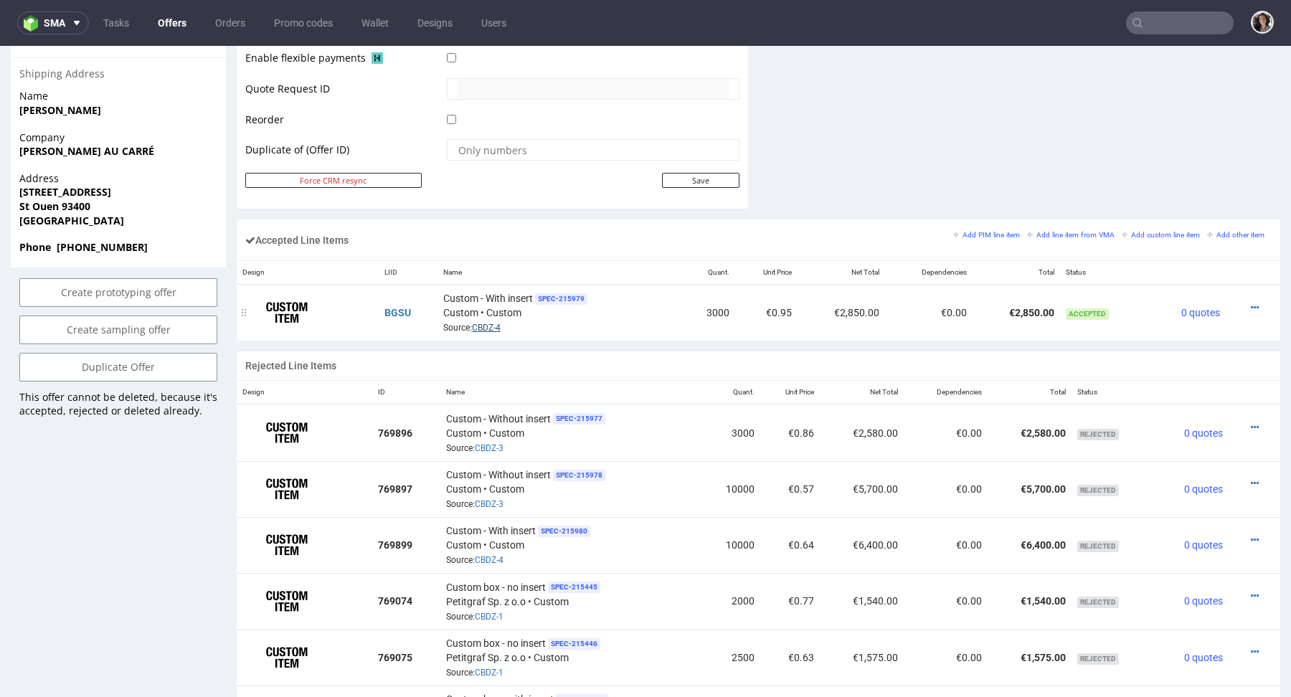
click at [482, 323] on link "CBDZ-4" at bounding box center [486, 328] width 29 height 10
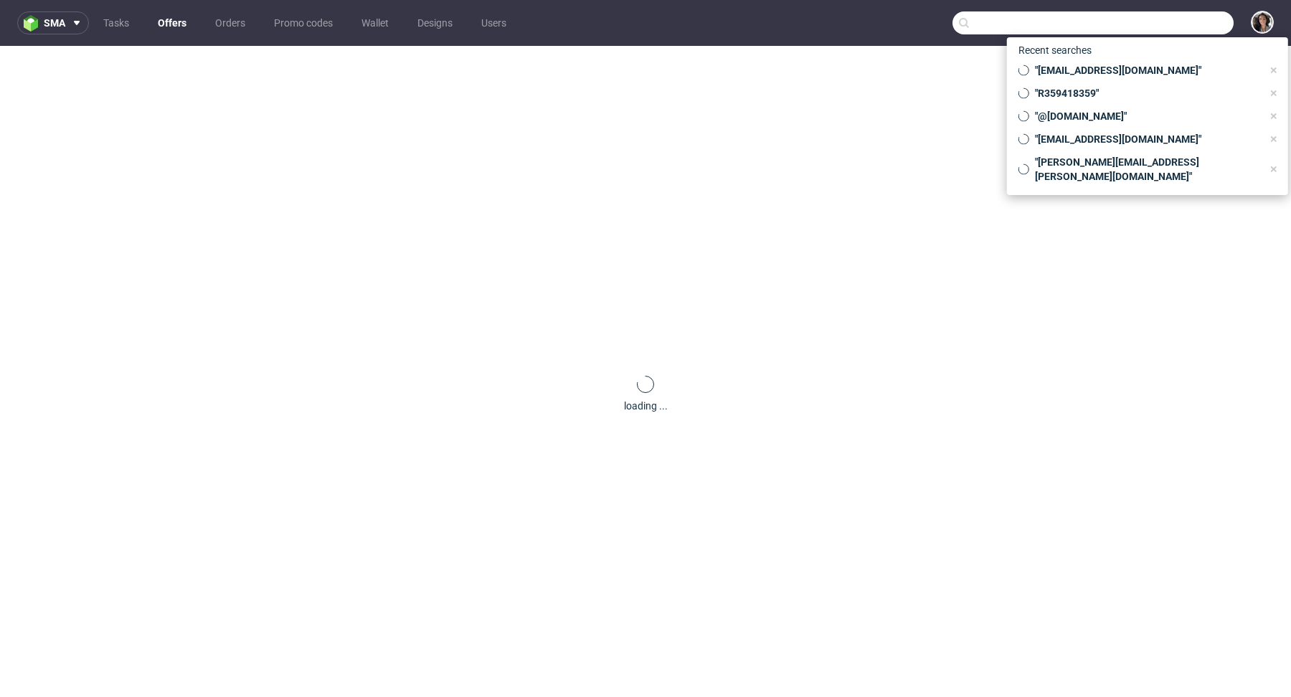
click at [1179, 11] on input "text" at bounding box center [1092, 22] width 281 height 23
paste input "[EMAIL_ADDRESS][DOMAIN_NAME]"
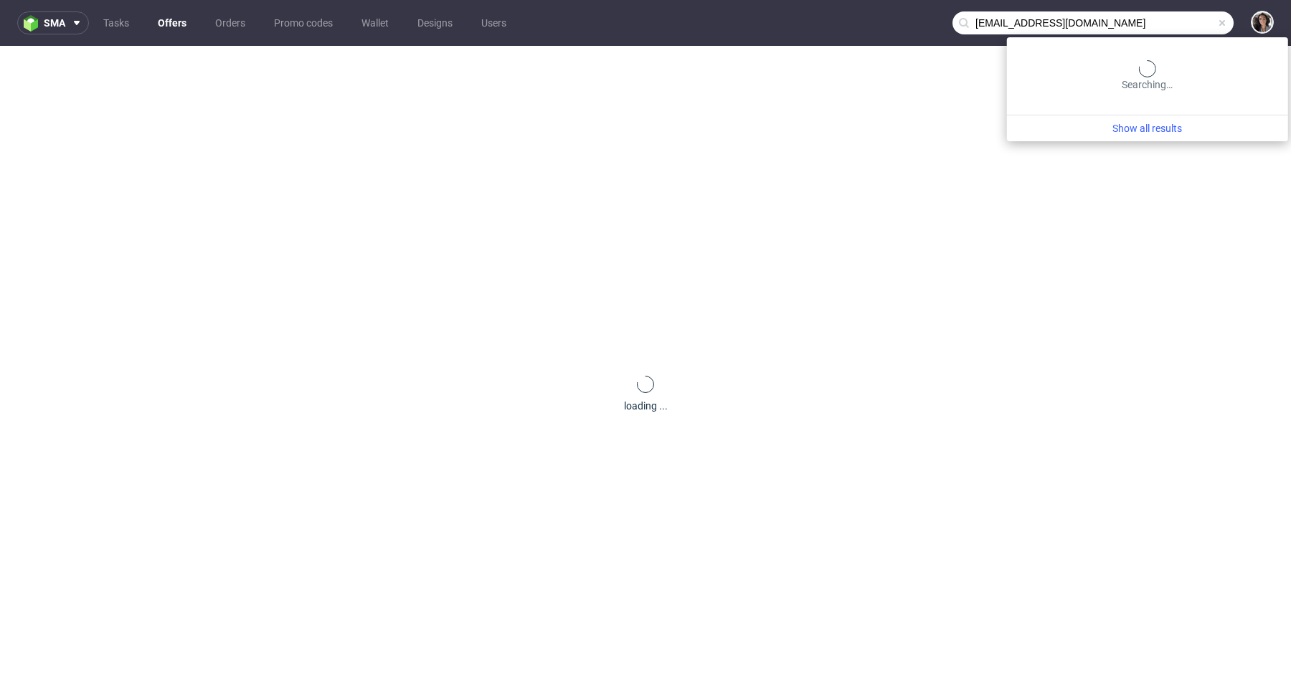
type input "[EMAIL_ADDRESS][DOMAIN_NAME]"
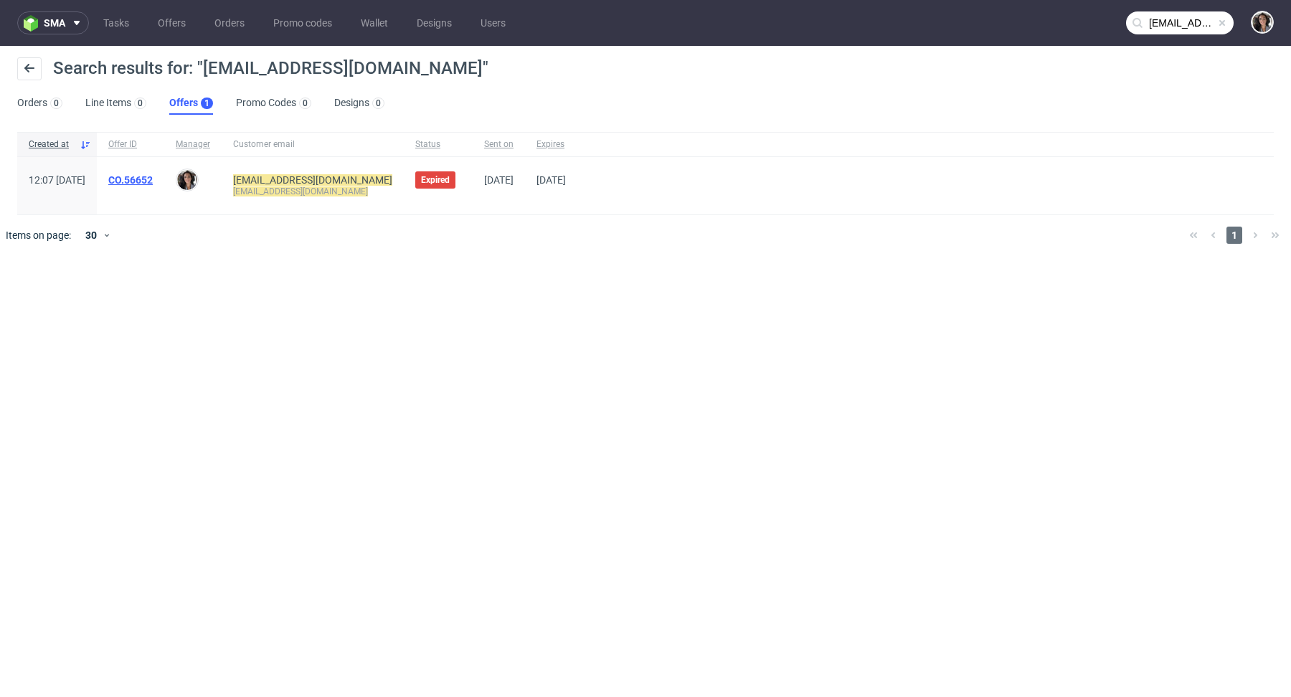
click at [153, 184] on link "CO.56652" at bounding box center [130, 179] width 44 height 11
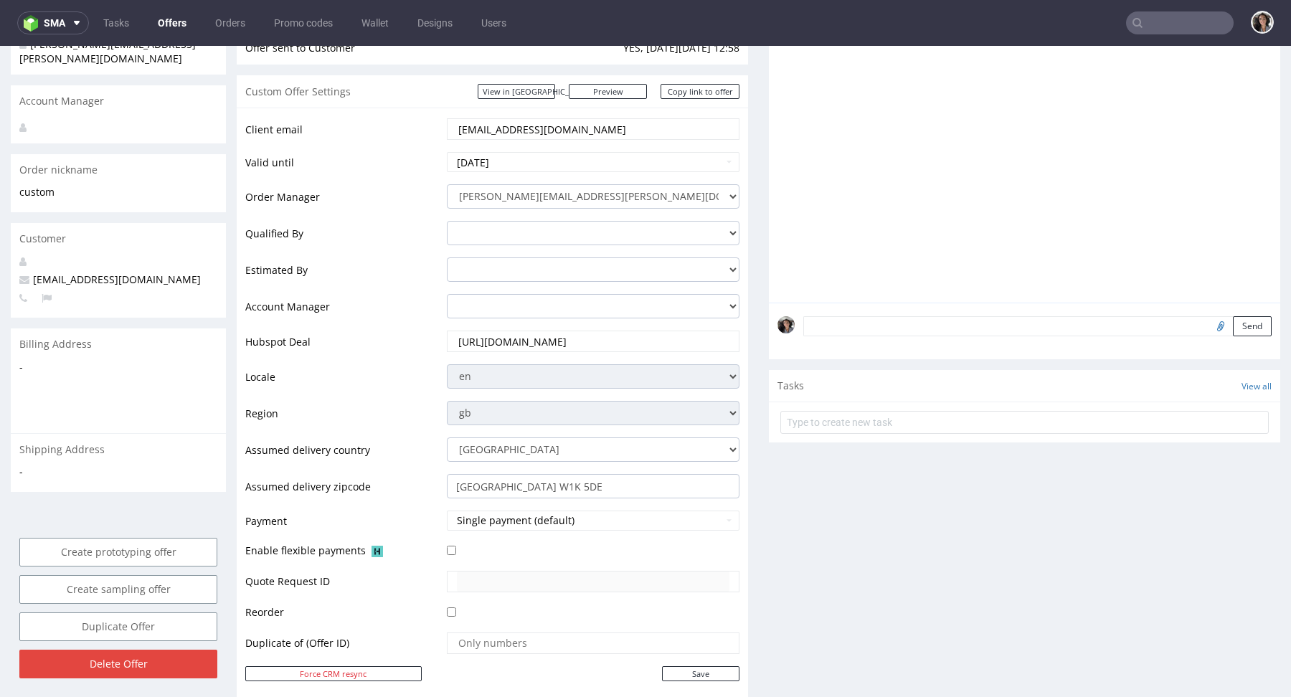
scroll to position [349, 0]
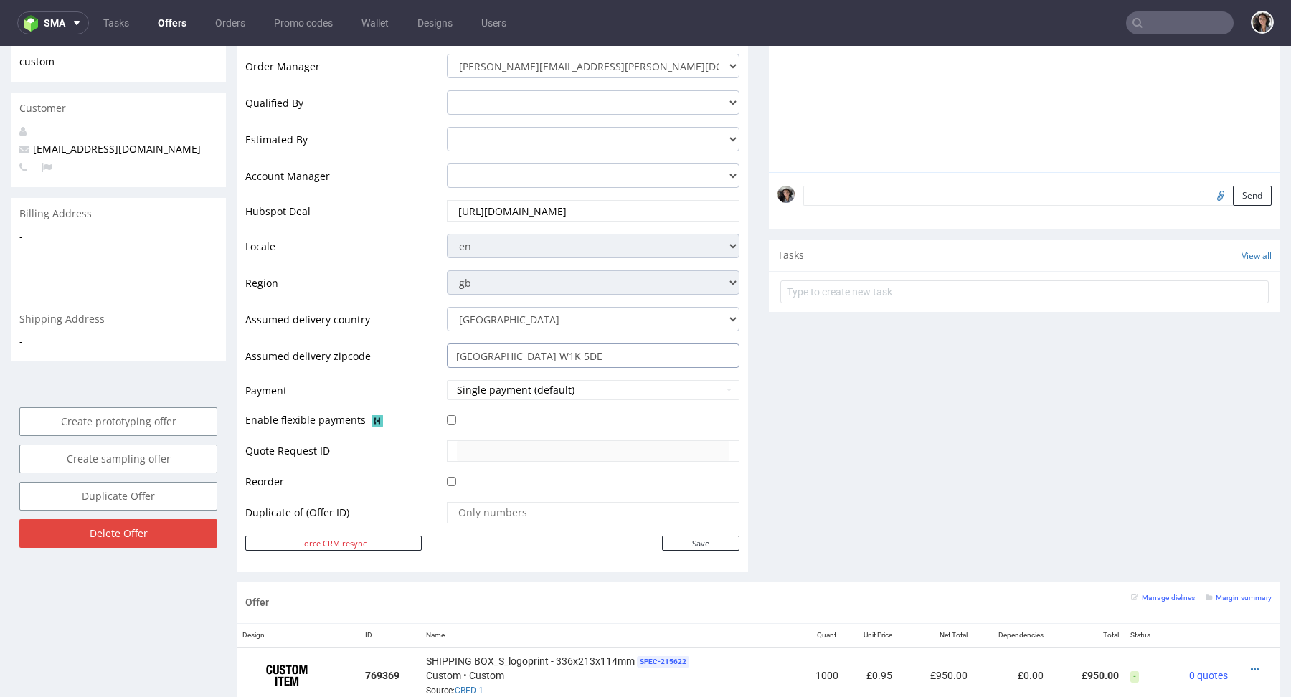
click at [559, 352] on input "London W1K 5DE" at bounding box center [593, 355] width 293 height 24
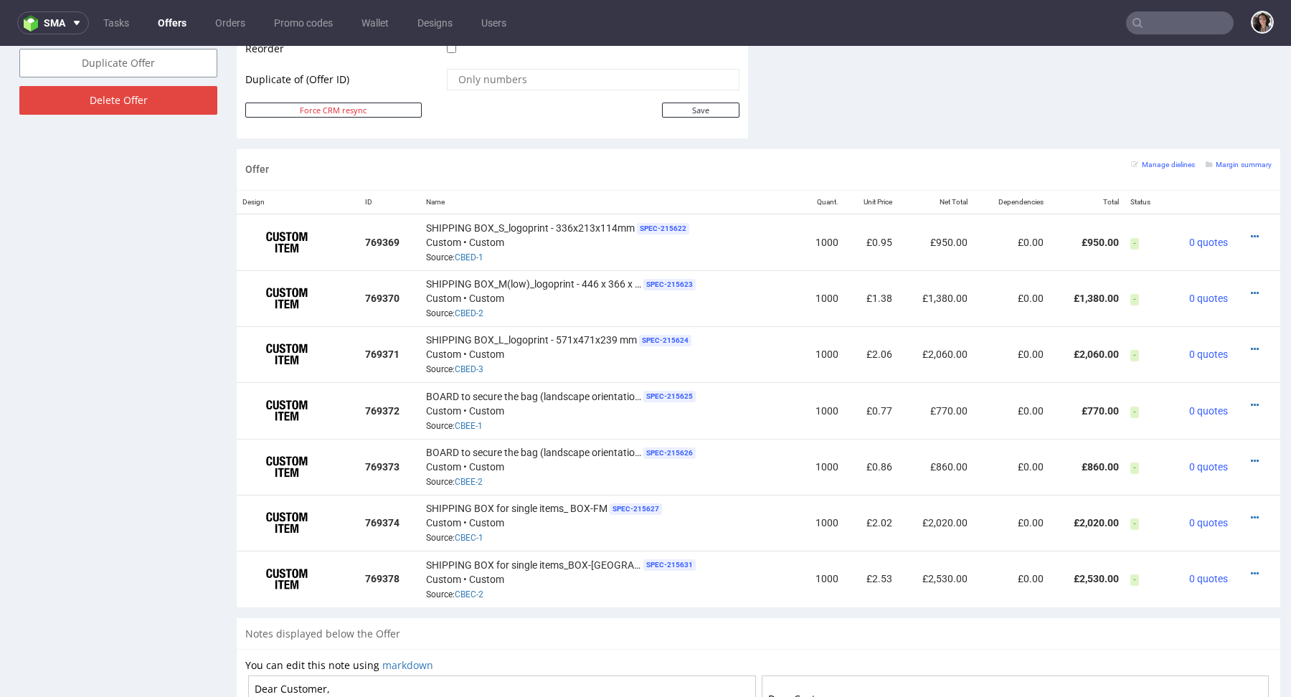
scroll to position [780, 0]
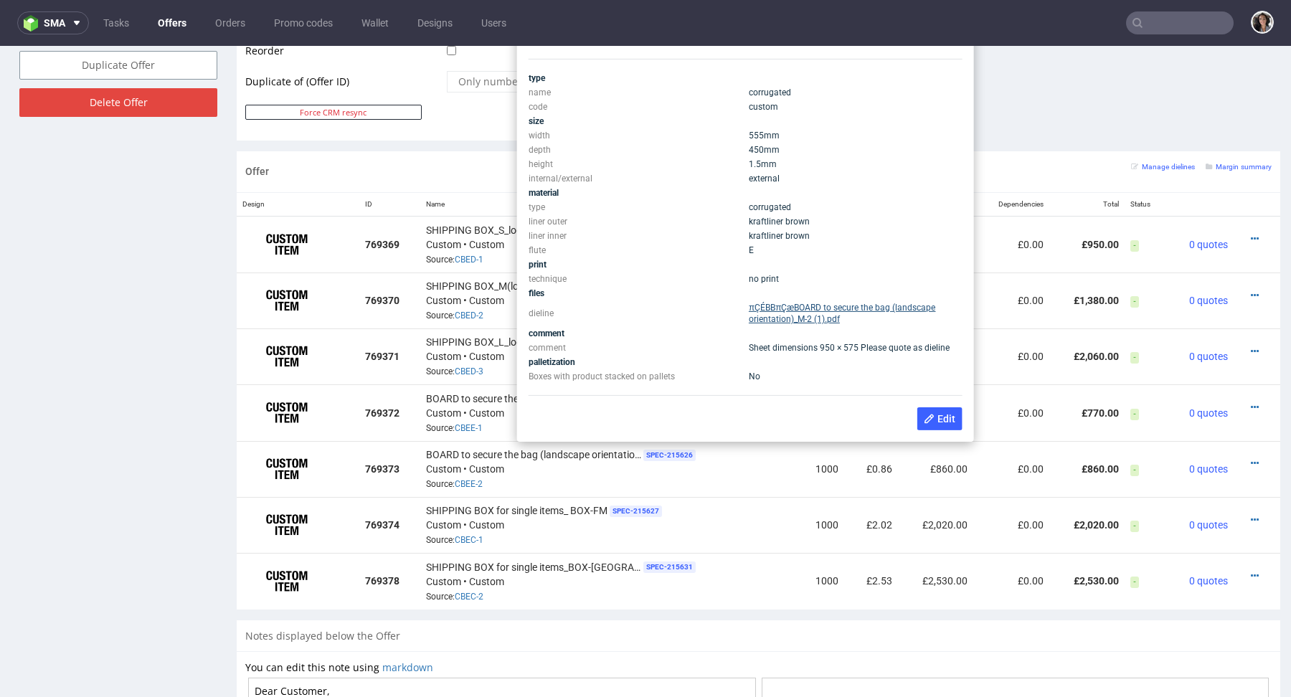
click at [805, 315] on link "πÇÉBBπÇæBOARD to secure the bag (landscape orientation)_M-2 (1).pdf" at bounding box center [842, 314] width 187 height 22
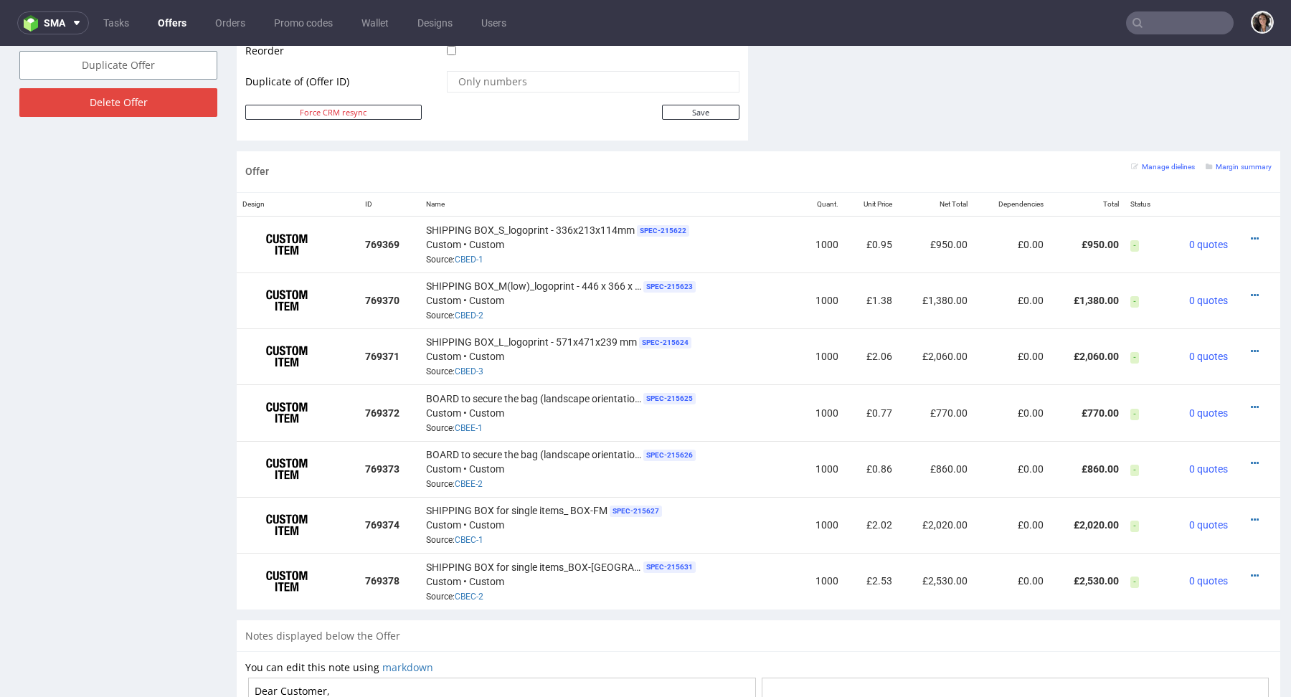
scroll to position [0, 0]
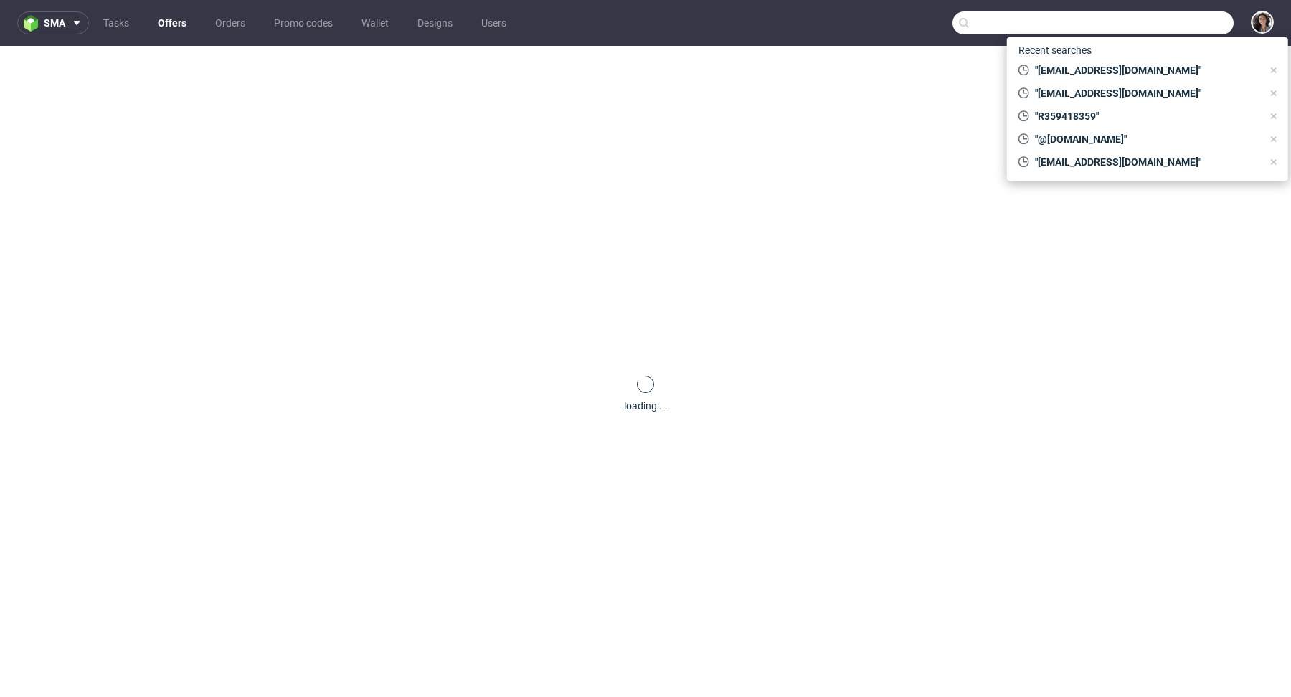
click at [1185, 12] on input "text" at bounding box center [1092, 22] width 281 height 23
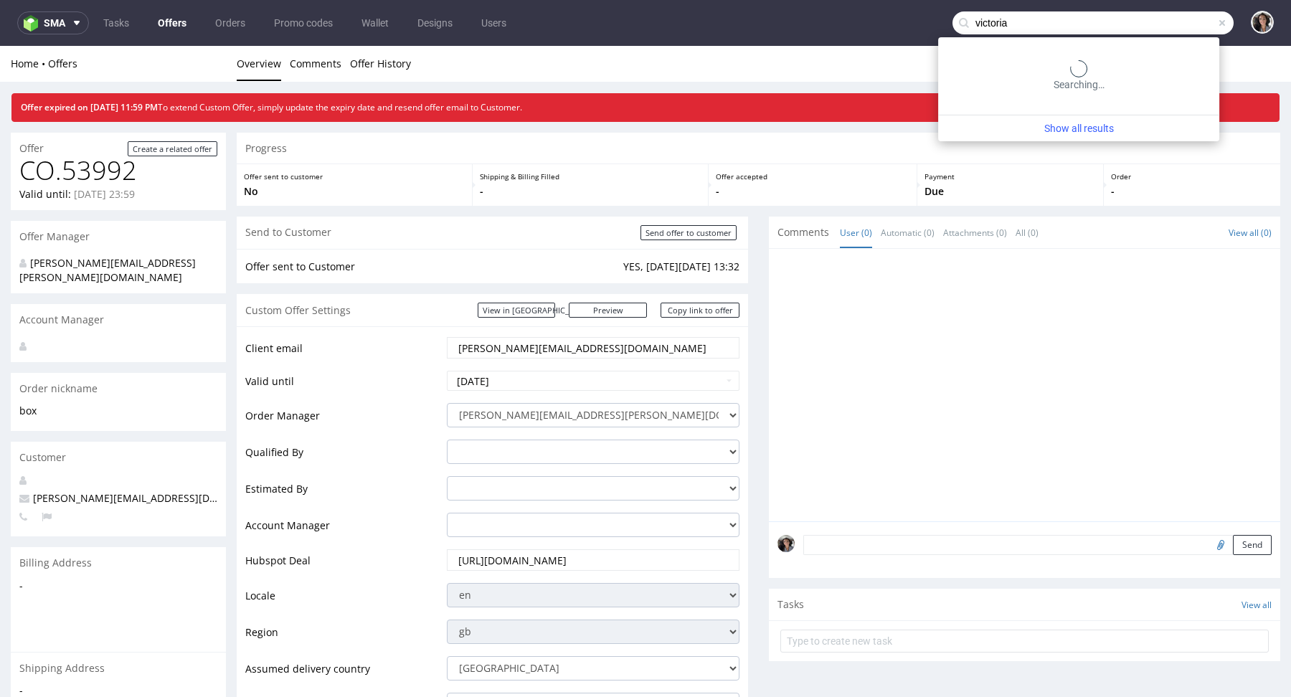
type input "victoria"
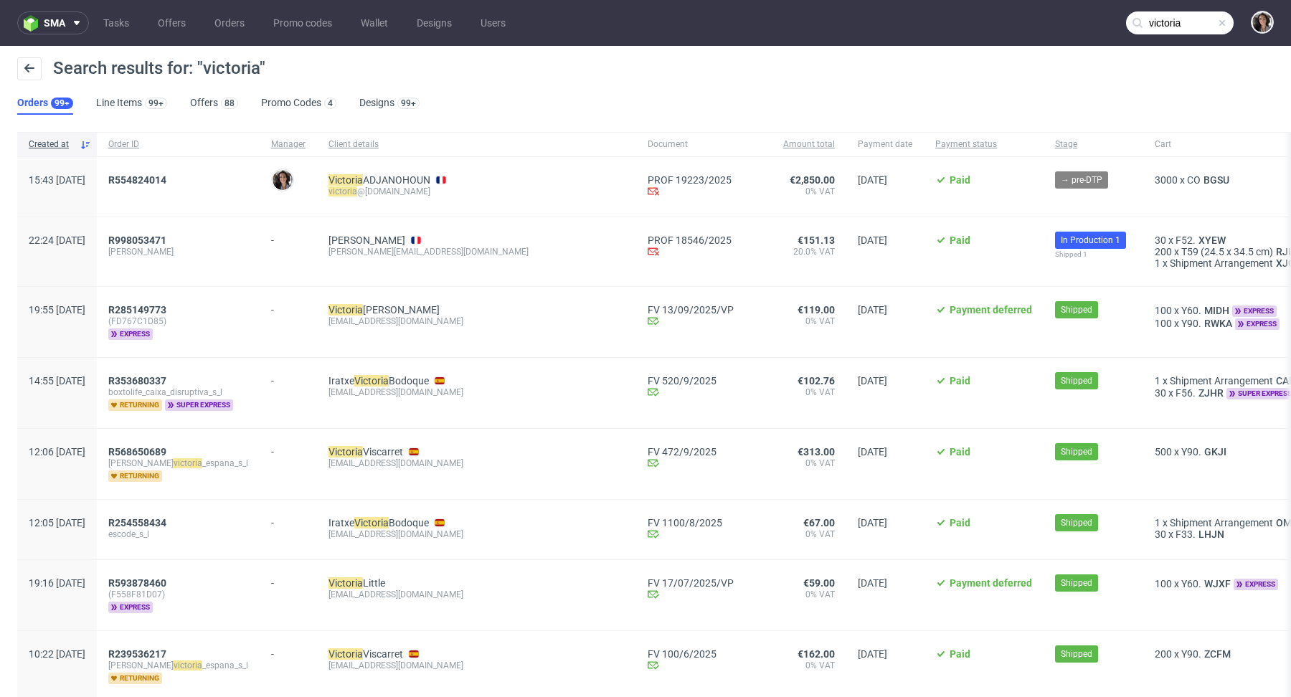
drag, startPoint x: 227, startPoint y: 172, endPoint x: 141, endPoint y: 172, distance: 86.0
click at [141, 172] on div "R554824014" at bounding box center [178, 187] width 163 height 60
copy span "R554824014"
drag, startPoint x: 217, startPoint y: 184, endPoint x: 148, endPoint y: 184, distance: 68.1
click at [148, 184] on div "R554824014" at bounding box center [178, 187] width 163 height 60
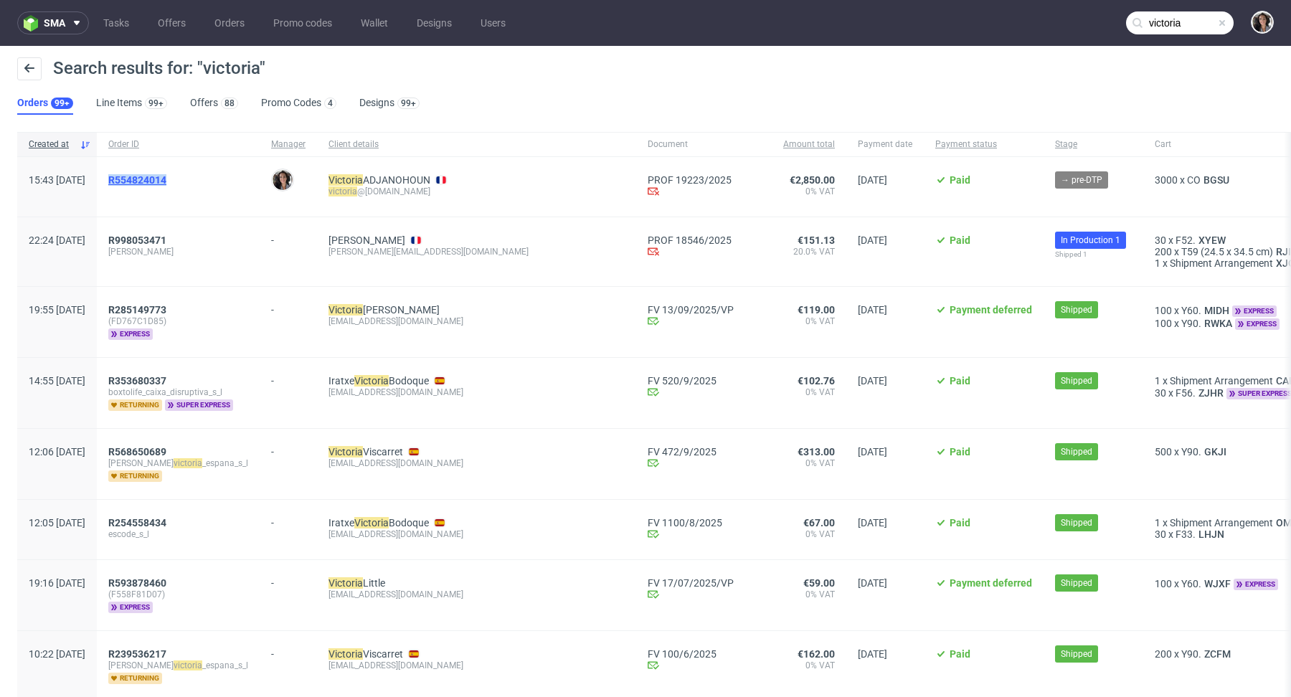
click at [166, 181] on span "R554824014" at bounding box center [137, 179] width 58 height 11
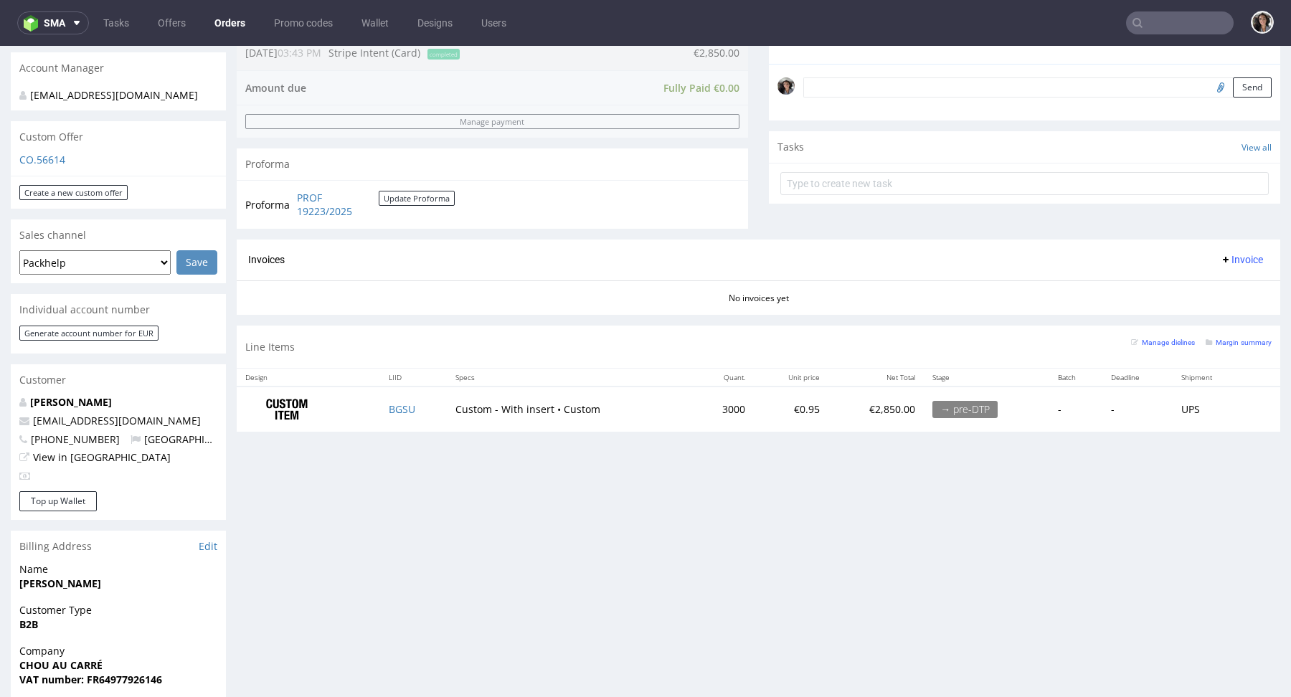
scroll to position [384, 0]
